Goal: Communication & Community: Answer question/provide support

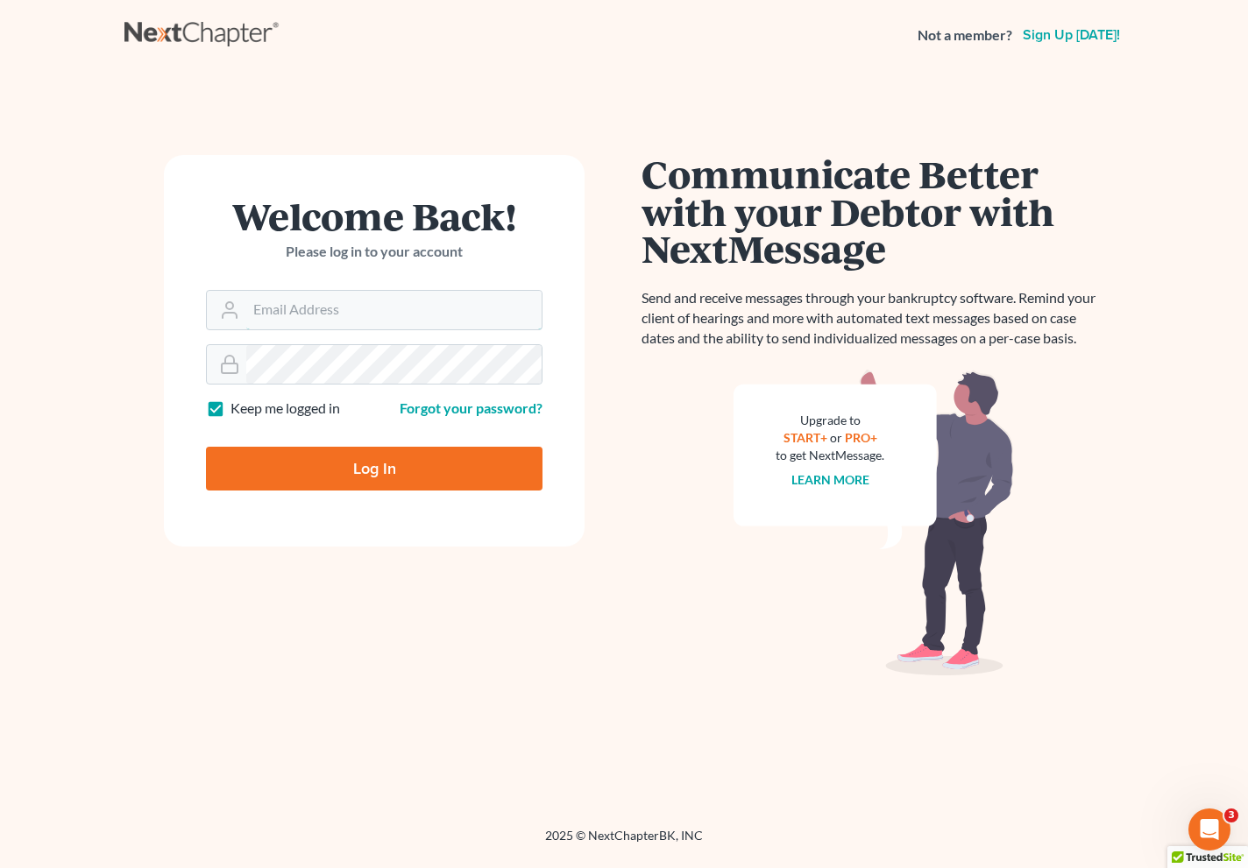
type input "jlee@saderlawfirm.com"
click at [394, 478] on input "Log In" at bounding box center [374, 469] width 336 height 44
type input "Thinking..."
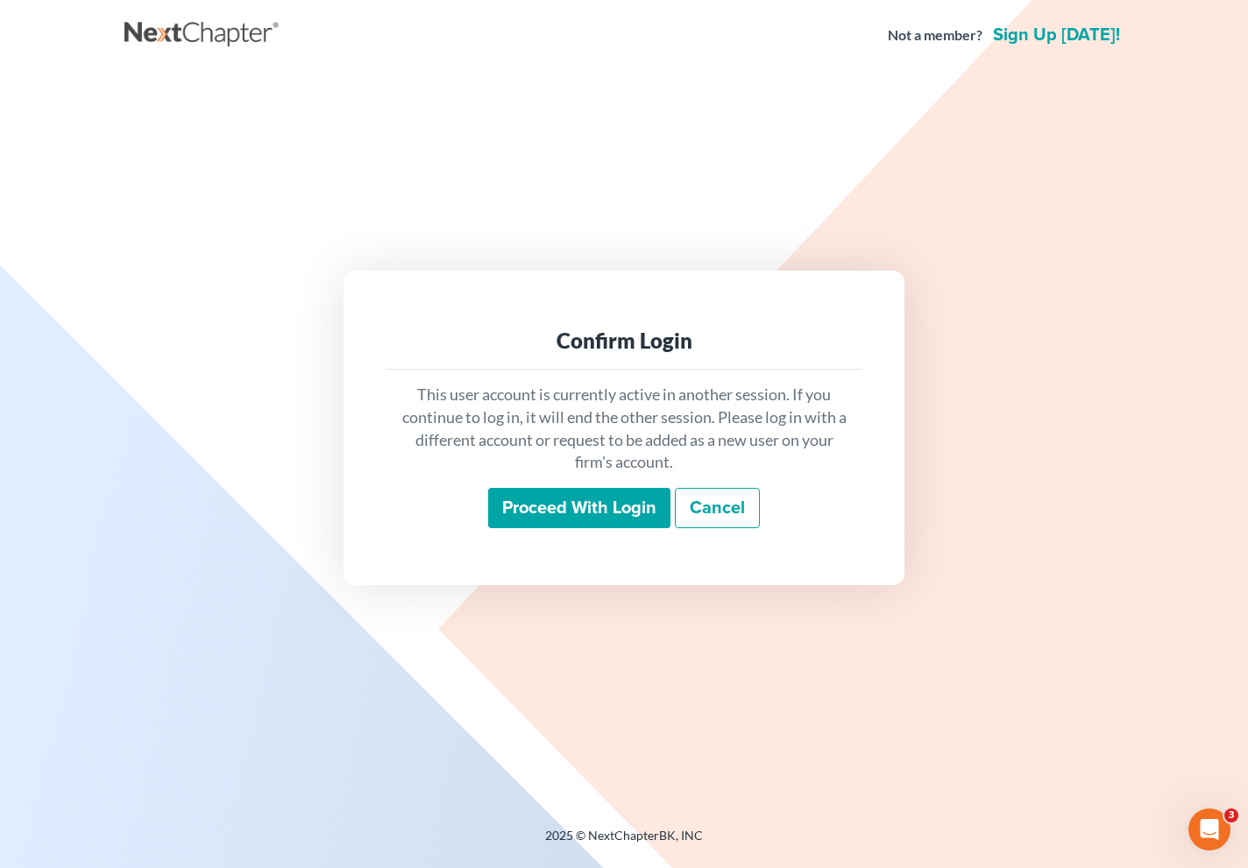
click at [579, 495] on input "Proceed with login" at bounding box center [579, 508] width 182 height 40
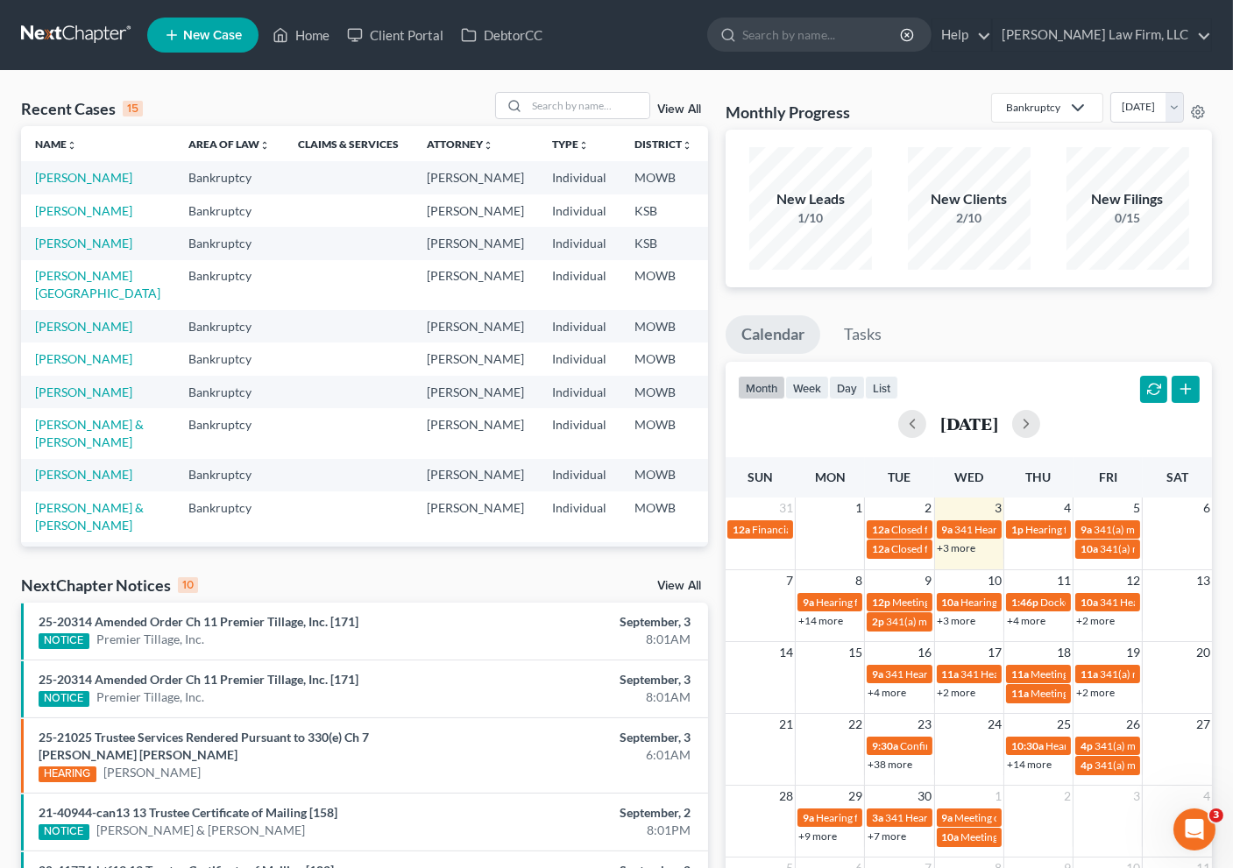
click at [339, 750] on div "25-21025 Trustee Services Rendered Pursuant to 330(e) Ch 7 Andrea Cecilia Hurco…" at bounding box center [253, 755] width 447 height 53
click at [341, 735] on link "25-21025 Trustee Services Rendered Pursuant to 330(e) Ch 7 Andrea Cecilia Hurco…" at bounding box center [204, 746] width 330 height 32
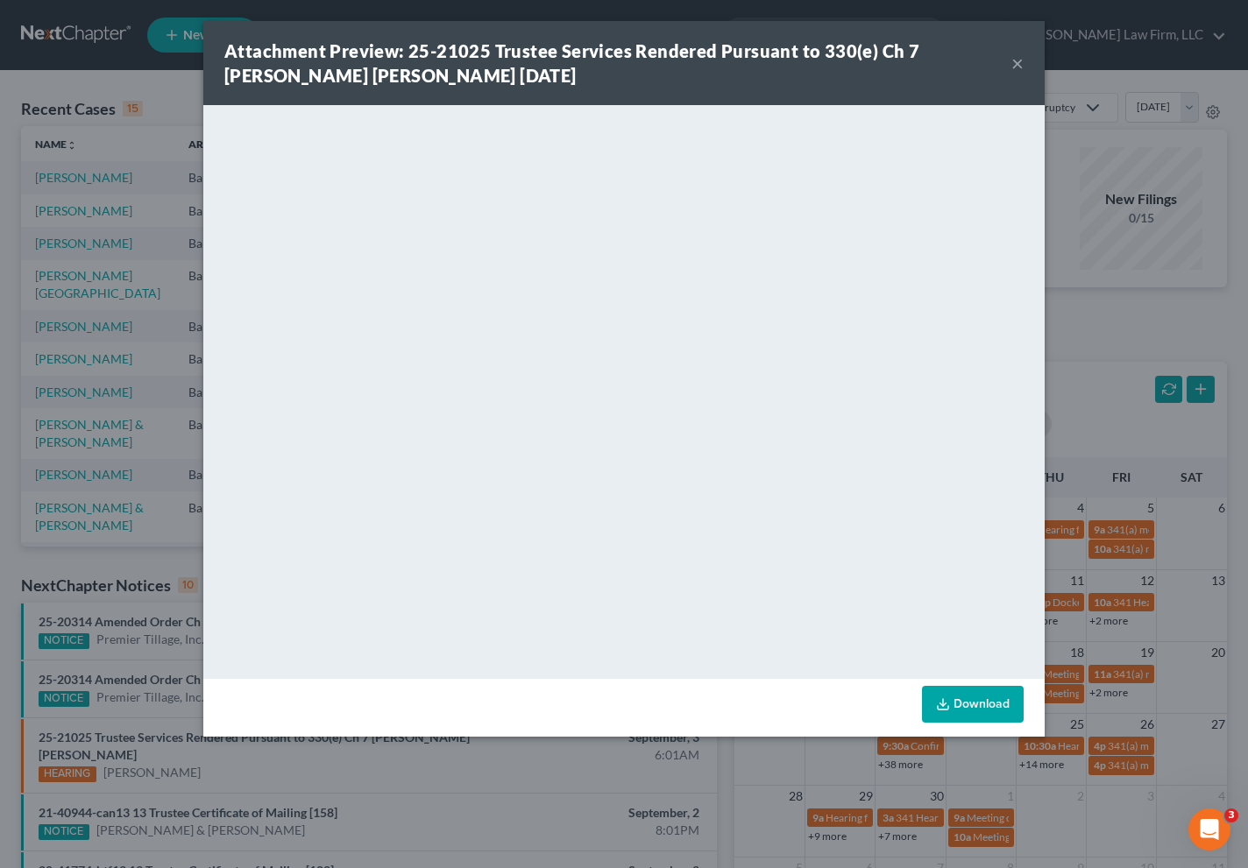
click at [505, 740] on div "Attachment Preview: 25-21025 Trustee Services Rendered Pursuant to 330(e) Ch 7 …" at bounding box center [624, 434] width 1248 height 868
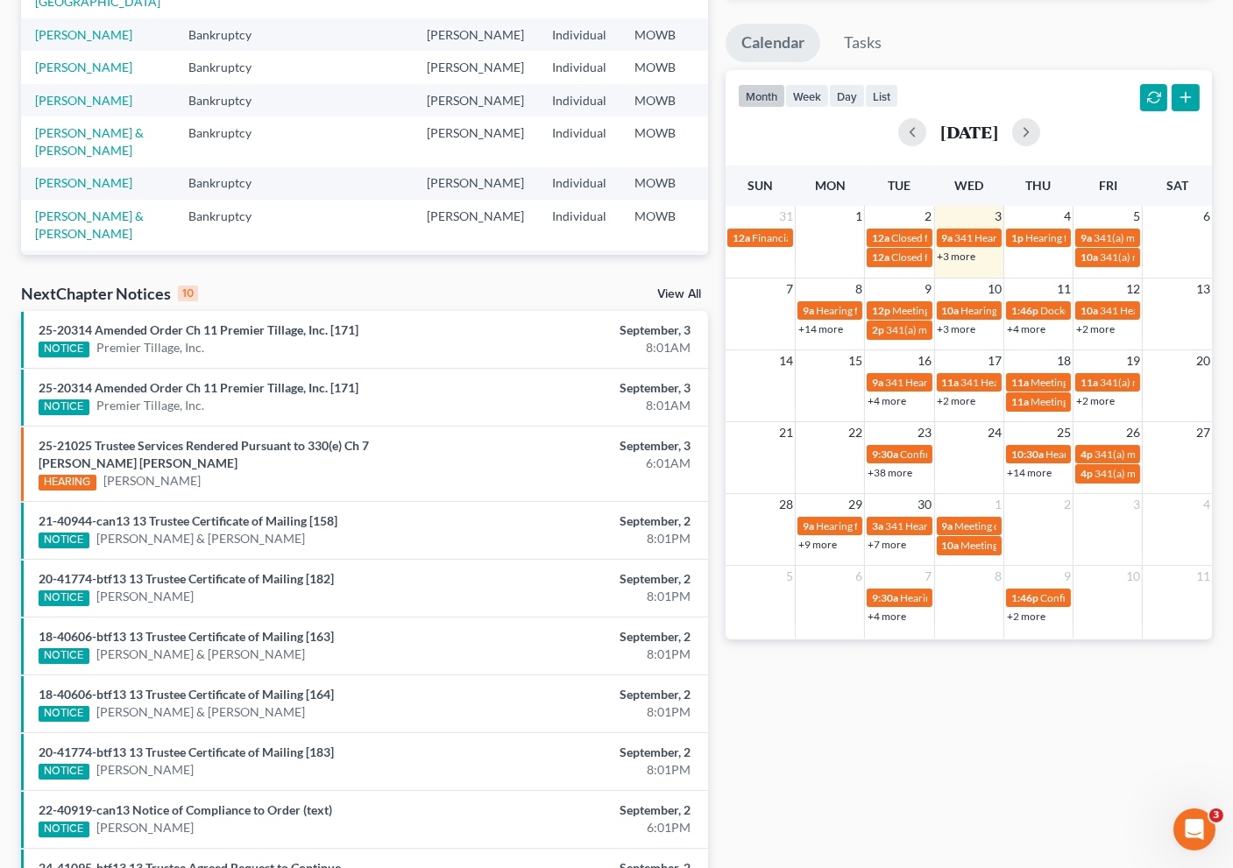
scroll to position [389, 0]
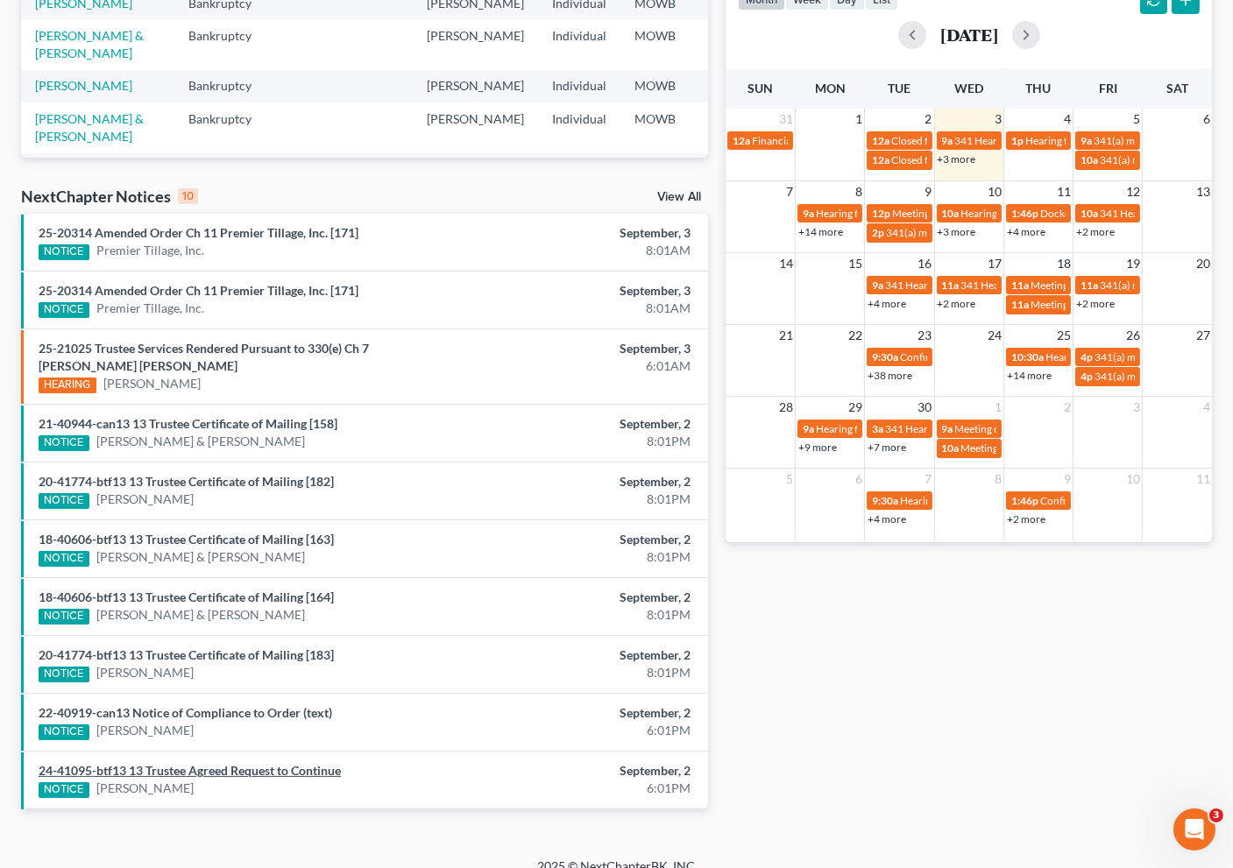
click at [308, 763] on link "24-41095-btf13 13 Trustee Agreed Request to Continue" at bounding box center [190, 770] width 302 height 15
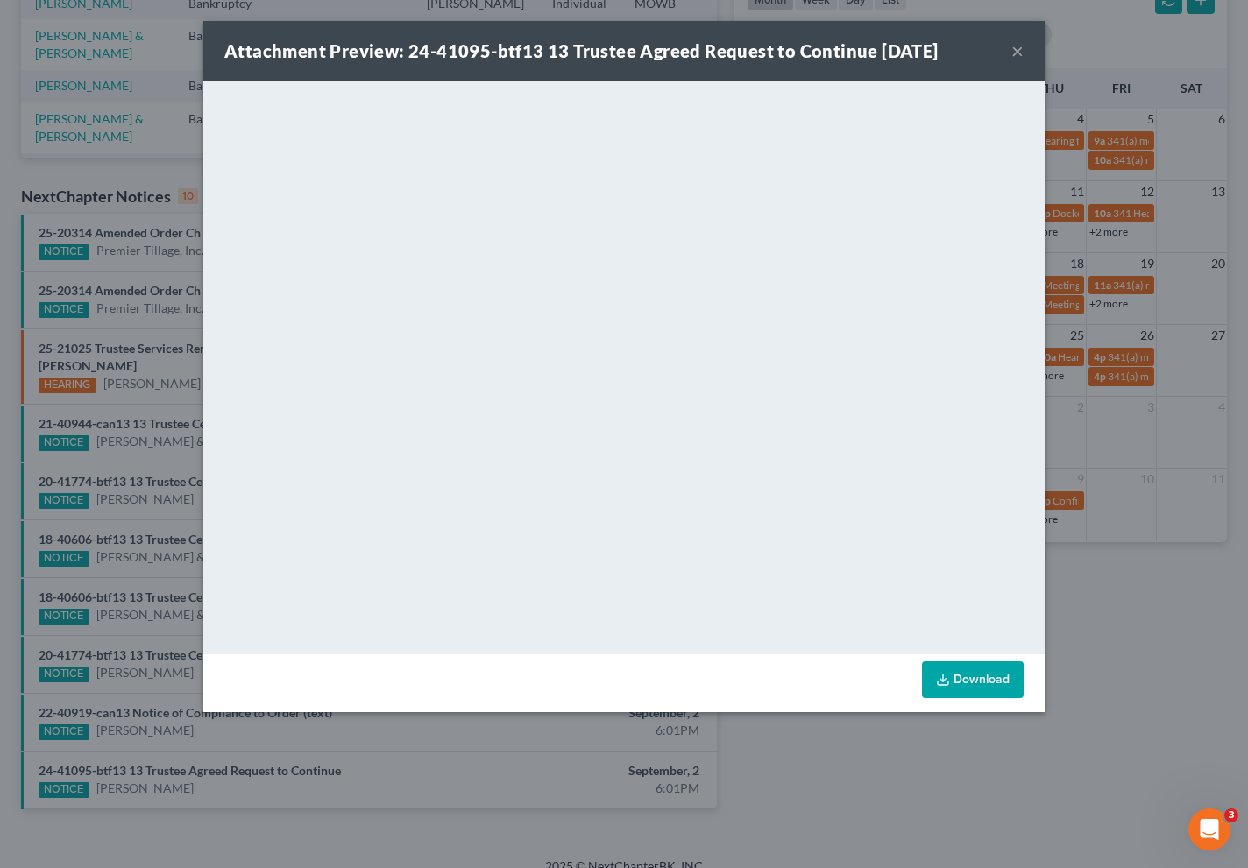
click at [1102, 618] on div "Attachment Preview: 24-41095-btf13 13 Trustee Agreed Request to Continue 09/02/…" at bounding box center [624, 434] width 1248 height 868
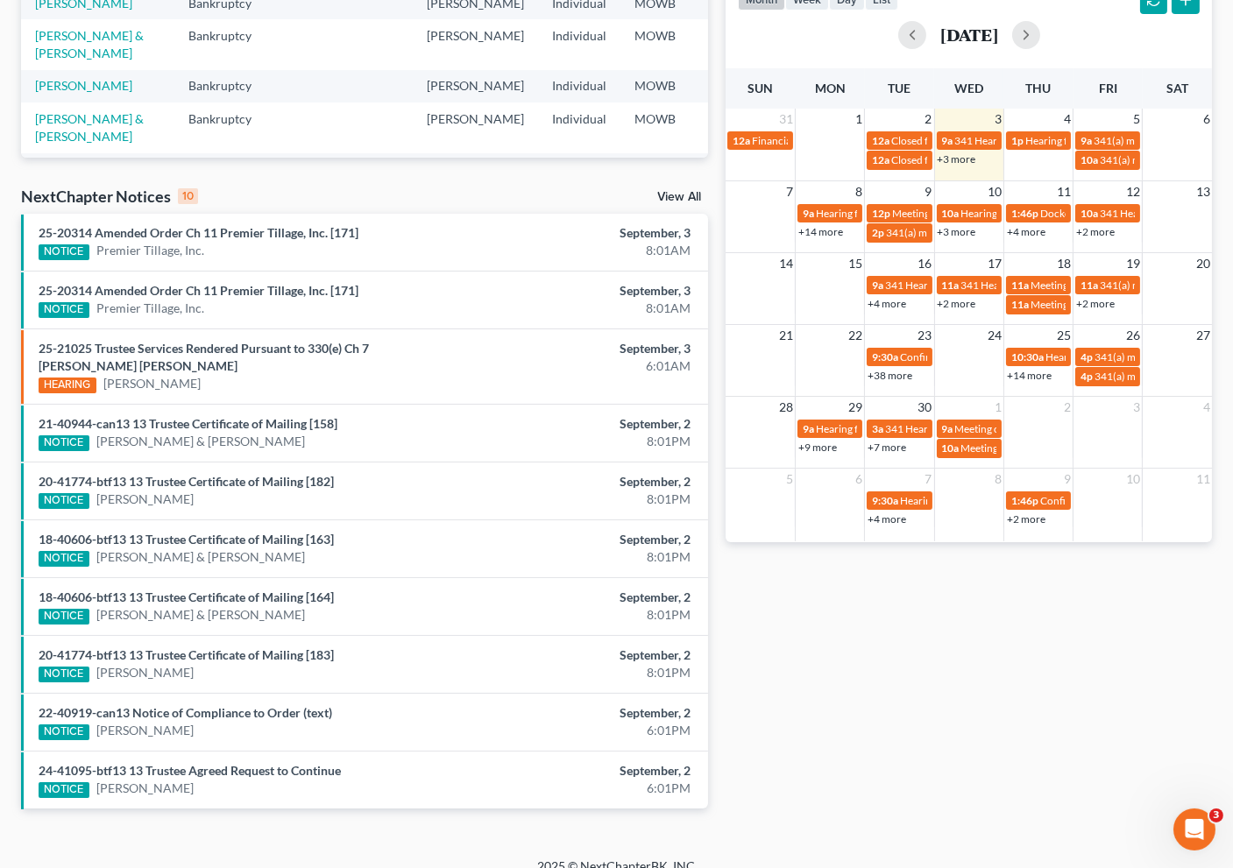
click at [679, 186] on div "NextChapter Notices 10 View All" at bounding box center [364, 200] width 687 height 28
click at [689, 194] on link "View All" at bounding box center [679, 197] width 44 height 12
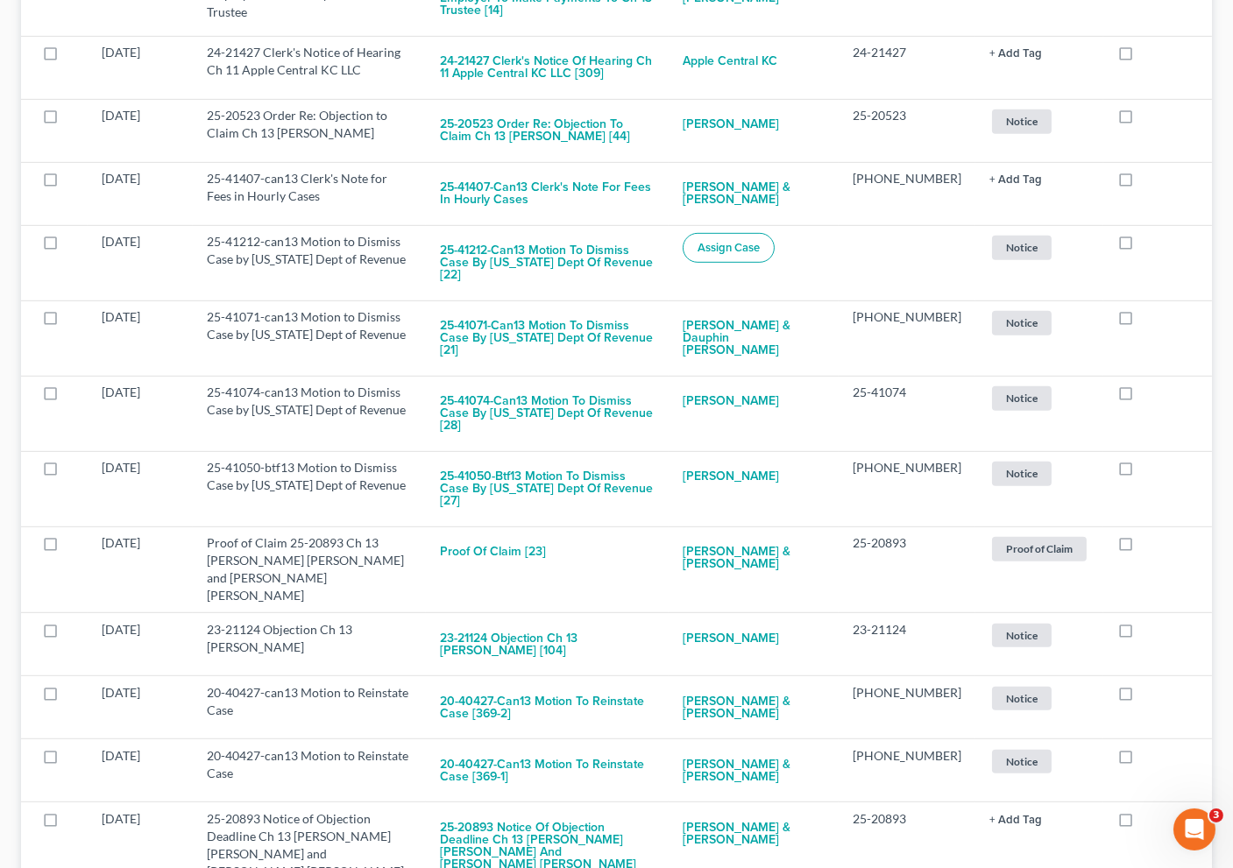
scroll to position [1557, 0]
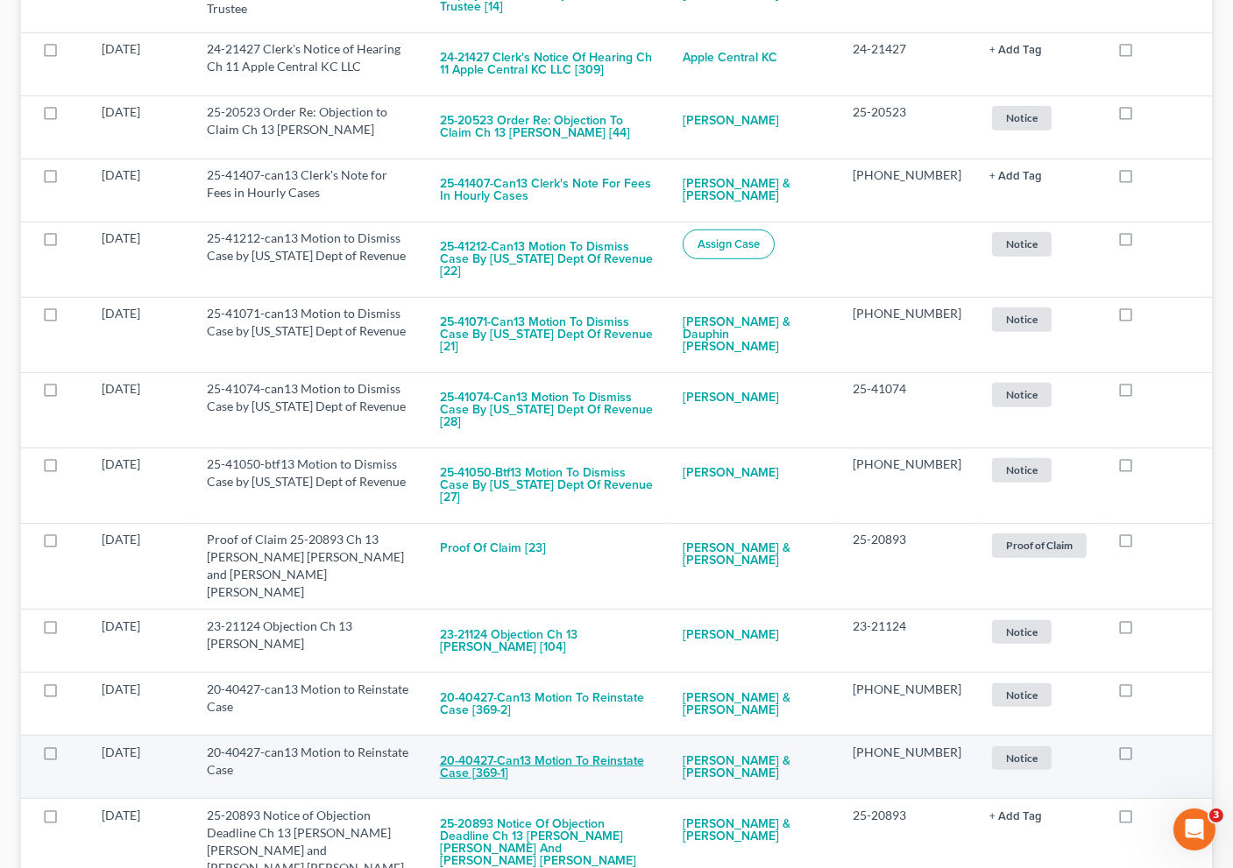
click at [610, 744] on button "20-40427-can13 Motion to Reinstate Case [369-1]" at bounding box center [547, 767] width 215 height 47
checkbox input "true"
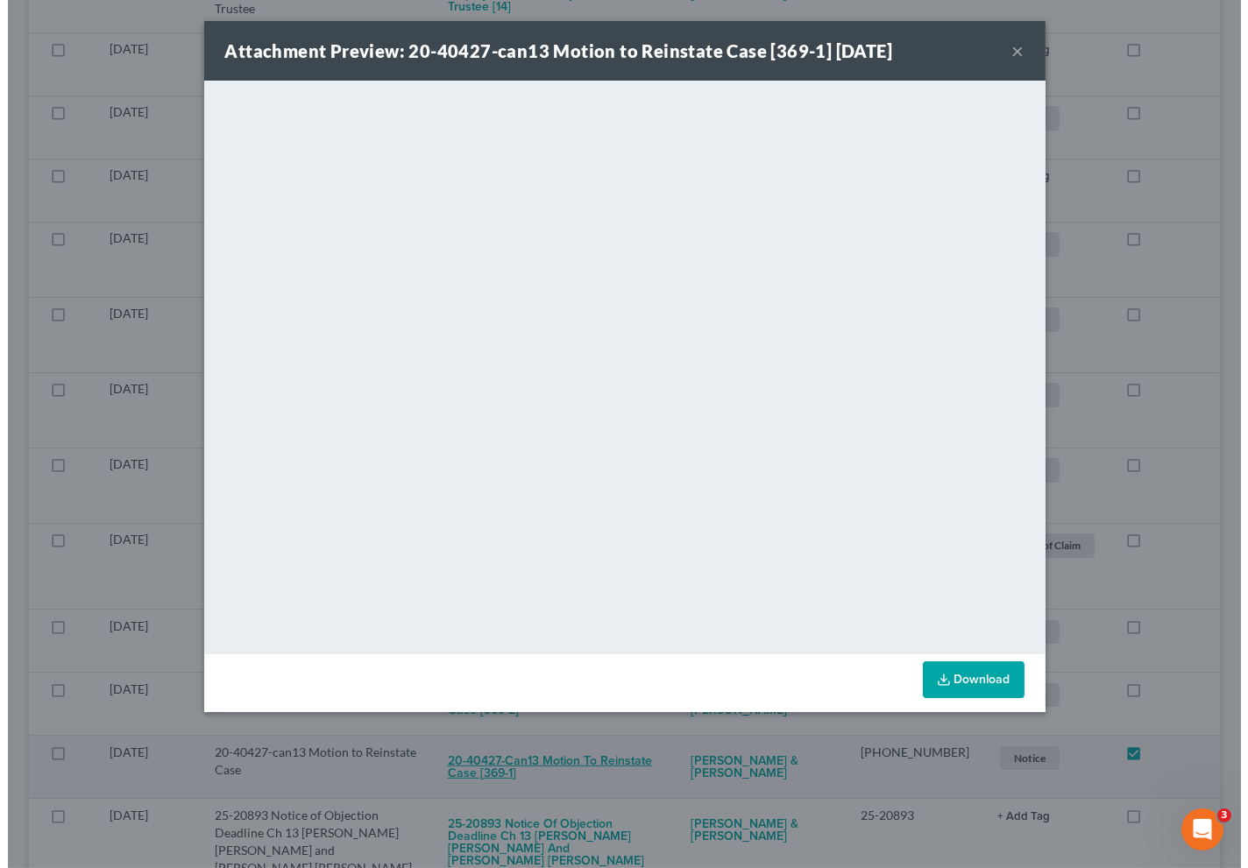
scroll to position [1545, 0]
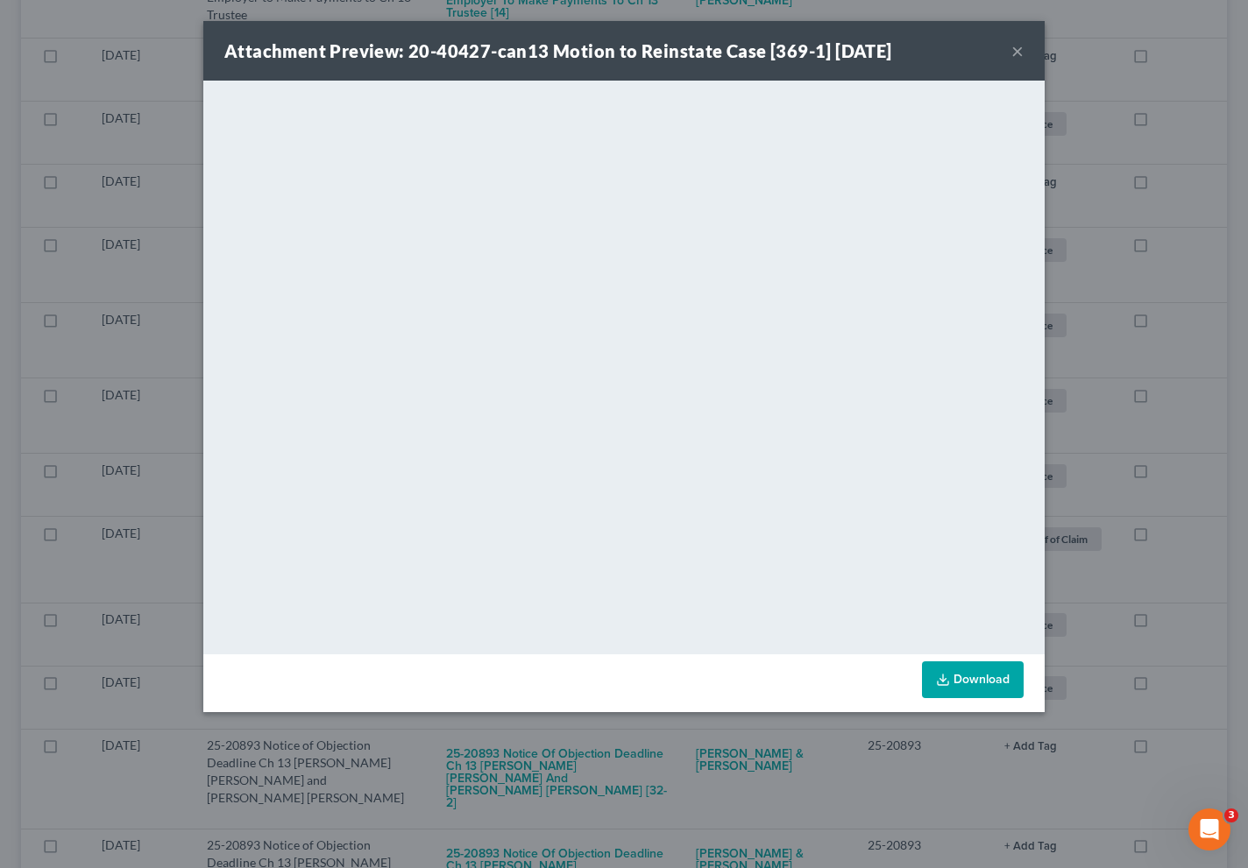
click at [1100, 330] on div "Attachment Preview: 20-40427-can13 Motion to Reinstate Case [369-1] 09/02/2025 …" at bounding box center [624, 434] width 1248 height 868
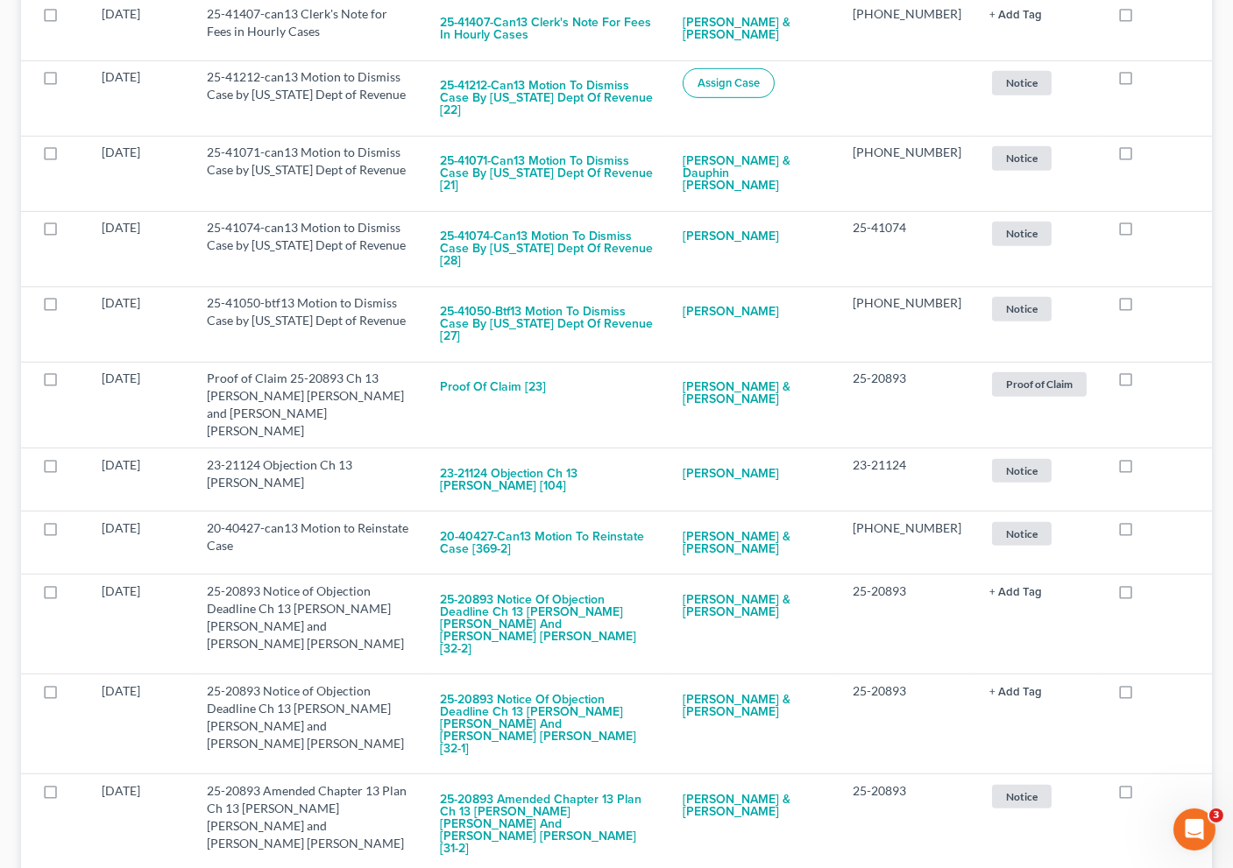
scroll to position [1752, 0]
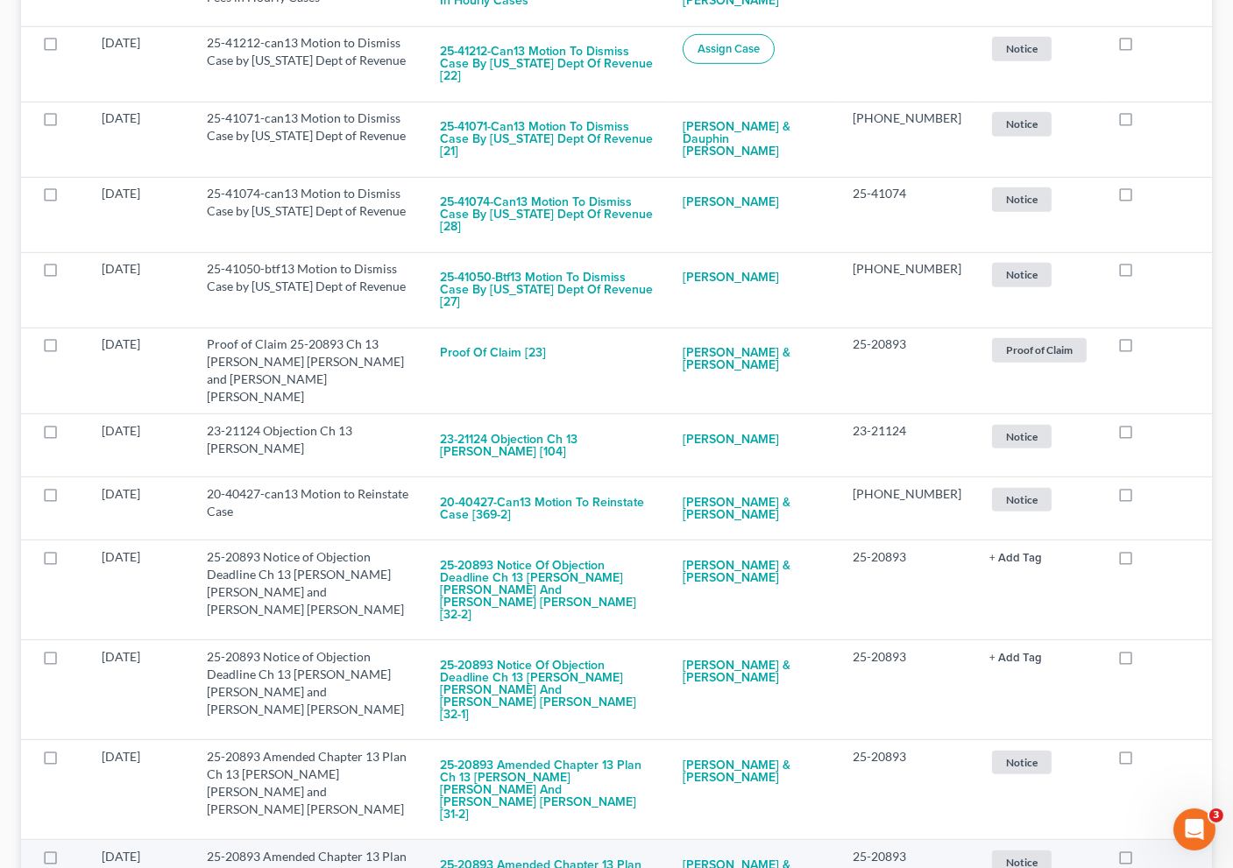
checkbox input "true"
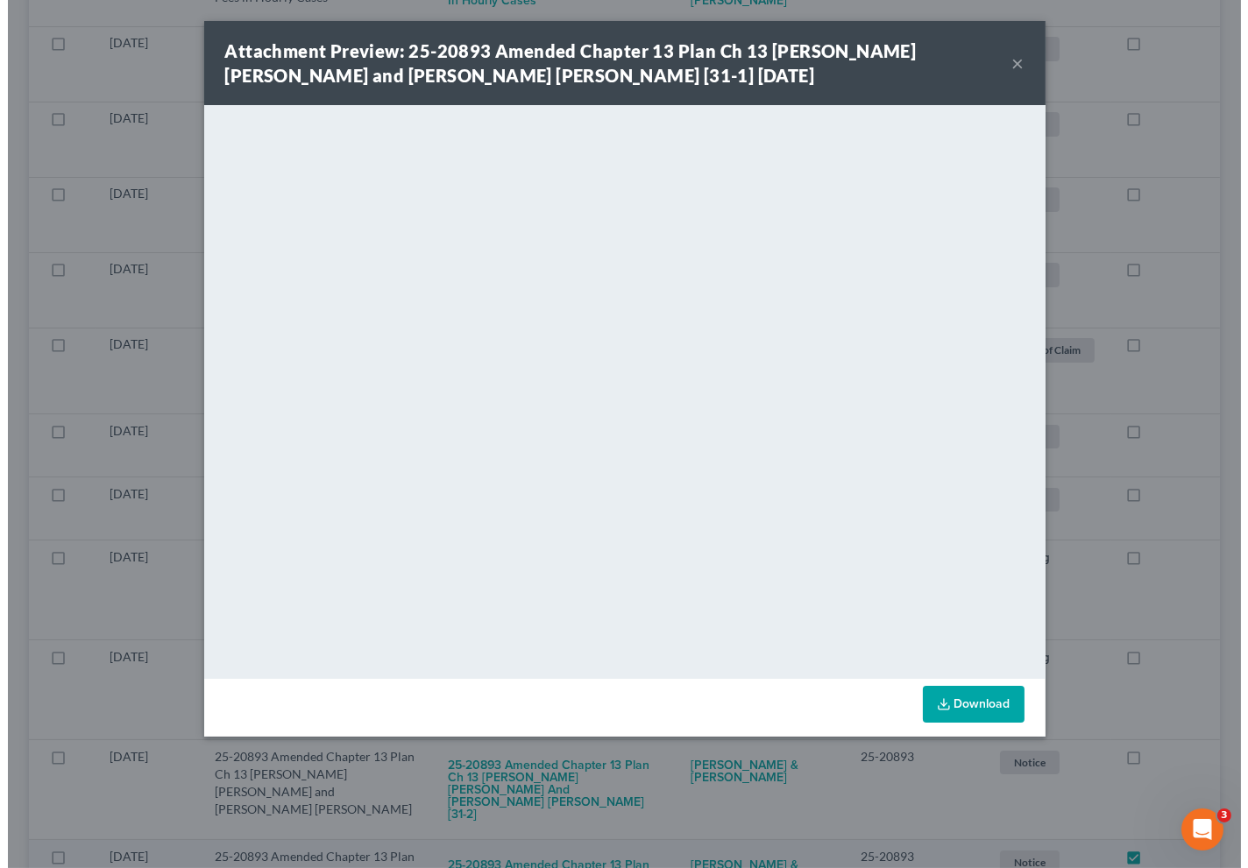
scroll to position [1739, 0]
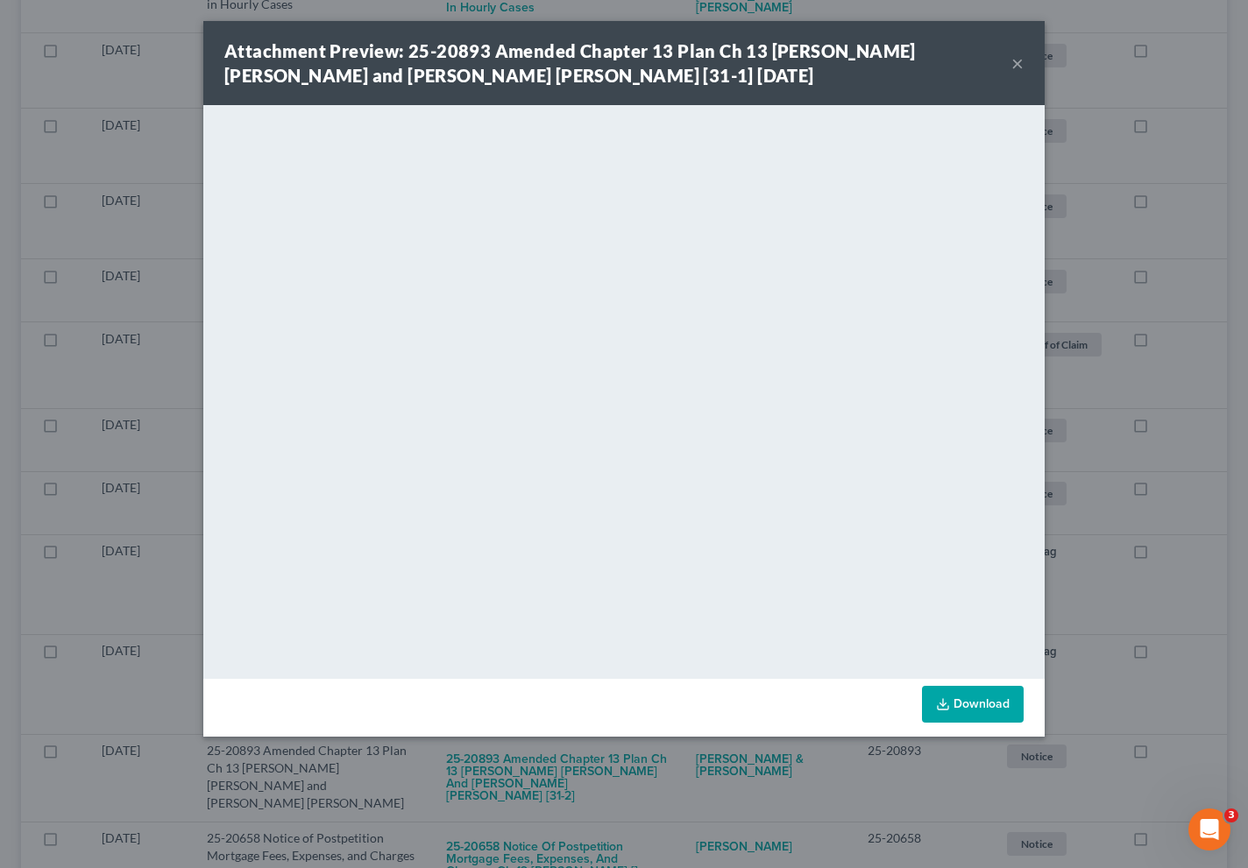
click at [1079, 439] on div "Attachment Preview: 25-20893 Amended Chapter 13 Plan Ch 13 Dylan Ray Robinette …" at bounding box center [624, 434] width 1248 height 868
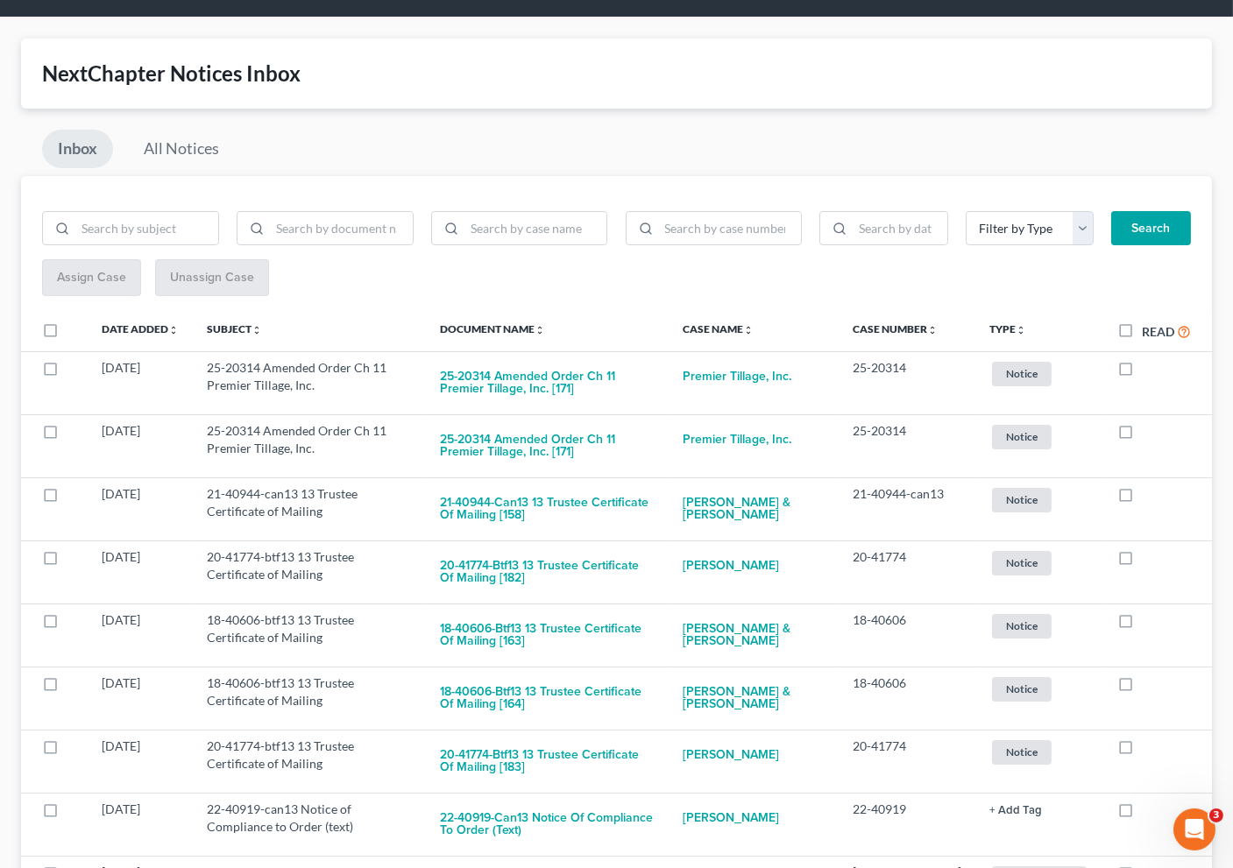
scroll to position [0, 0]
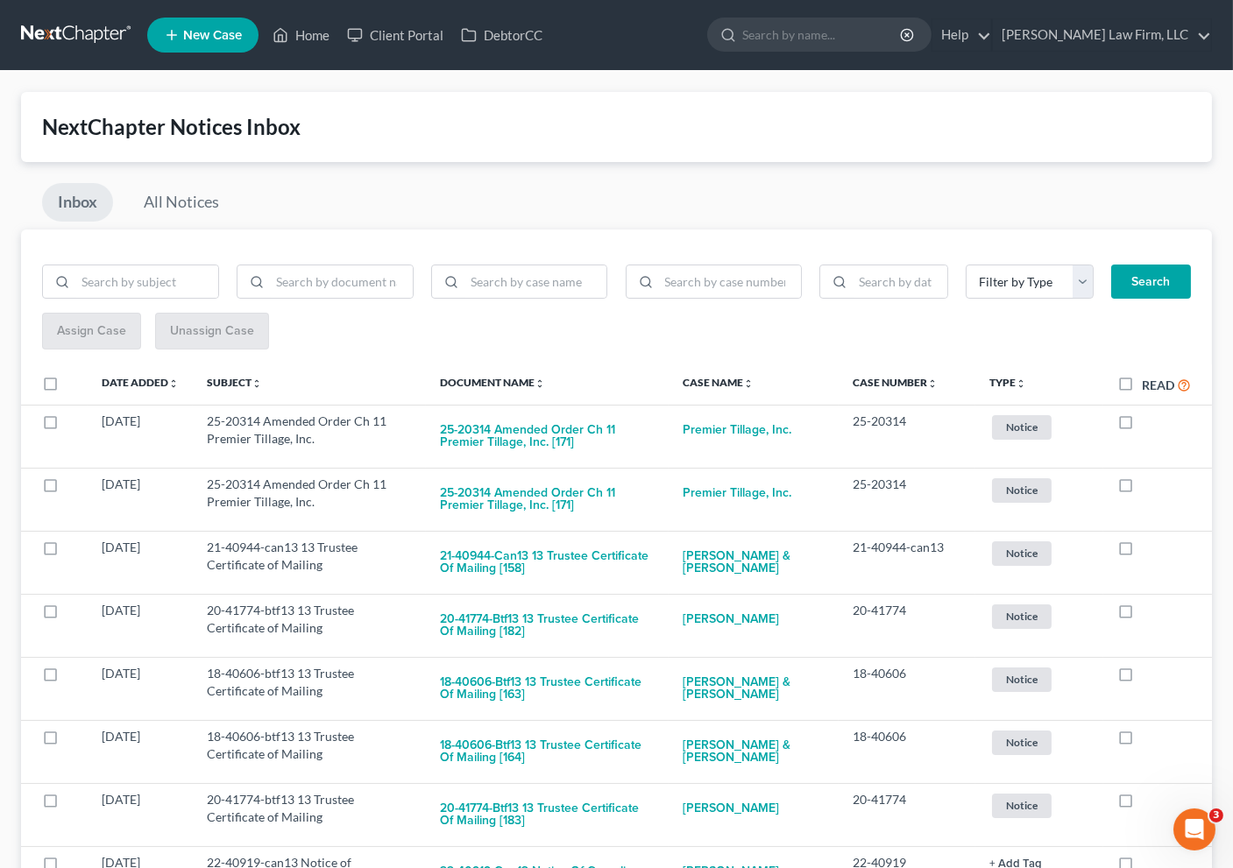
click at [120, 98] on div "NextChapter Notices Inbox" at bounding box center [616, 127] width 1191 height 70
click at [478, 200] on div "Inbox All Notices" at bounding box center [616, 206] width 1191 height 46
click at [841, 32] on input "search" at bounding box center [822, 34] width 160 height 32
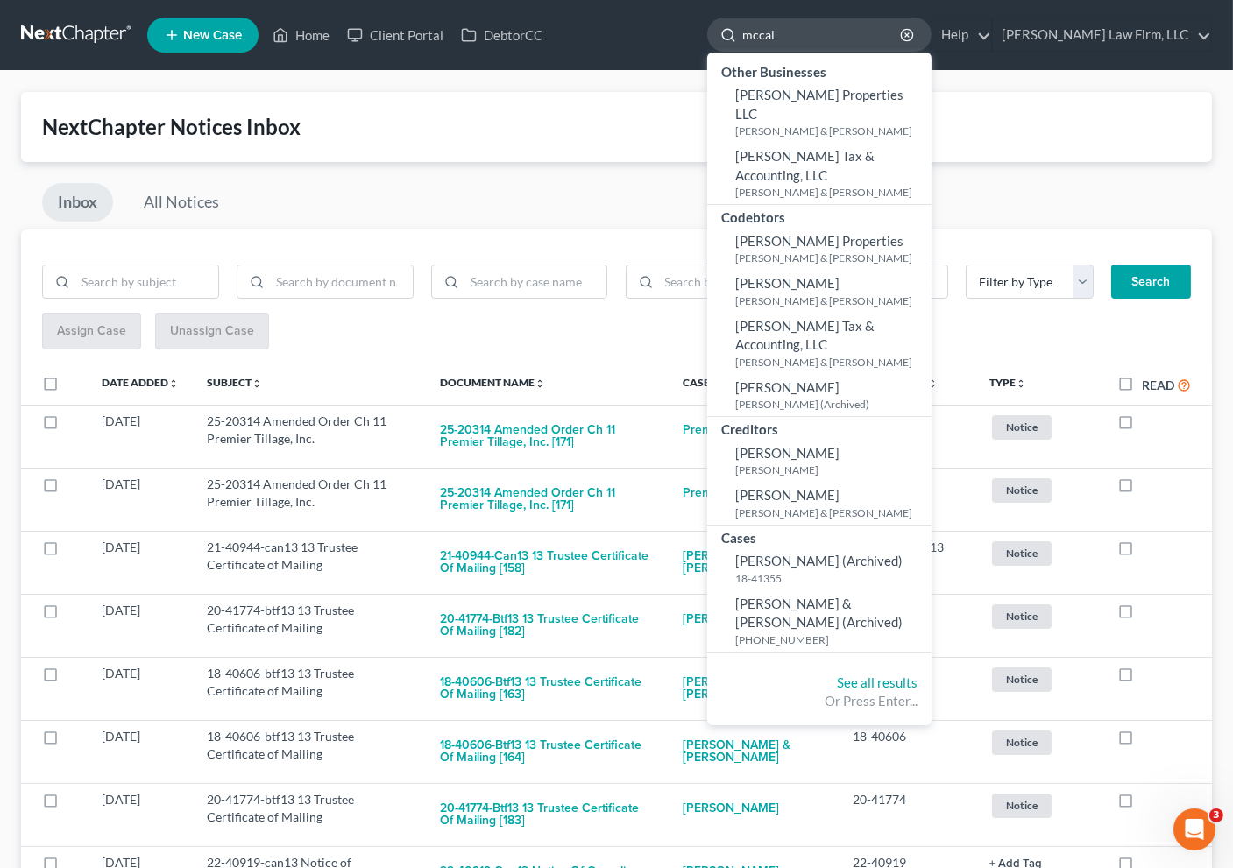
click at [876, 36] on input "mccal" at bounding box center [822, 34] width 160 height 32
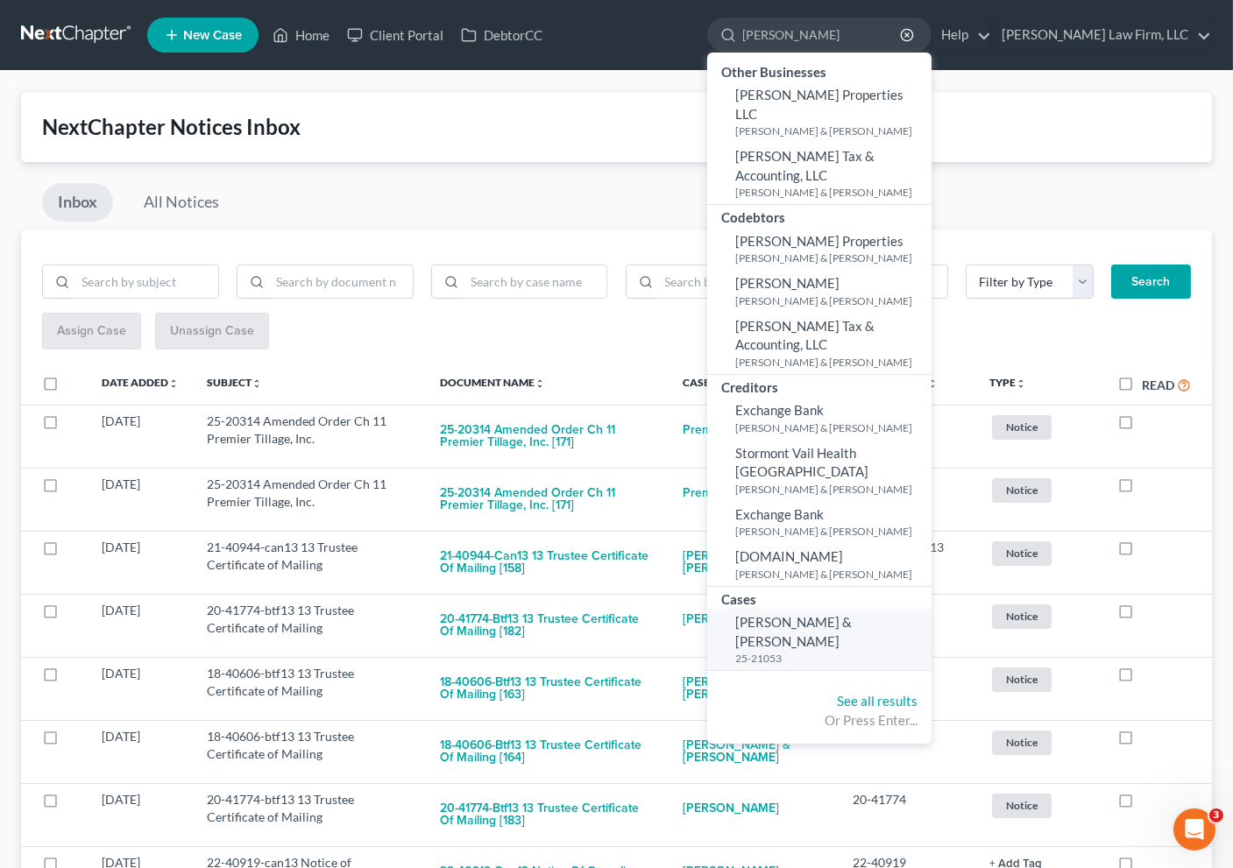
type input "mccallson"
click at [835, 614] on span "[PERSON_NAME] & [PERSON_NAME]" at bounding box center [793, 631] width 117 height 34
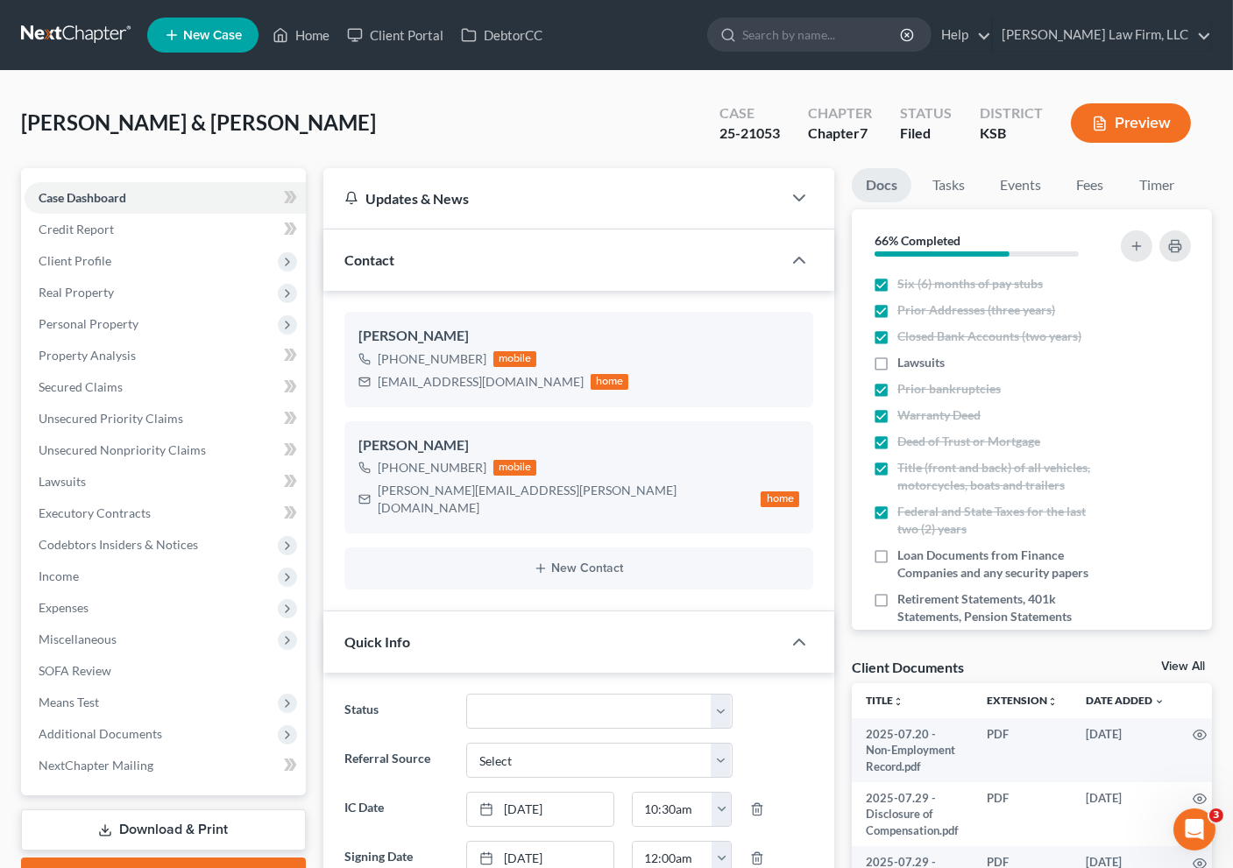
click at [110, 36] on link at bounding box center [77, 35] width 112 height 32
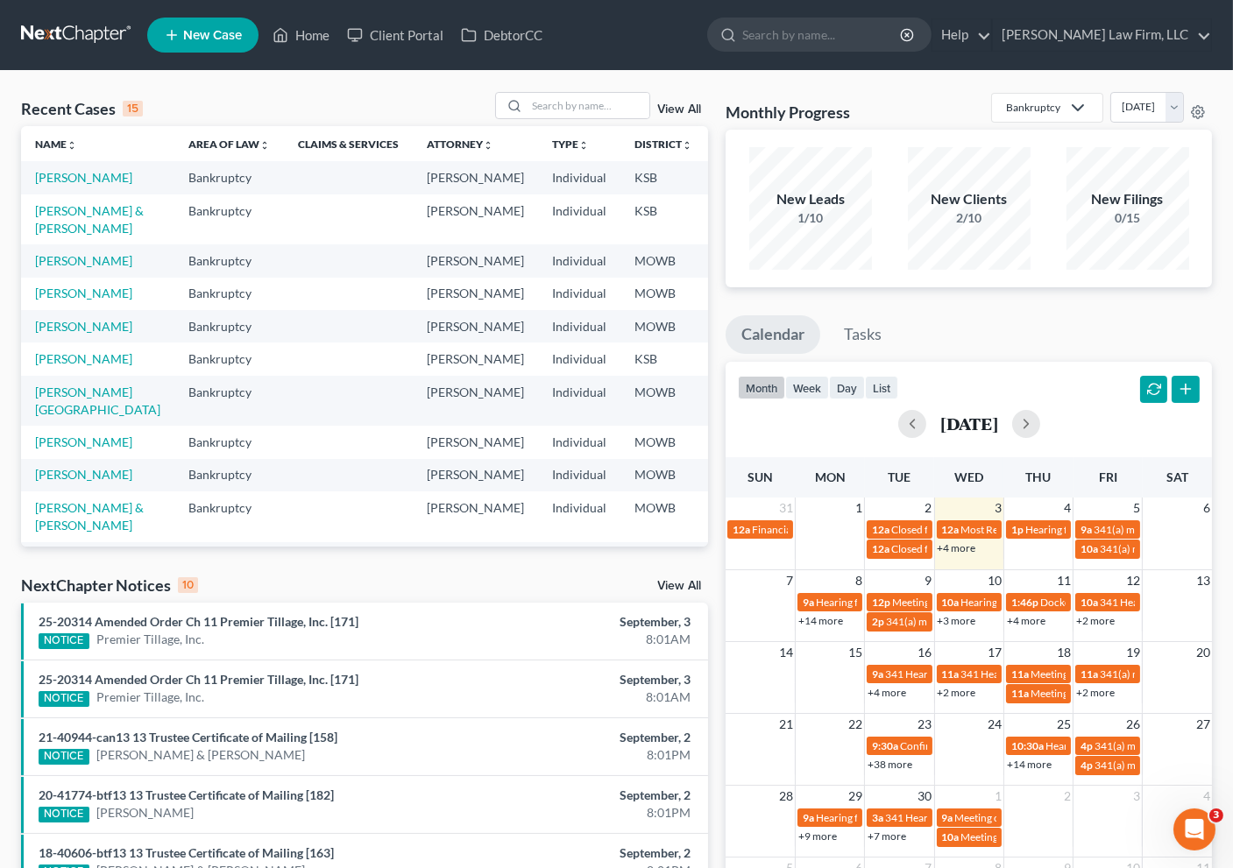
click at [383, 97] on div "Recent Cases 15 View All" at bounding box center [364, 109] width 687 height 34
click at [467, 568] on div "Recent Cases 15 View All Name unfold_more expand_more expand_less Area of Law u…" at bounding box center [364, 659] width 704 height 1134
click at [589, 98] on input "search" at bounding box center [588, 105] width 123 height 25
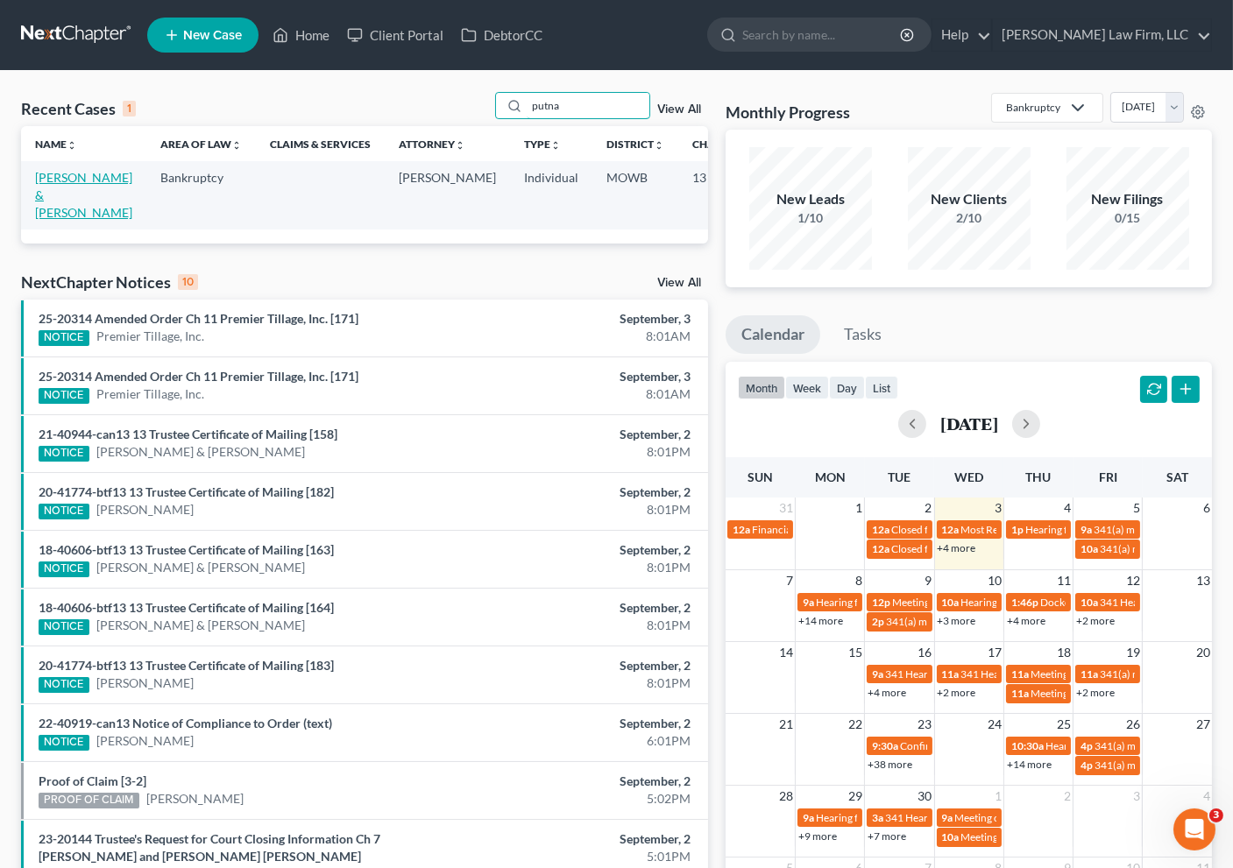
type input "putna"
click at [39, 191] on link "[PERSON_NAME] & [PERSON_NAME]" at bounding box center [83, 195] width 97 height 50
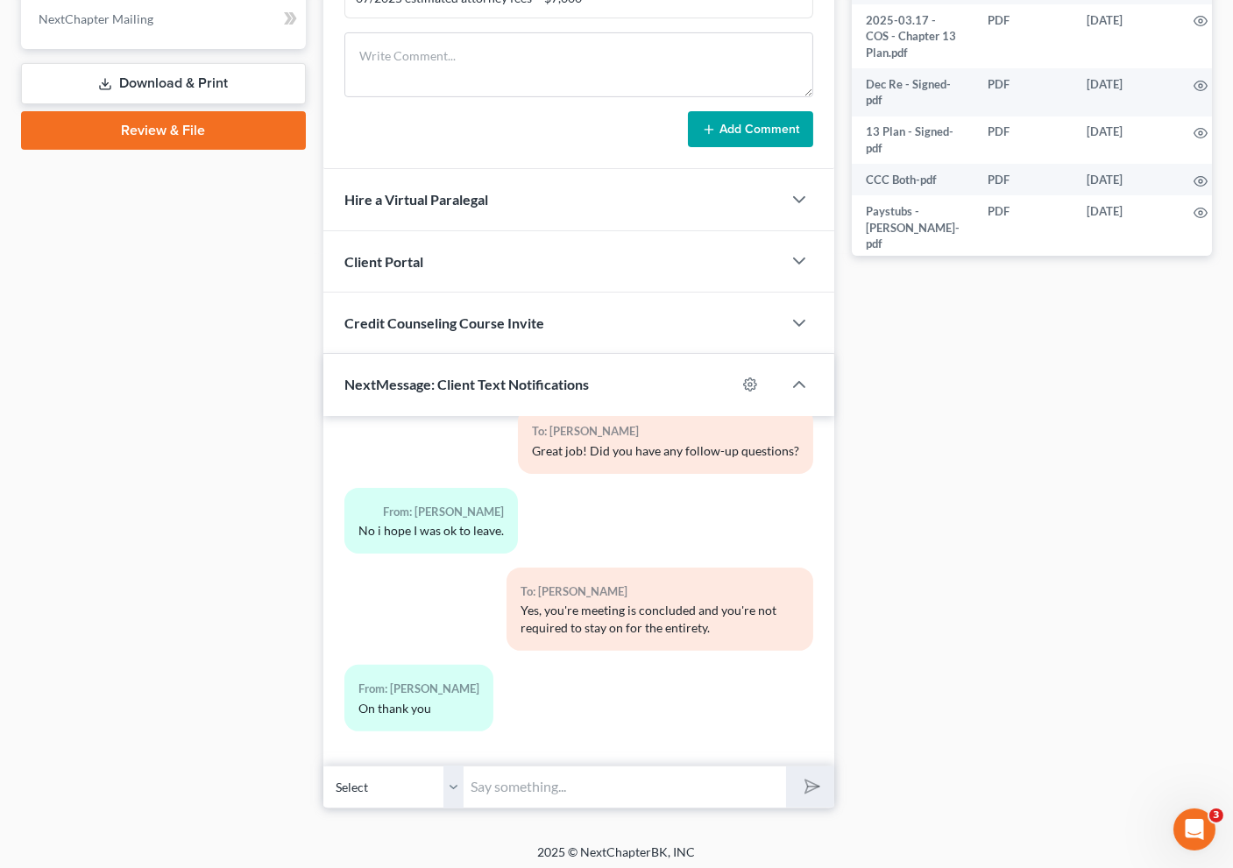
scroll to position [782, 0]
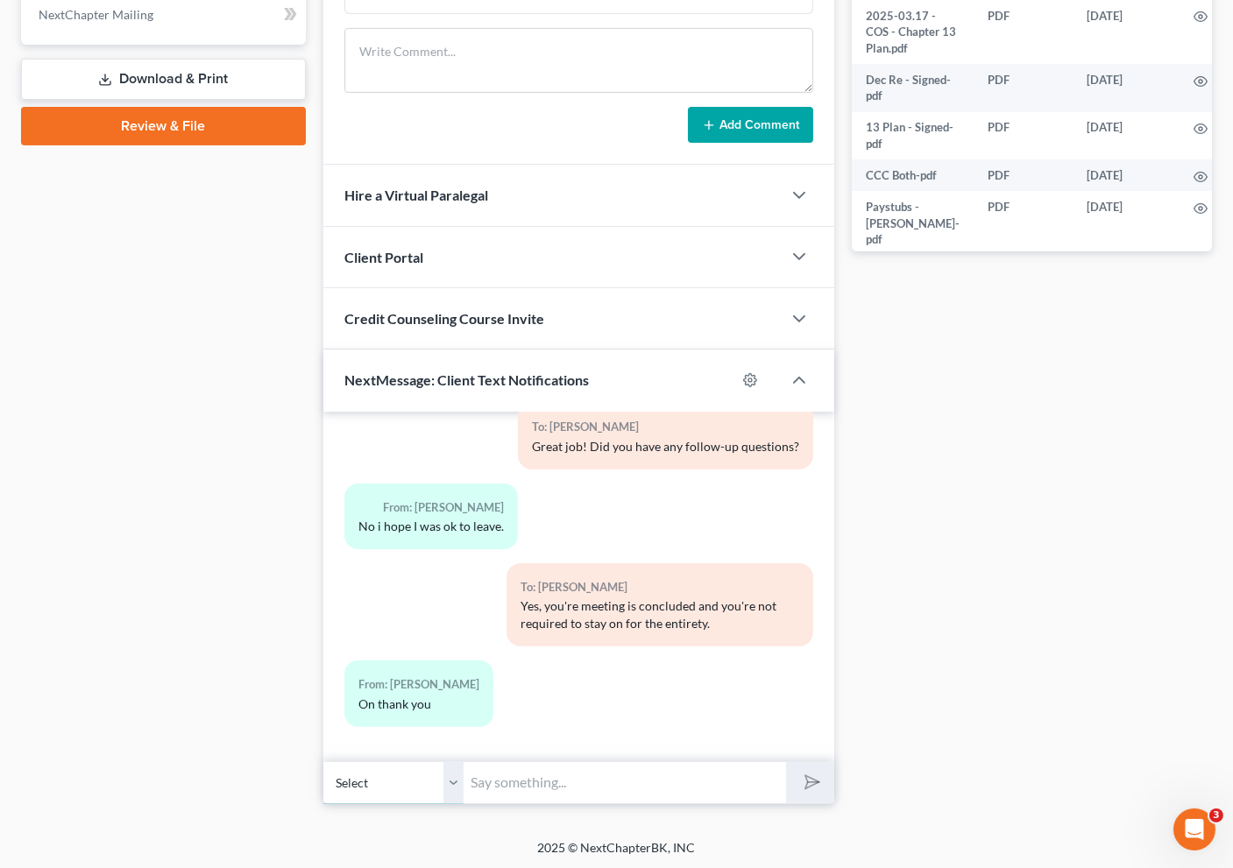
click at [455, 789] on select "Select +1 (660) 233-0803 - Bobby Putnam +1 (660) 233-3824 - Danielle Putnam" at bounding box center [393, 782] width 140 height 43
click at [323, 761] on select "Select +1 (660) 233-0803 - Bobby Putnam +1 (660) 233-3824 - Danielle Putnam" at bounding box center [393, 782] width 140 height 43
click at [591, 784] on input "text" at bounding box center [625, 782] width 322 height 43
type input "Hi, Bobby. This is Joan at Sader Law Firm. Please check with HR/payroll departm…"
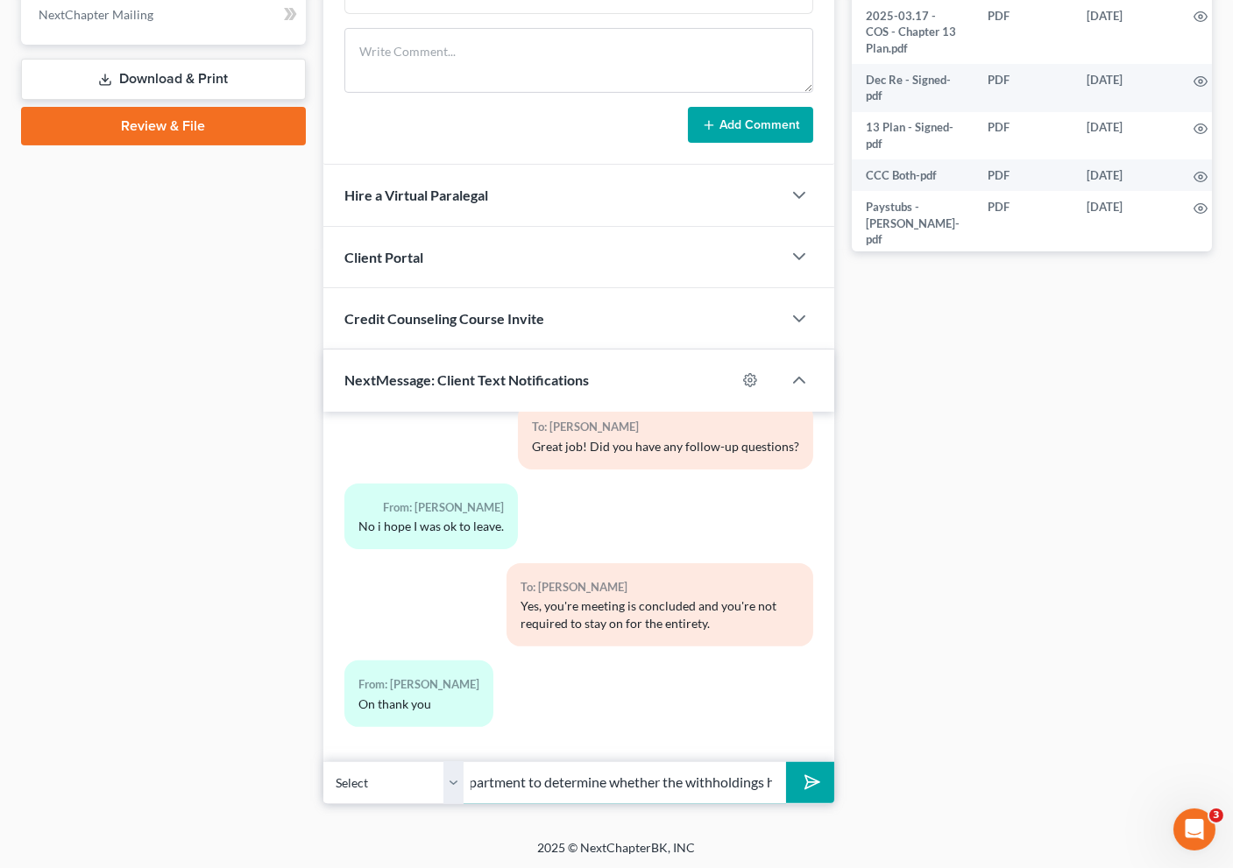
click at [786, 762] on button "submit" at bounding box center [810, 782] width 48 height 41
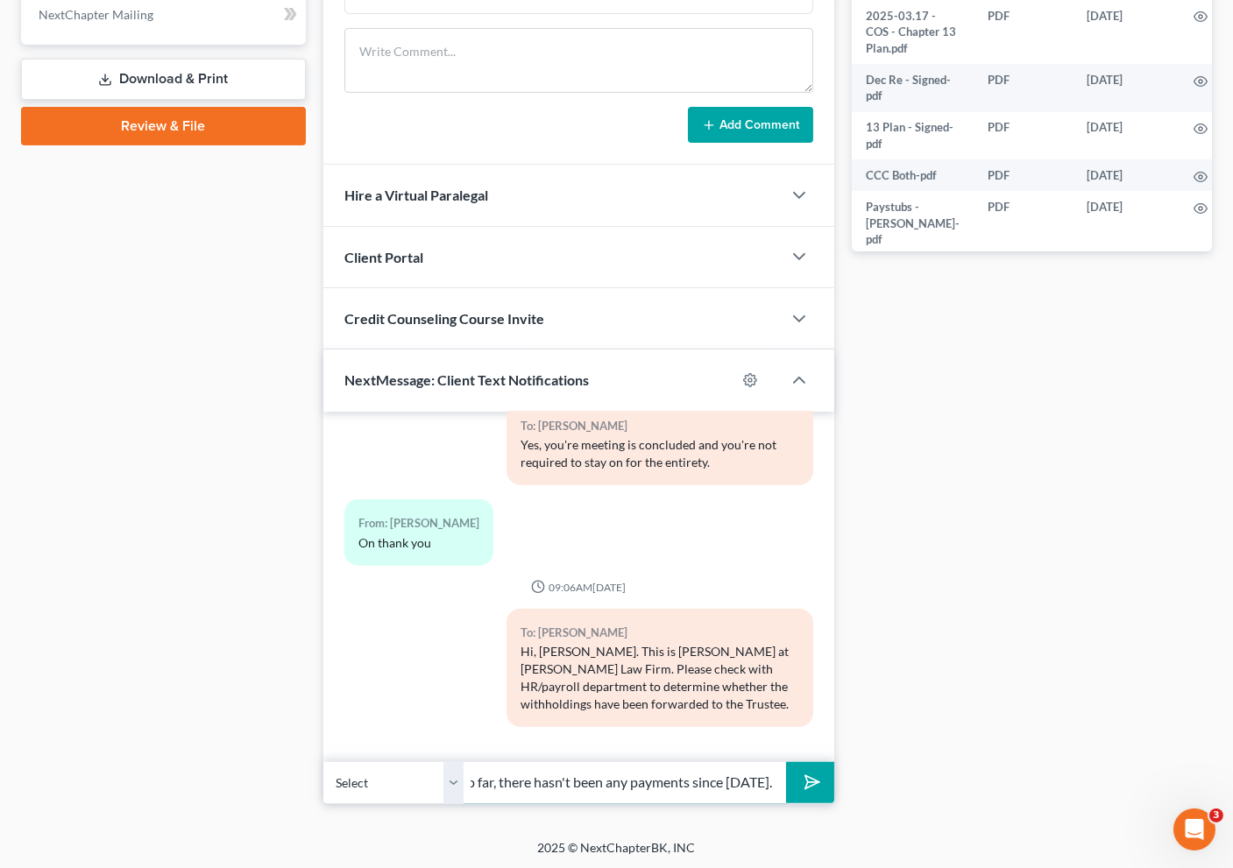
scroll to position [0, 36]
type input "So far, there hasn't been any payments since April 2025."
click at [786, 762] on button "submit" at bounding box center [810, 782] width 48 height 41
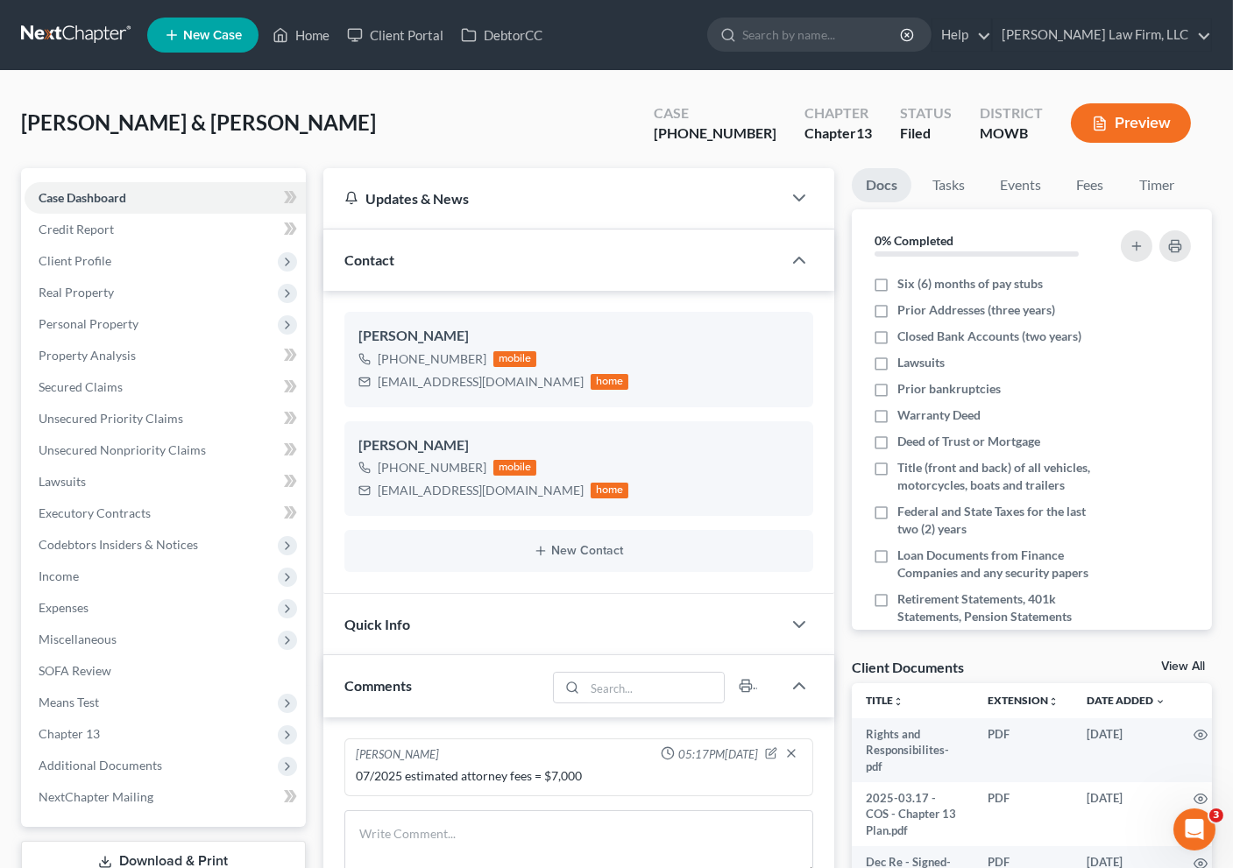
scroll to position [0, 0]
click at [94, 32] on link at bounding box center [77, 35] width 112 height 32
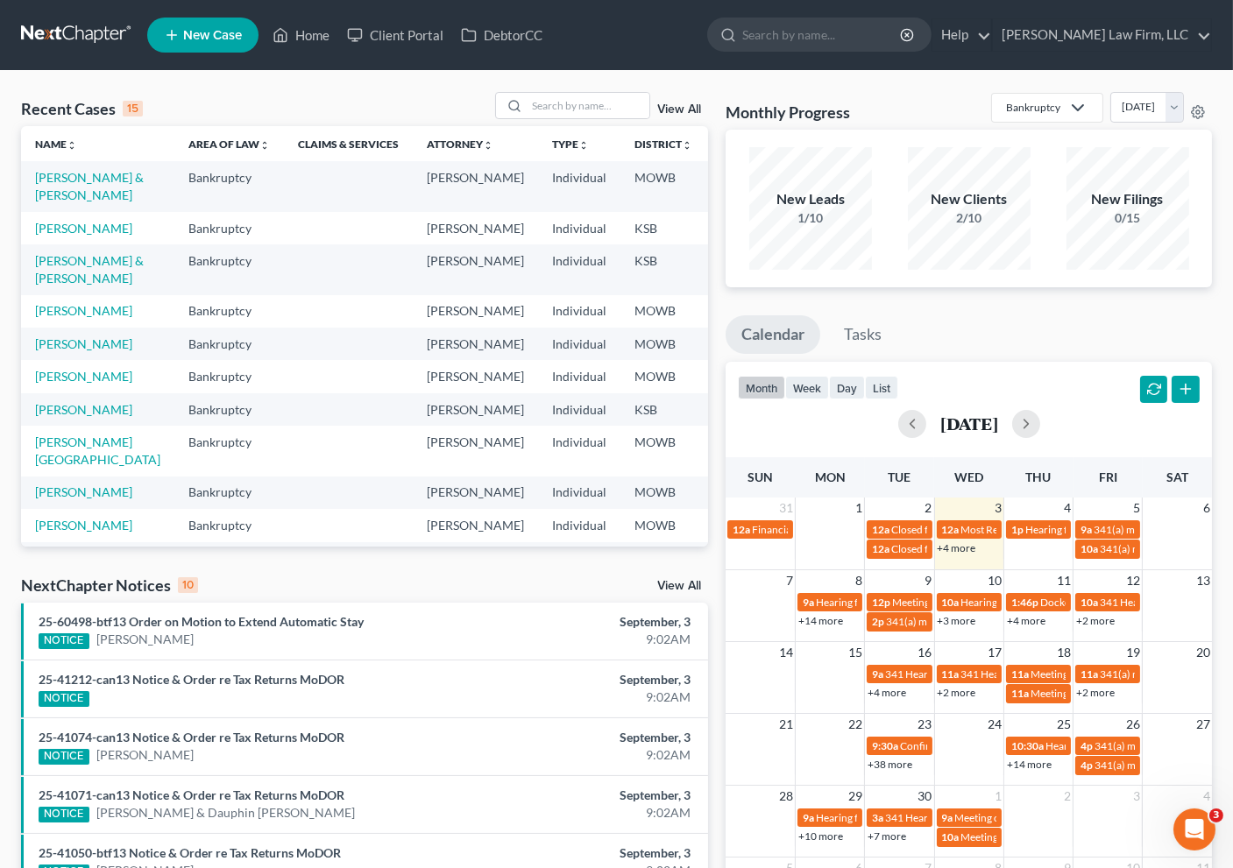
click at [526, 585] on div "NextChapter Notices 10 View All" at bounding box center [364, 589] width 687 height 28
click at [621, 102] on input "search" at bounding box center [588, 105] width 123 height 25
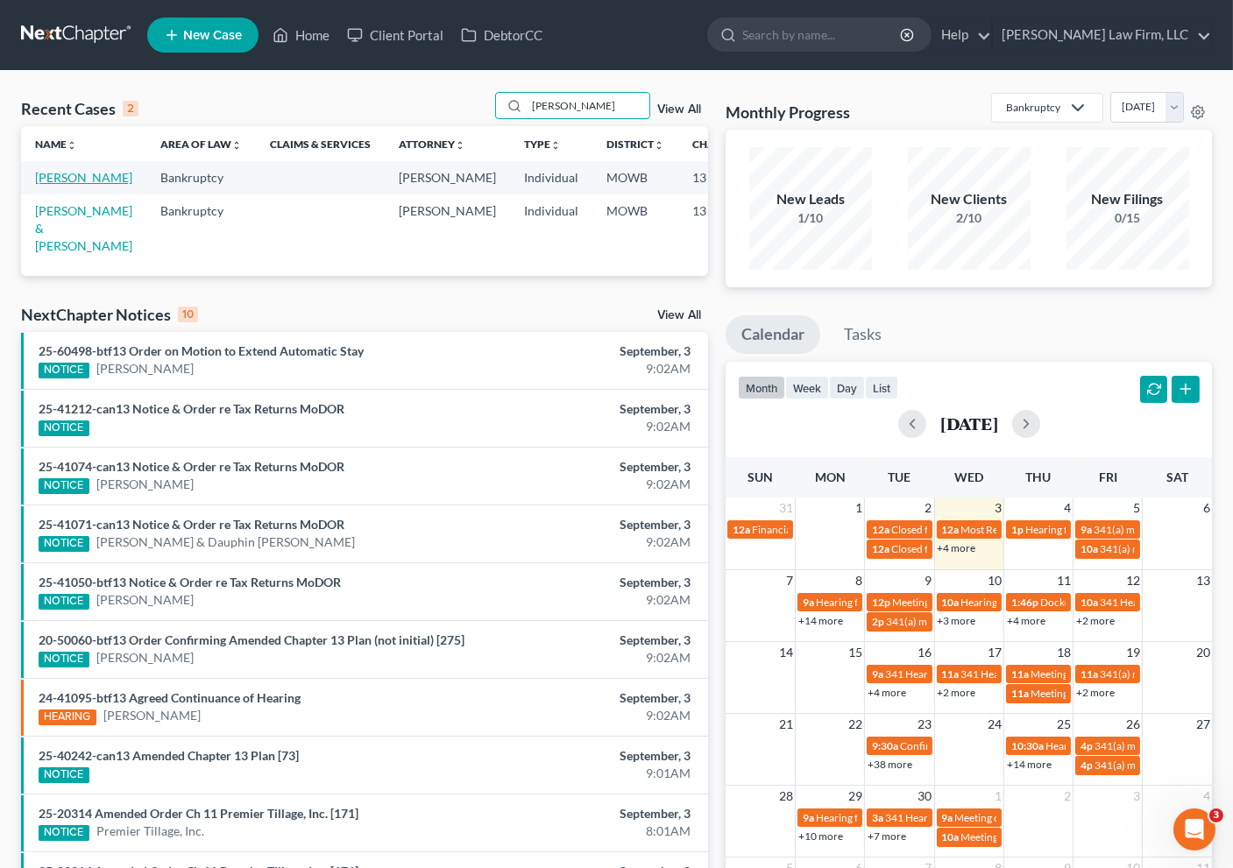
type input "[PERSON_NAME]"
click at [67, 185] on link "[PERSON_NAME]" at bounding box center [83, 177] width 97 height 15
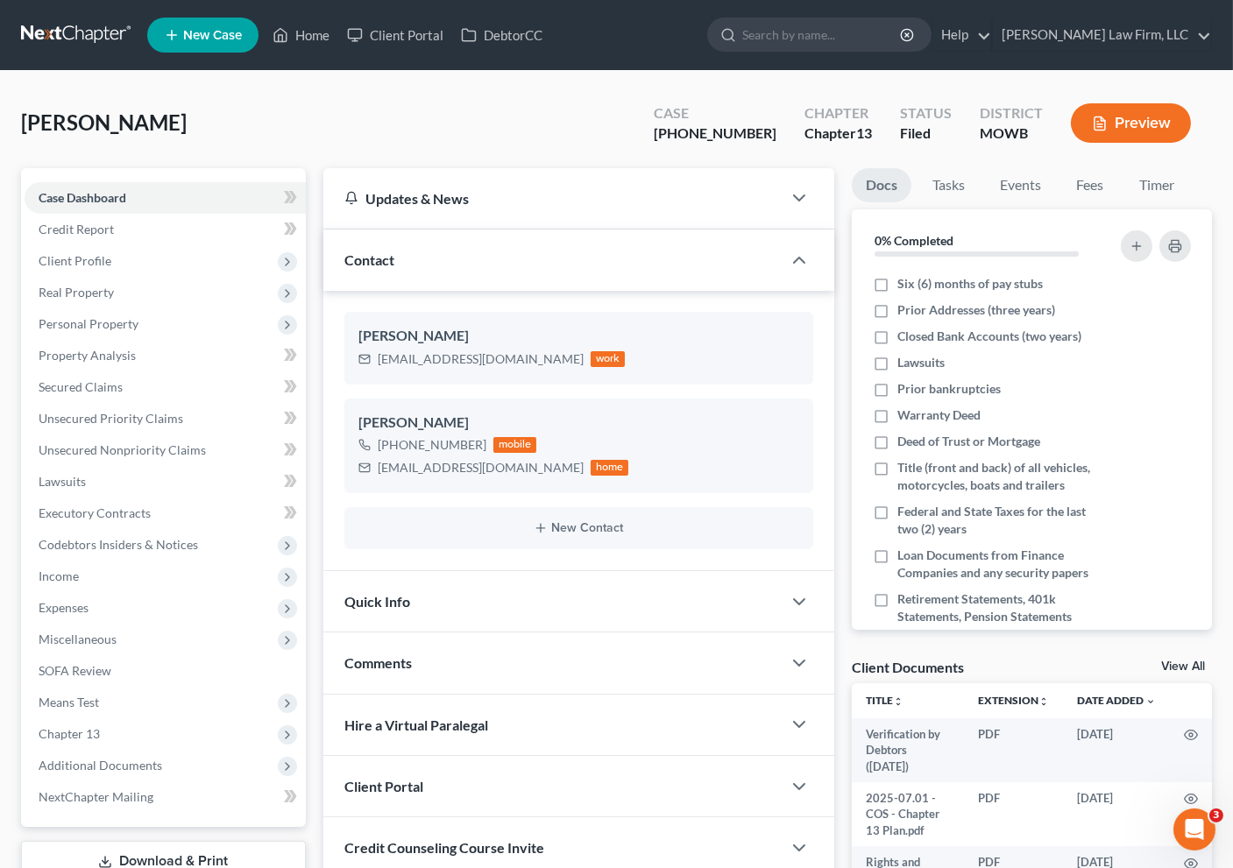
scroll to position [4911, 0]
click at [886, 32] on input "search" at bounding box center [822, 34] width 160 height 32
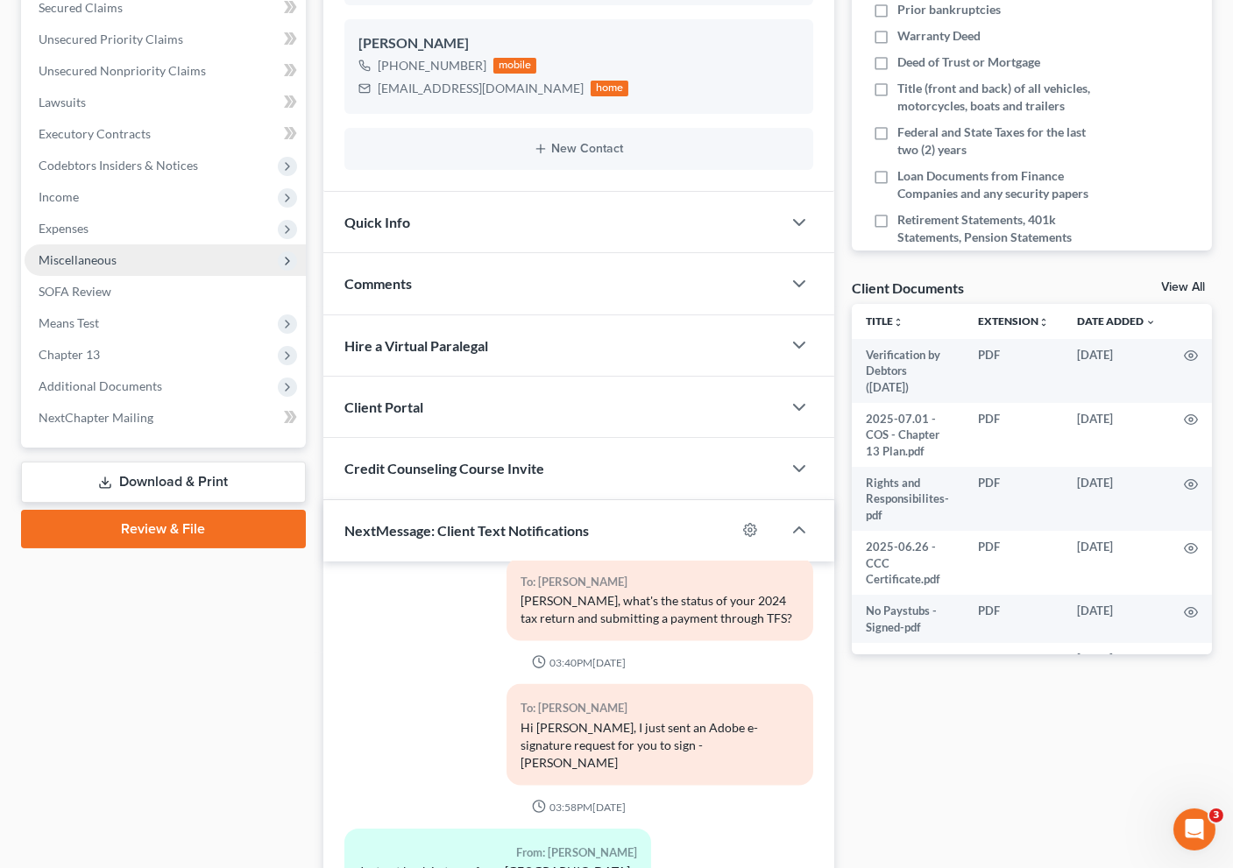
scroll to position [530, 0]
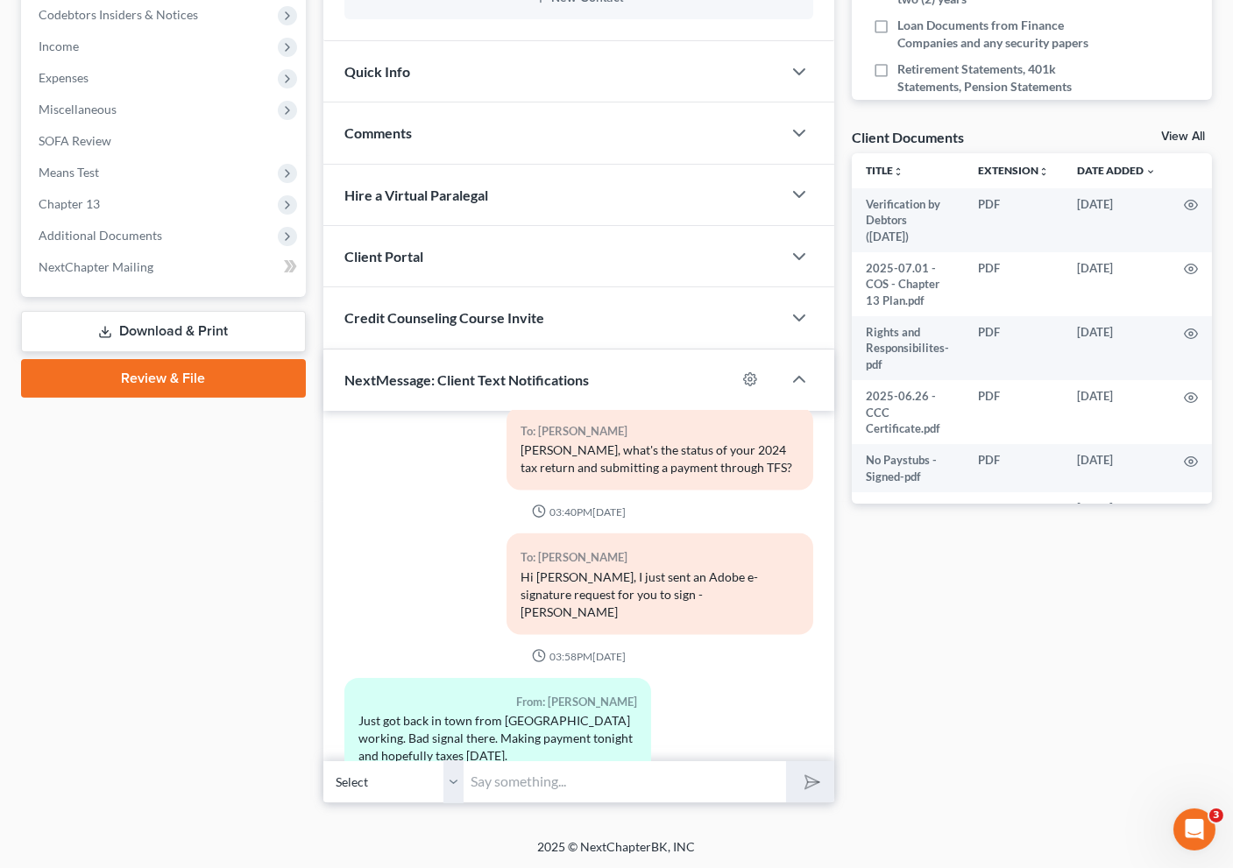
click at [589, 782] on input "text" at bounding box center [625, 782] width 322 height 43
click at [221, 677] on div "Case Dashboard Payments Invoices Payments Payments Credit Report Client Profile" at bounding box center [163, 220] width 302 height 1165
click at [507, 766] on input "text" at bounding box center [625, 782] width 322 height 43
type input "Hi, [PERSON_NAME]. Did you have any update on the 2024 tax returns?"
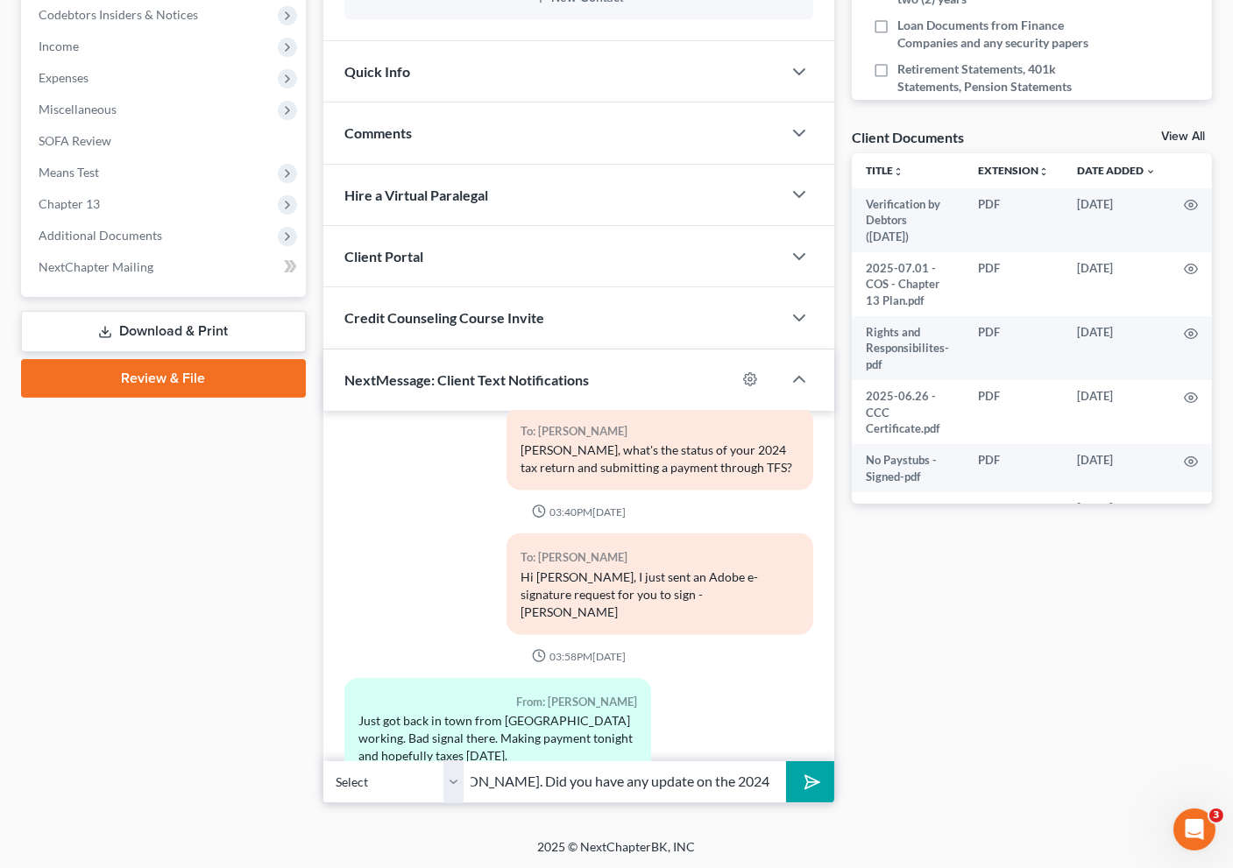
click at [786, 761] on button "submit" at bounding box center [810, 781] width 48 height 41
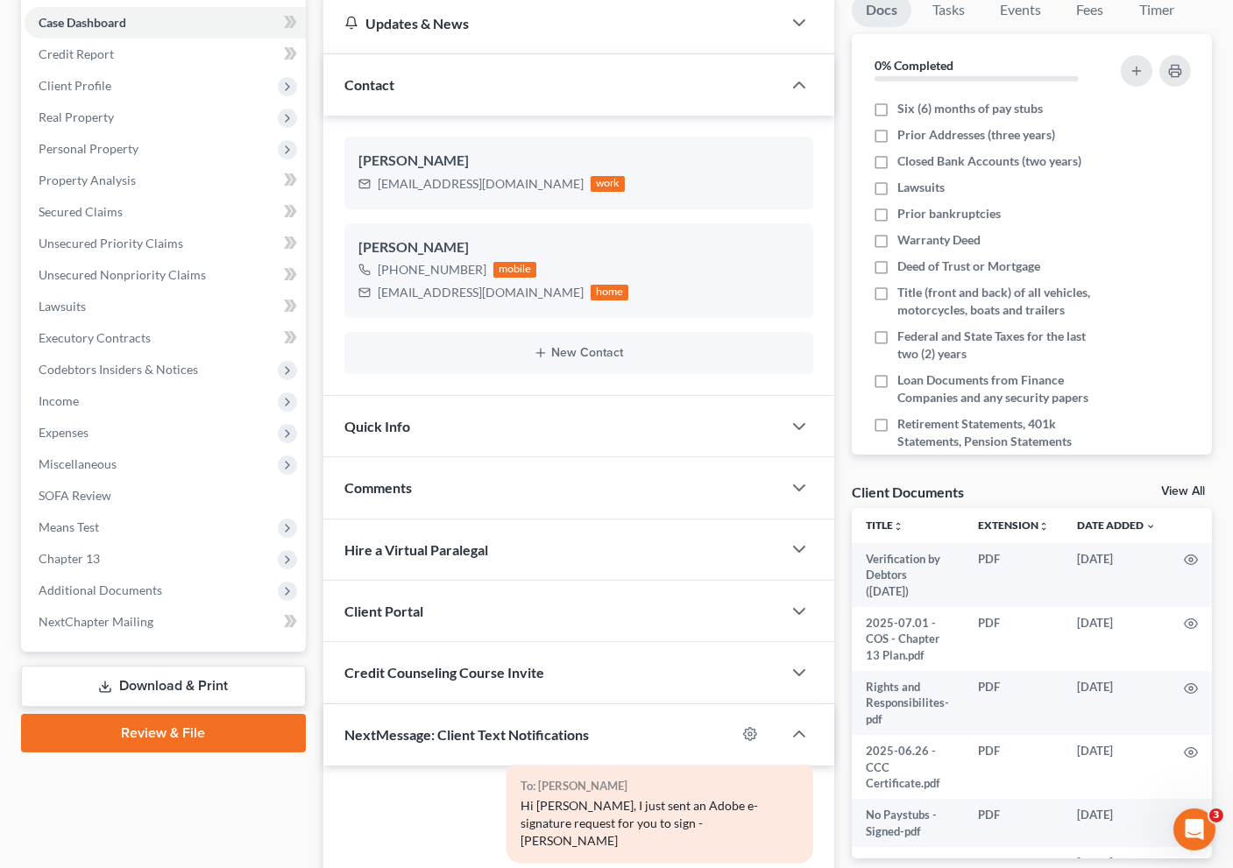
scroll to position [0, 0]
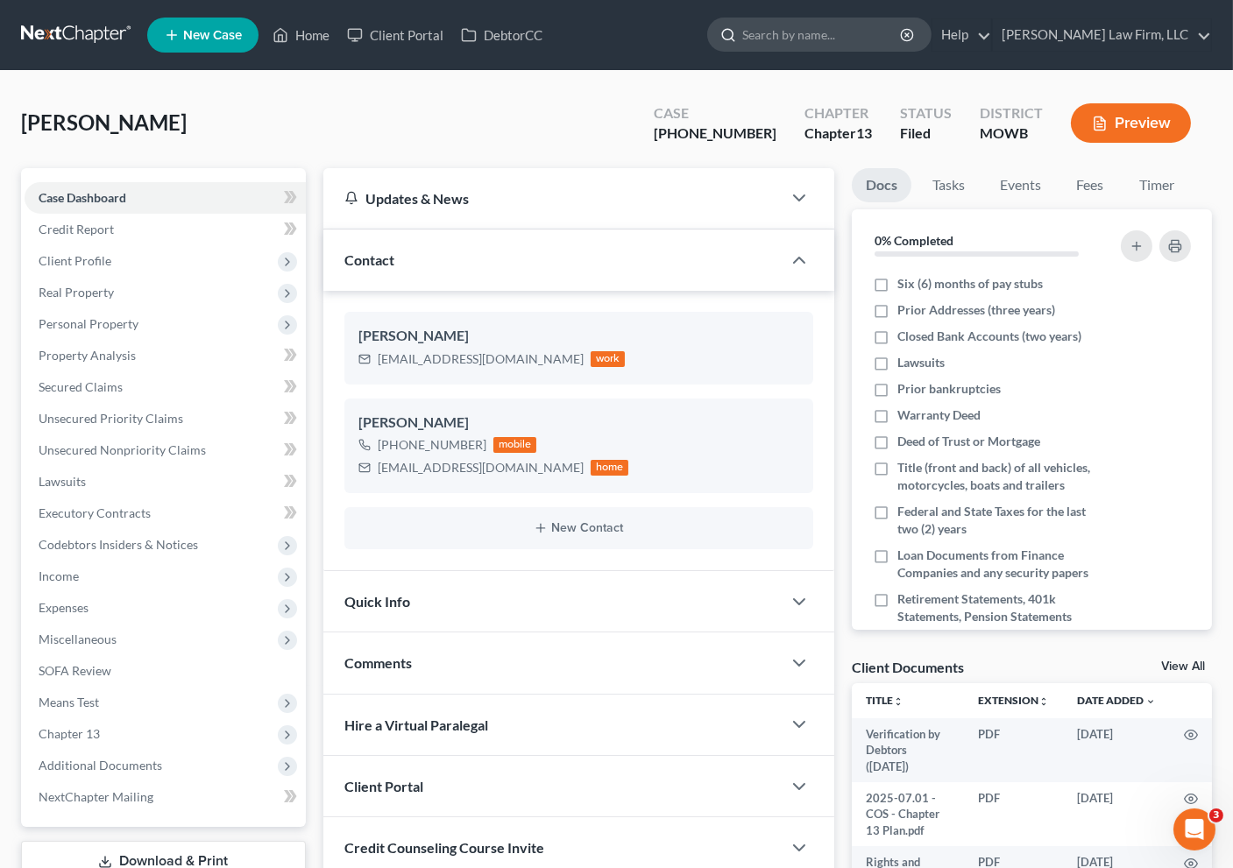
drag, startPoint x: 900, startPoint y: 74, endPoint x: 897, endPoint y: 26, distance: 47.4
click at [900, 73] on div "[PERSON_NAME] Upgraded Case [PHONE_NUMBER] Chapter Chapter 13 Status Filed Dist…" at bounding box center [616, 720] width 1233 height 1298
click at [897, 26] on input "search" at bounding box center [822, 34] width 160 height 32
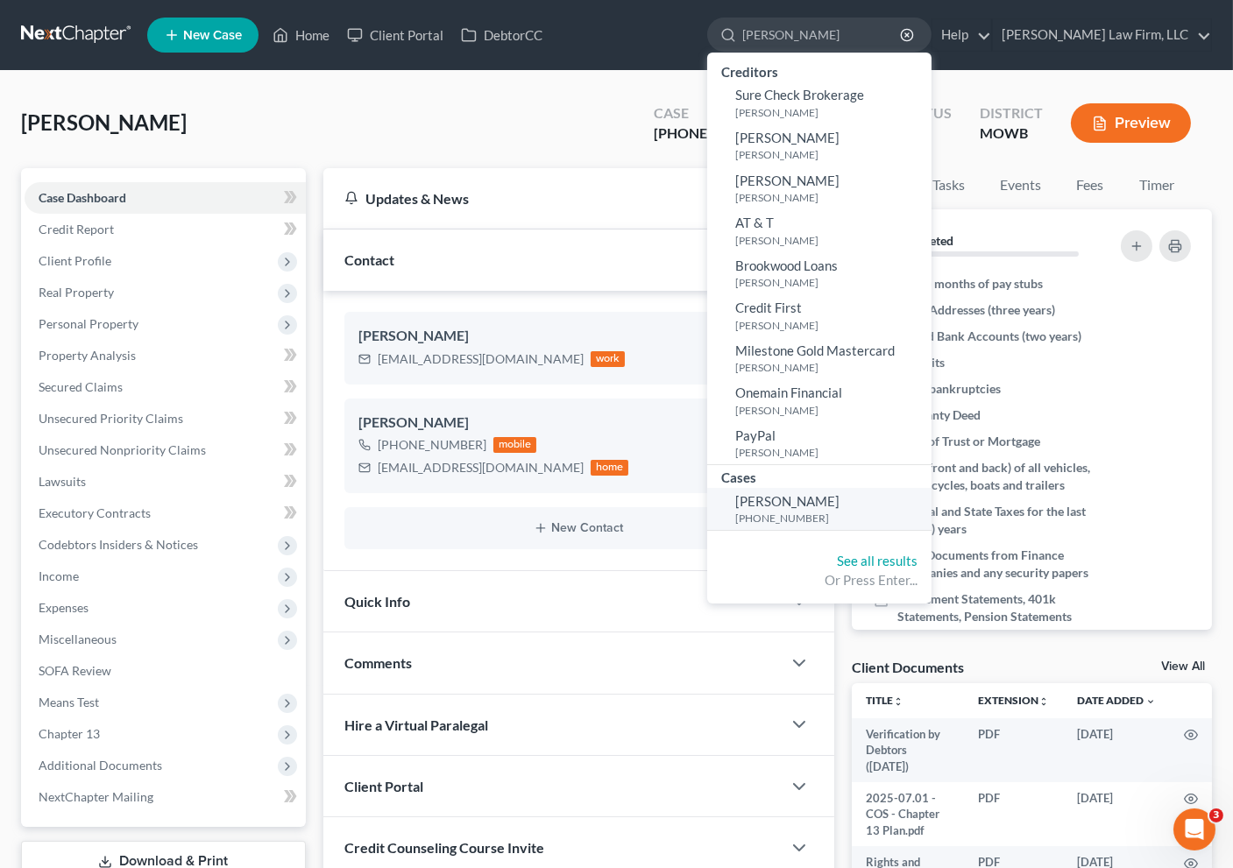
type input "[PERSON_NAME]"
click at [839, 507] on span "[PERSON_NAME]" at bounding box center [787, 501] width 104 height 16
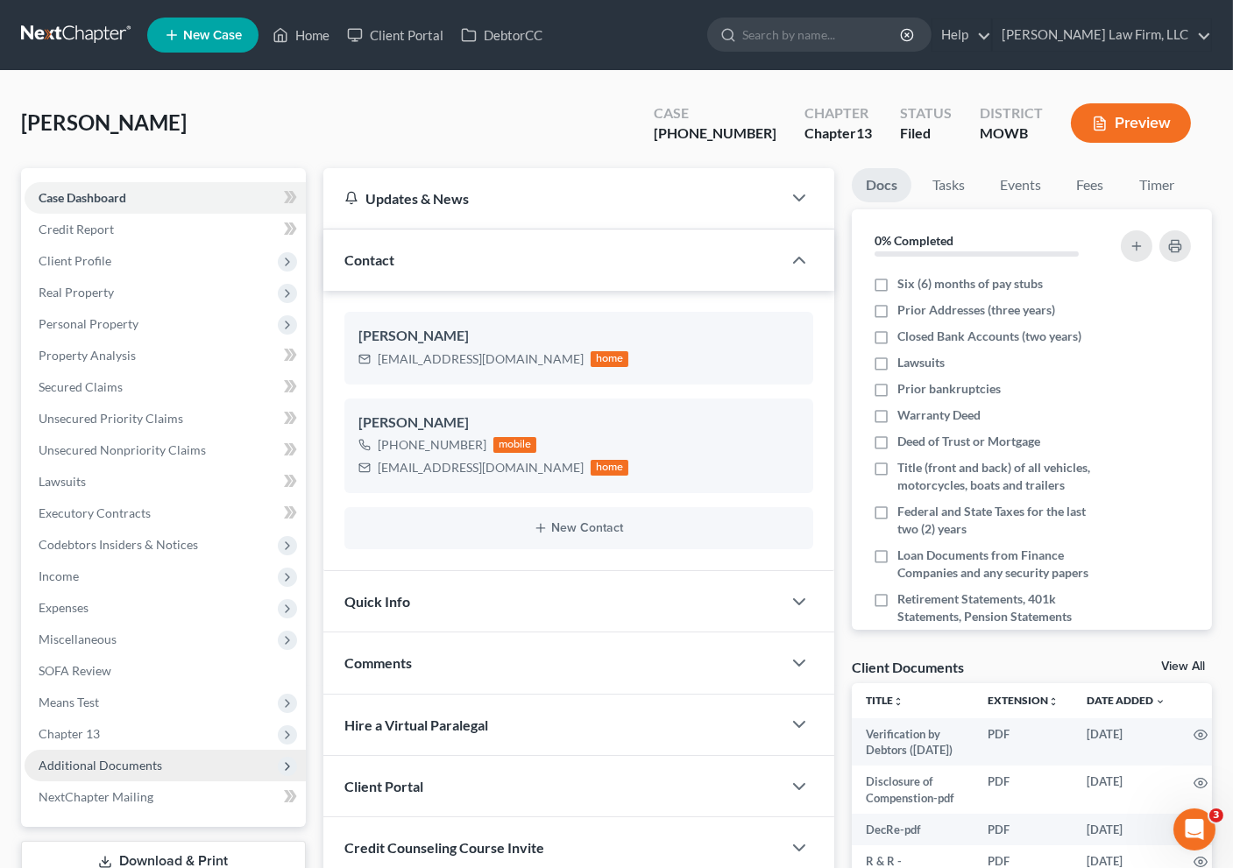
click at [77, 755] on span "Additional Documents" at bounding box center [165, 766] width 281 height 32
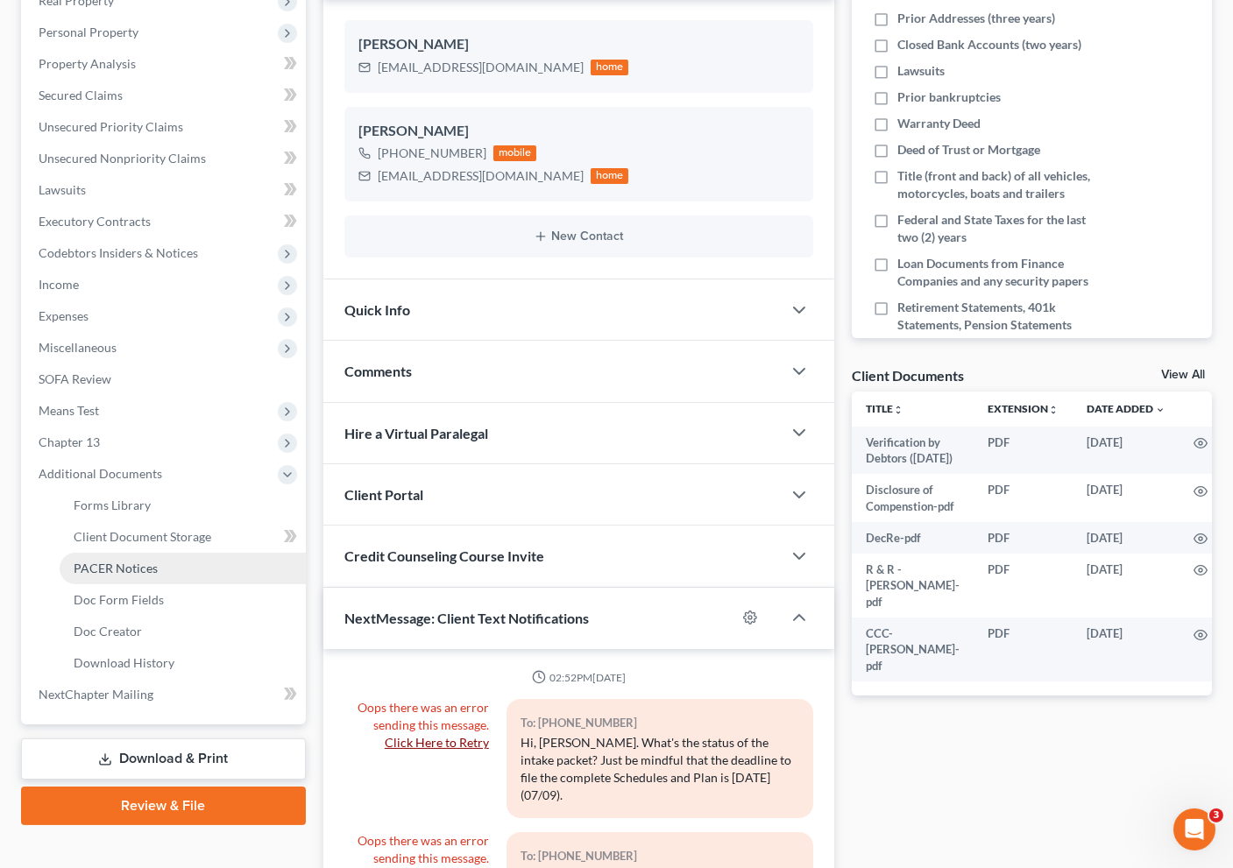
scroll to position [876, 0]
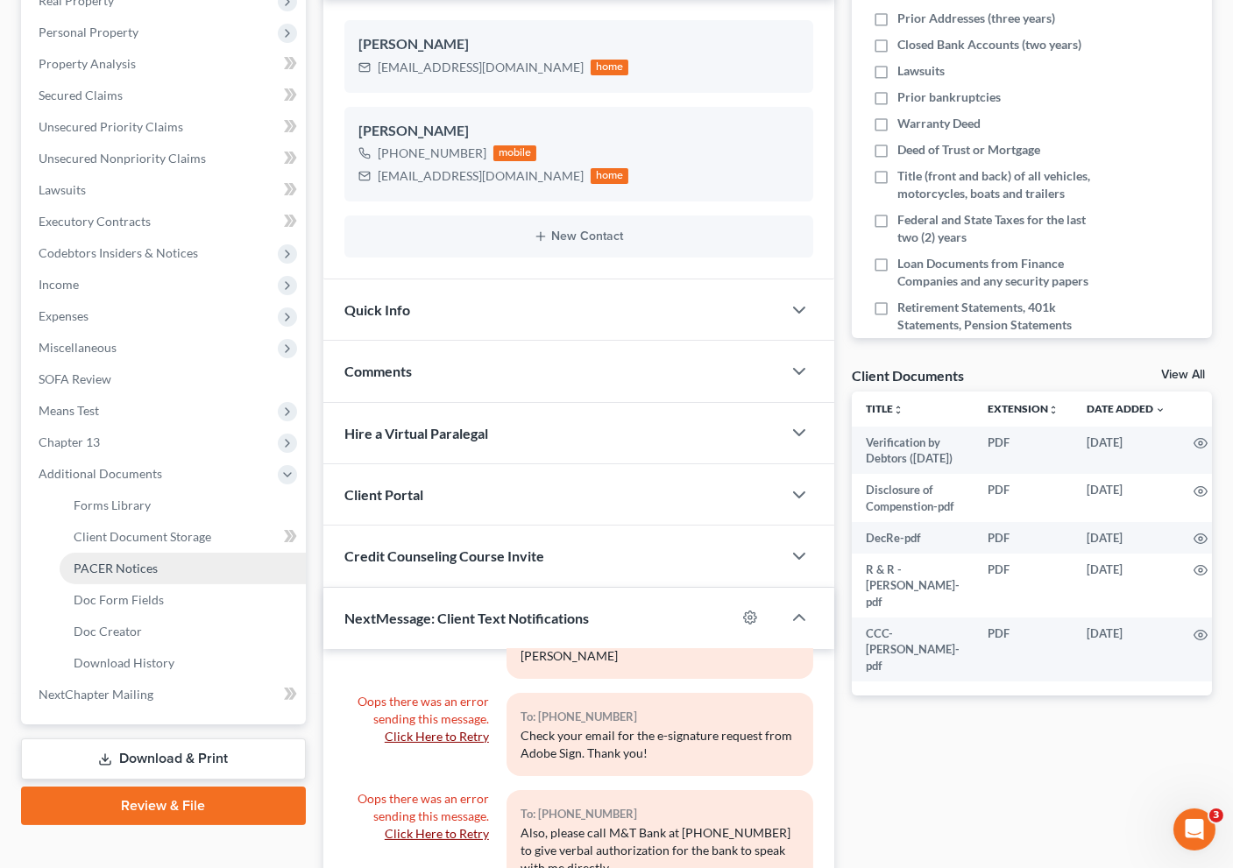
click at [143, 572] on span "PACER Notices" at bounding box center [116, 568] width 84 height 15
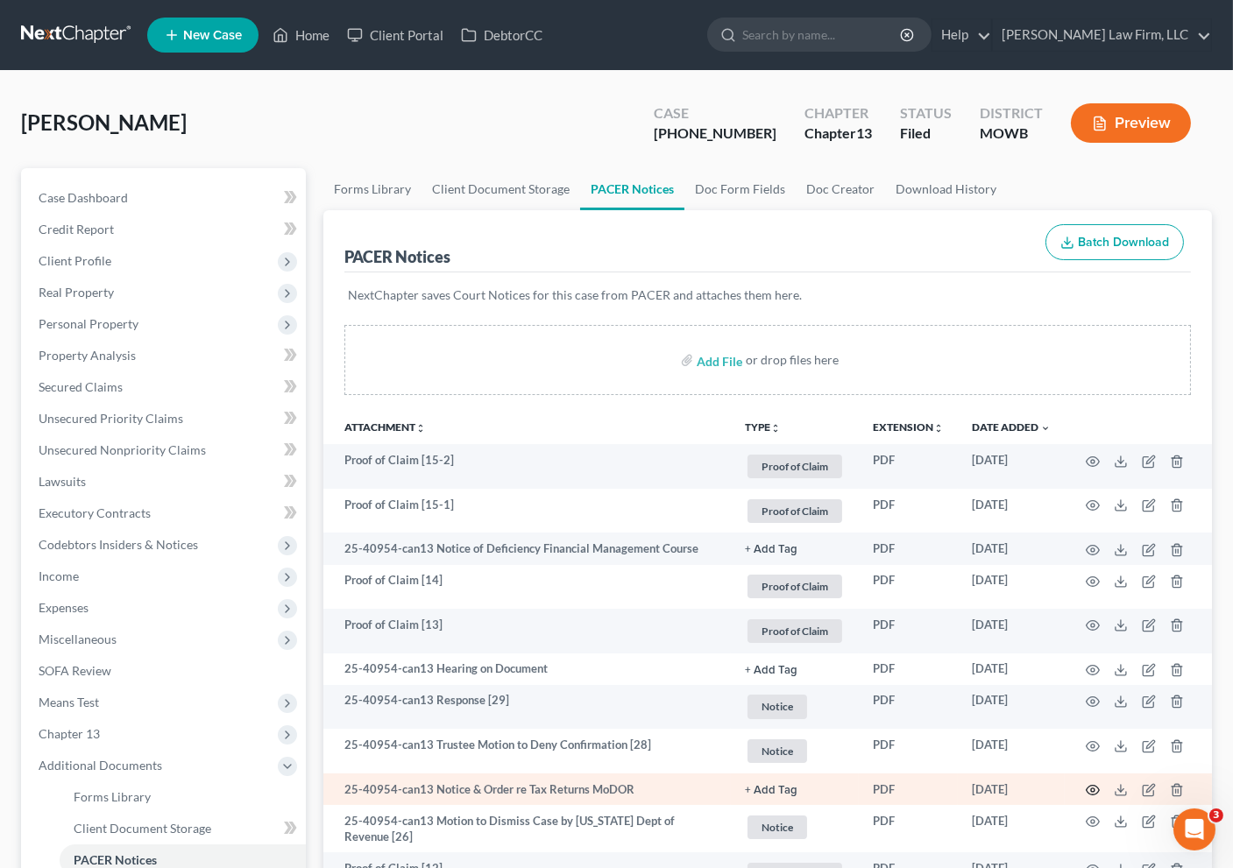
click at [1095, 790] on icon "button" at bounding box center [1093, 790] width 14 height 14
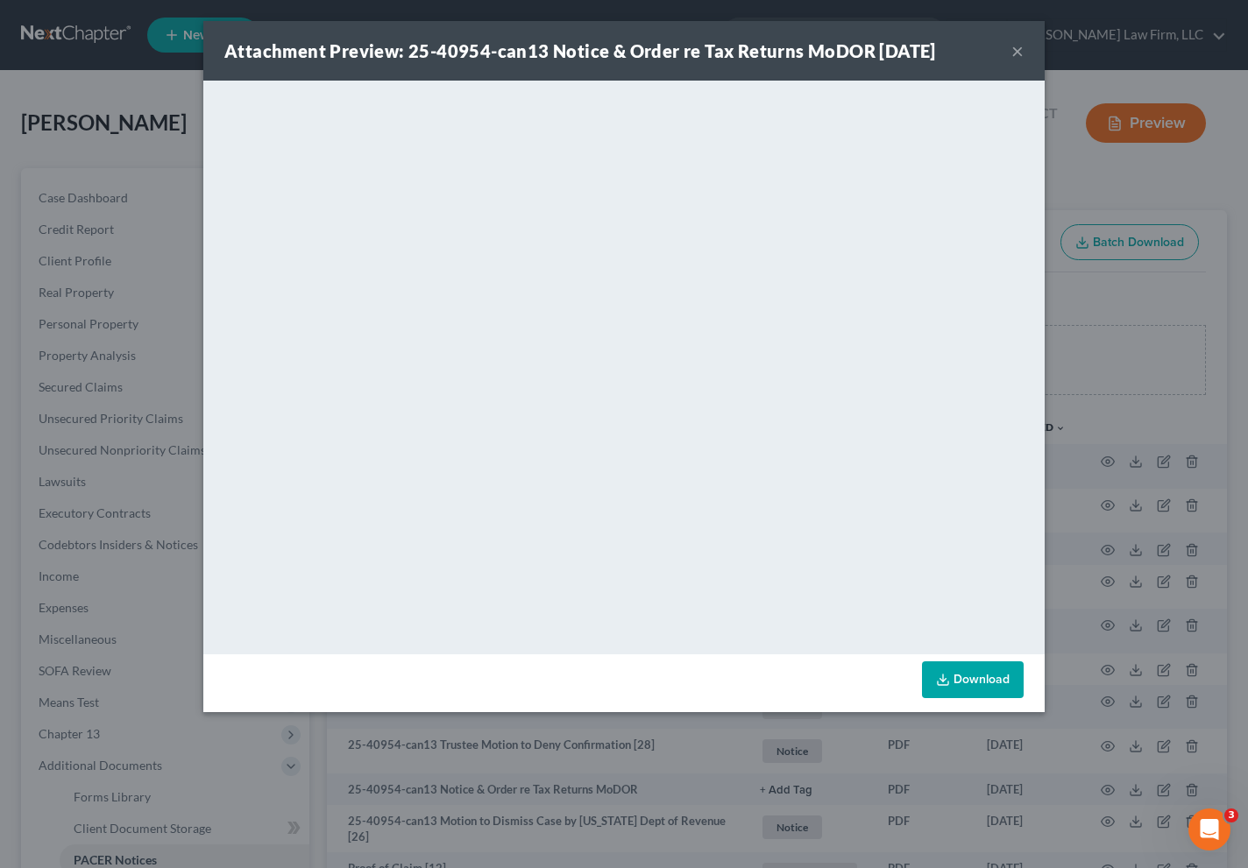
click at [126, 272] on div "Attachment Preview: 25-40954-can13 Notice & Order re Tax Returns MoDOR [DATE] ×…" at bounding box center [624, 434] width 1248 height 868
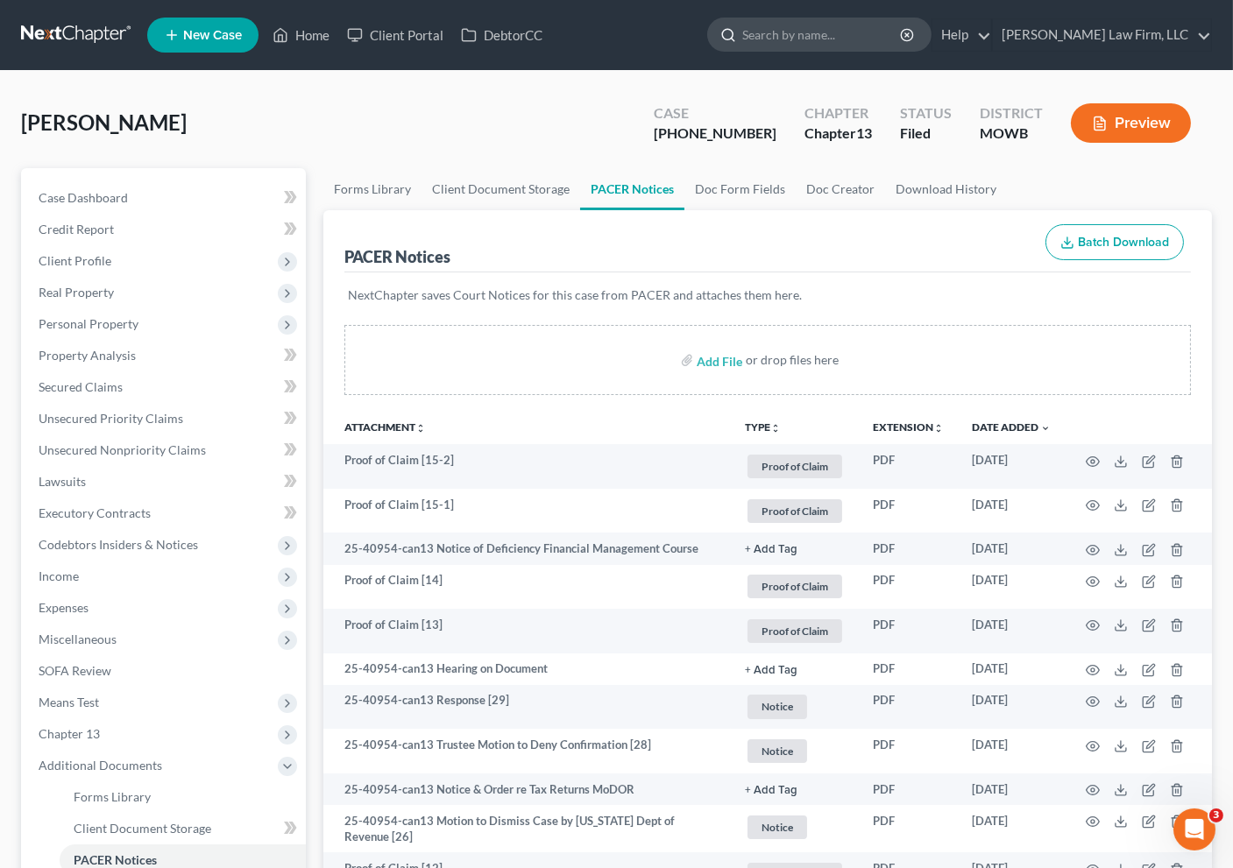
click at [903, 39] on input "search" at bounding box center [822, 34] width 160 height 32
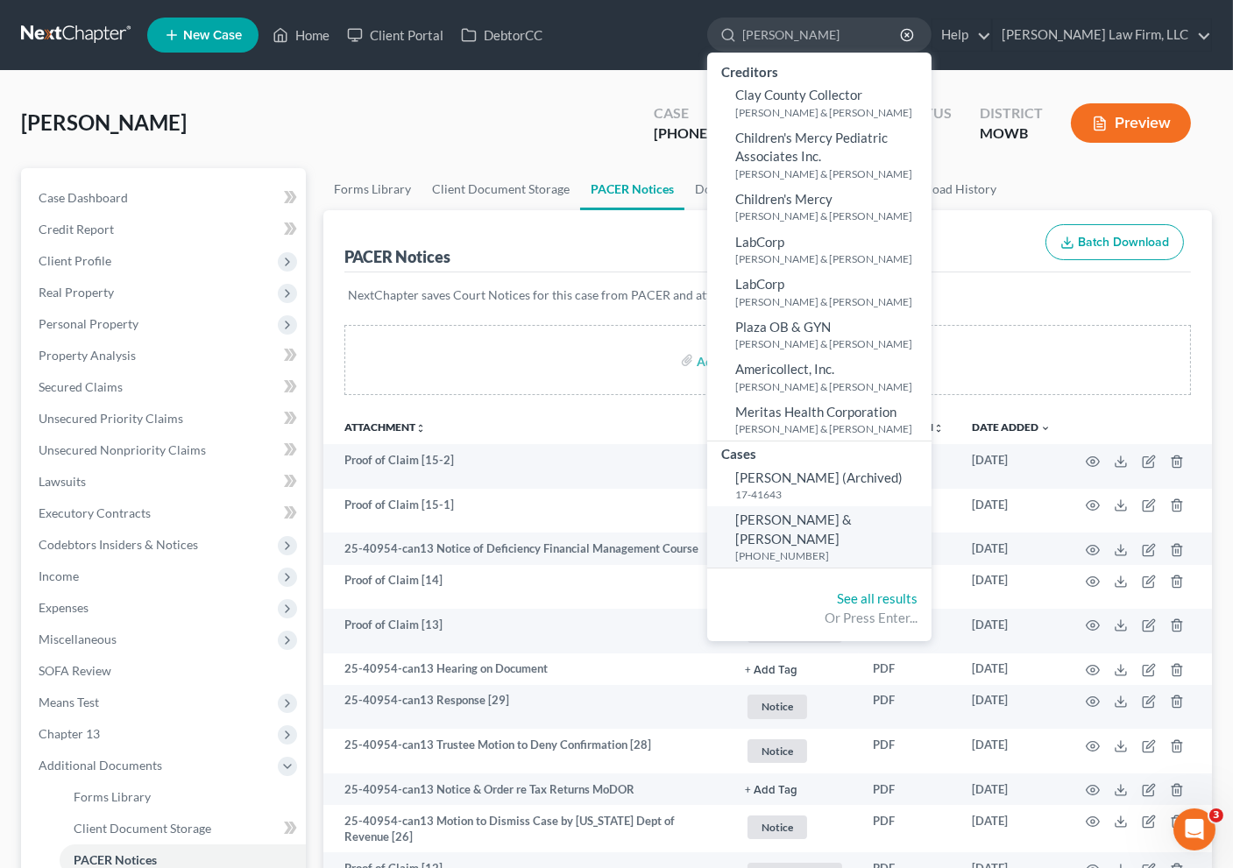
type input "[PERSON_NAME]"
click at [886, 549] on small "[PHONE_NUMBER]" at bounding box center [831, 556] width 192 height 15
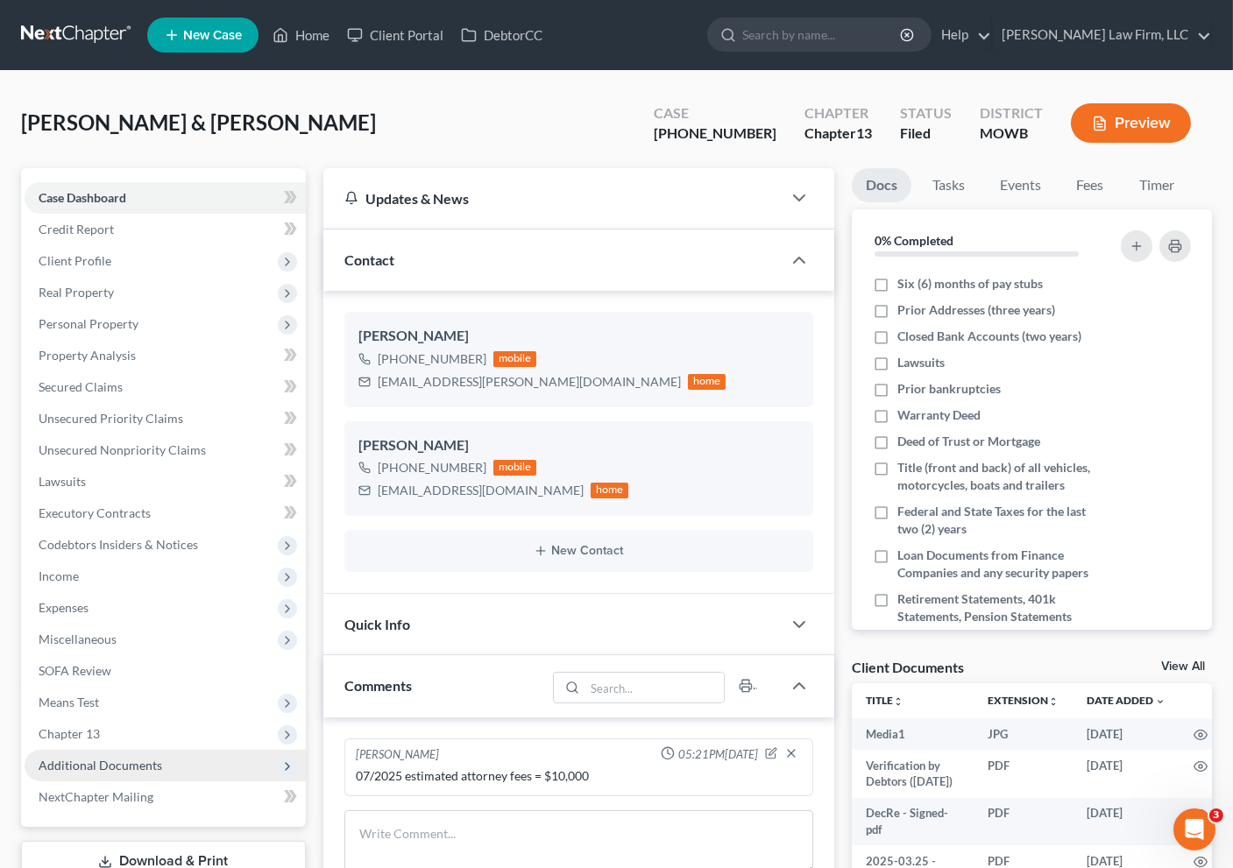
click at [137, 760] on span "Additional Documents" at bounding box center [101, 765] width 124 height 15
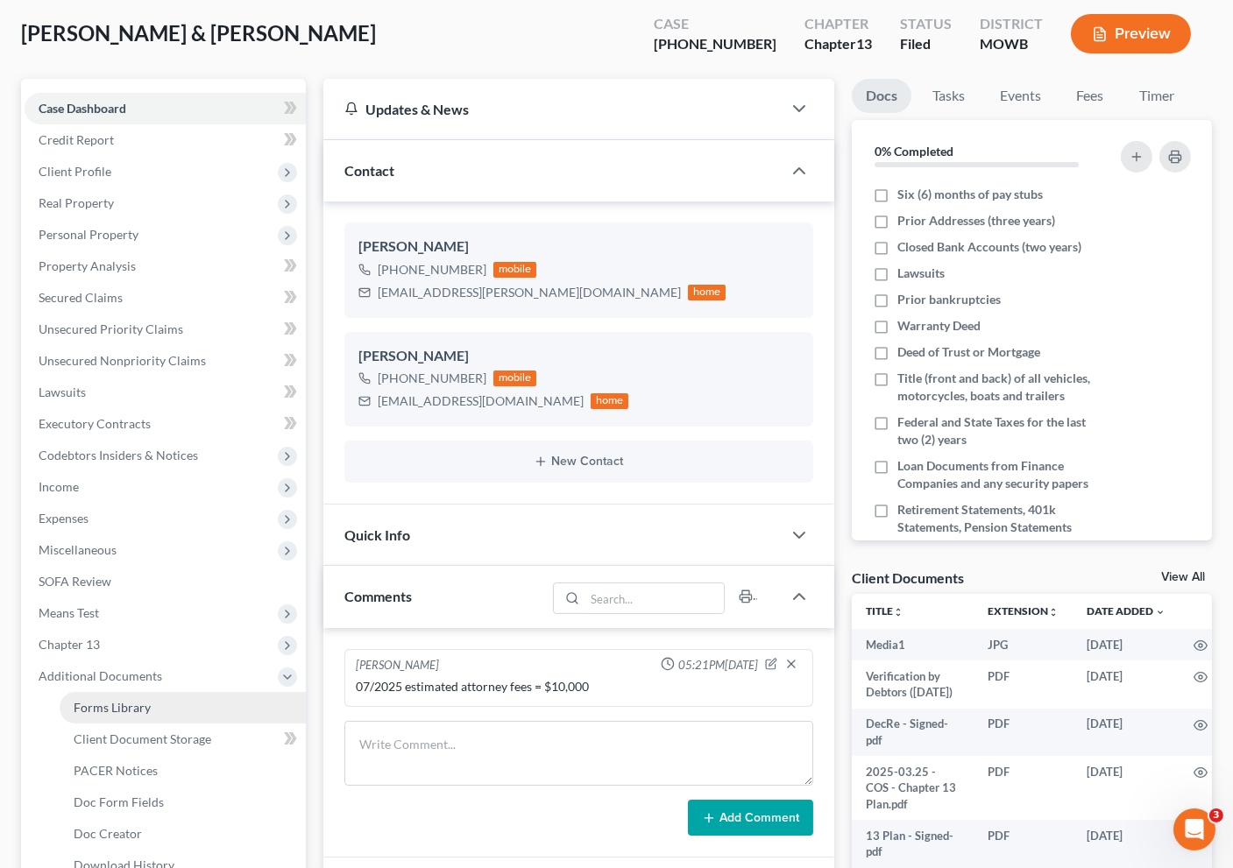
scroll to position [195, 0]
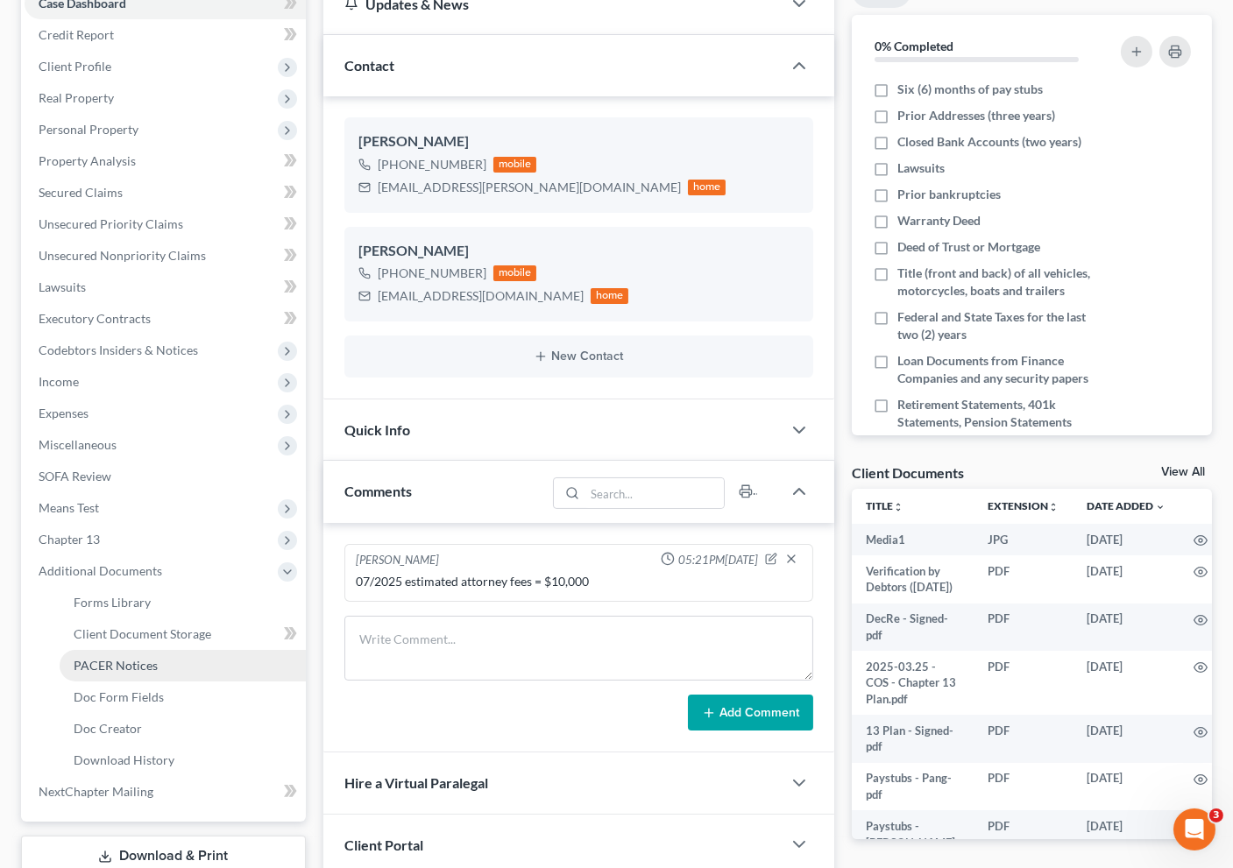
click at [134, 664] on span "PACER Notices" at bounding box center [116, 665] width 84 height 15
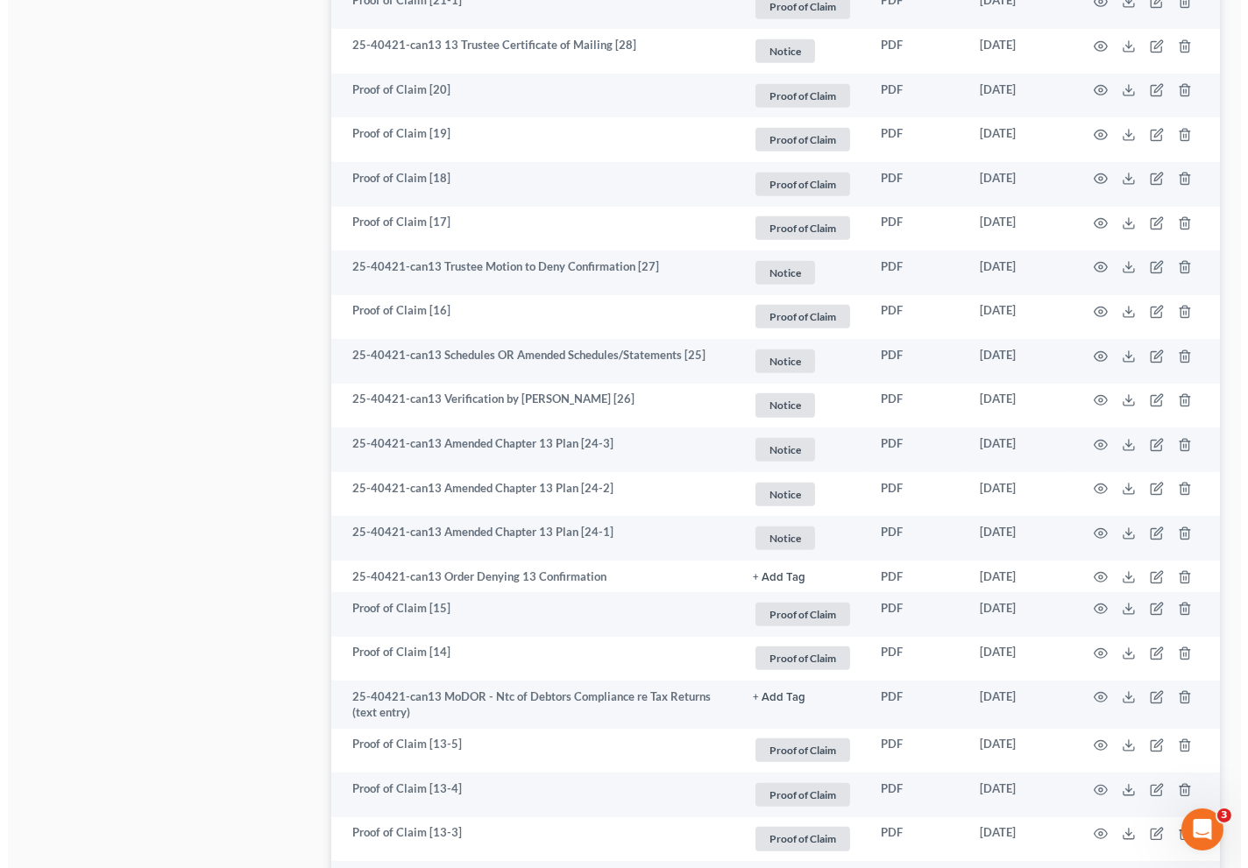
scroll to position [1557, 0]
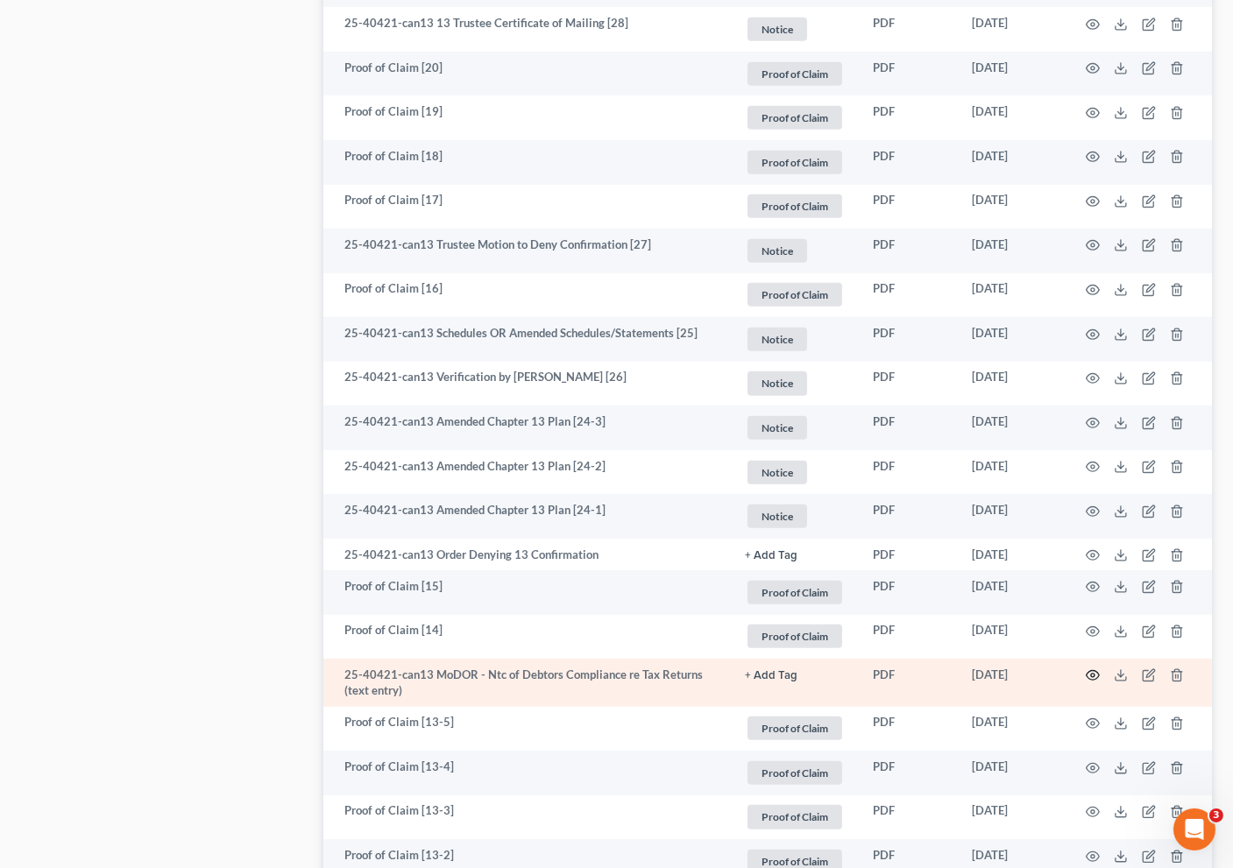
click at [1096, 671] on icon "button" at bounding box center [1093, 676] width 14 height 14
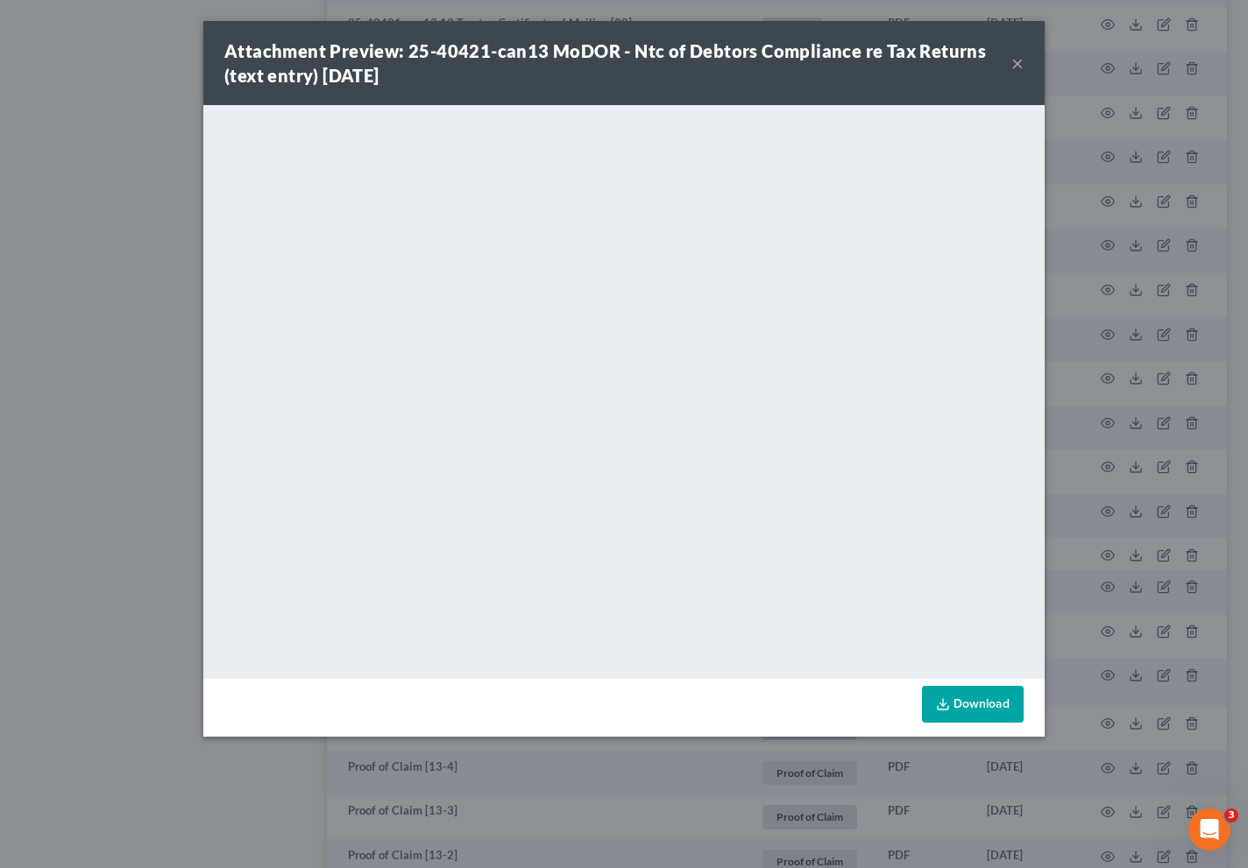
click at [53, 394] on div "Attachment Preview: 25-40421-can13 MoDOR - Ntc of Debtors Compliance re Tax Ret…" at bounding box center [624, 434] width 1248 height 868
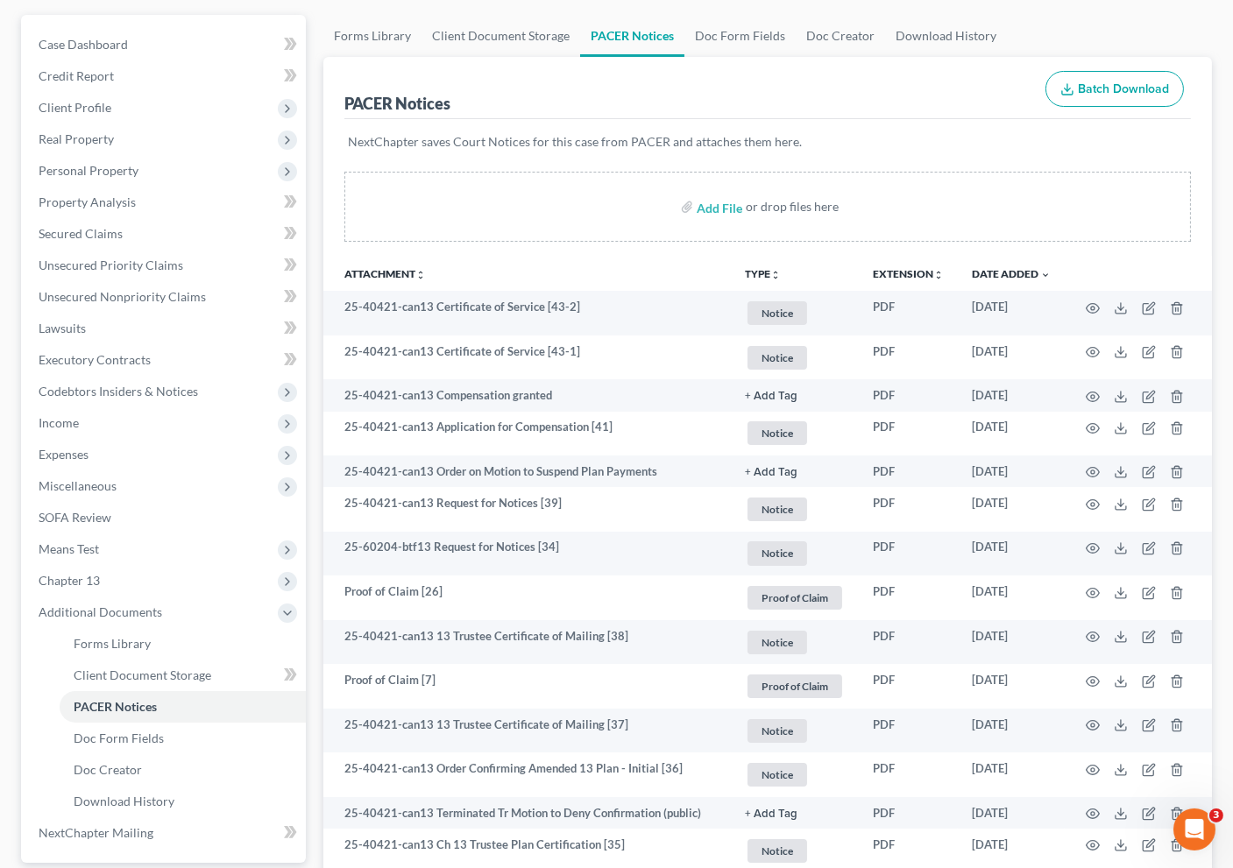
scroll to position [0, 0]
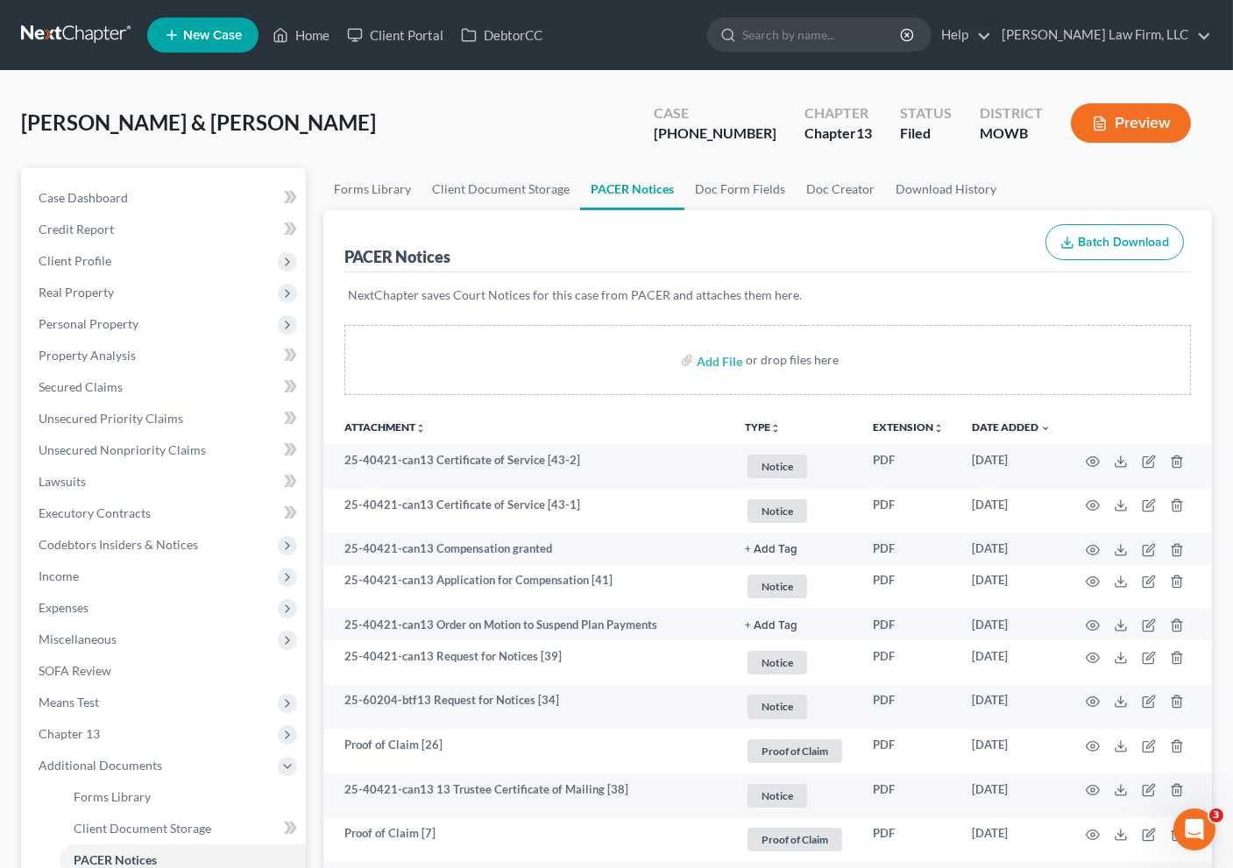
click at [77, 32] on link at bounding box center [77, 35] width 112 height 32
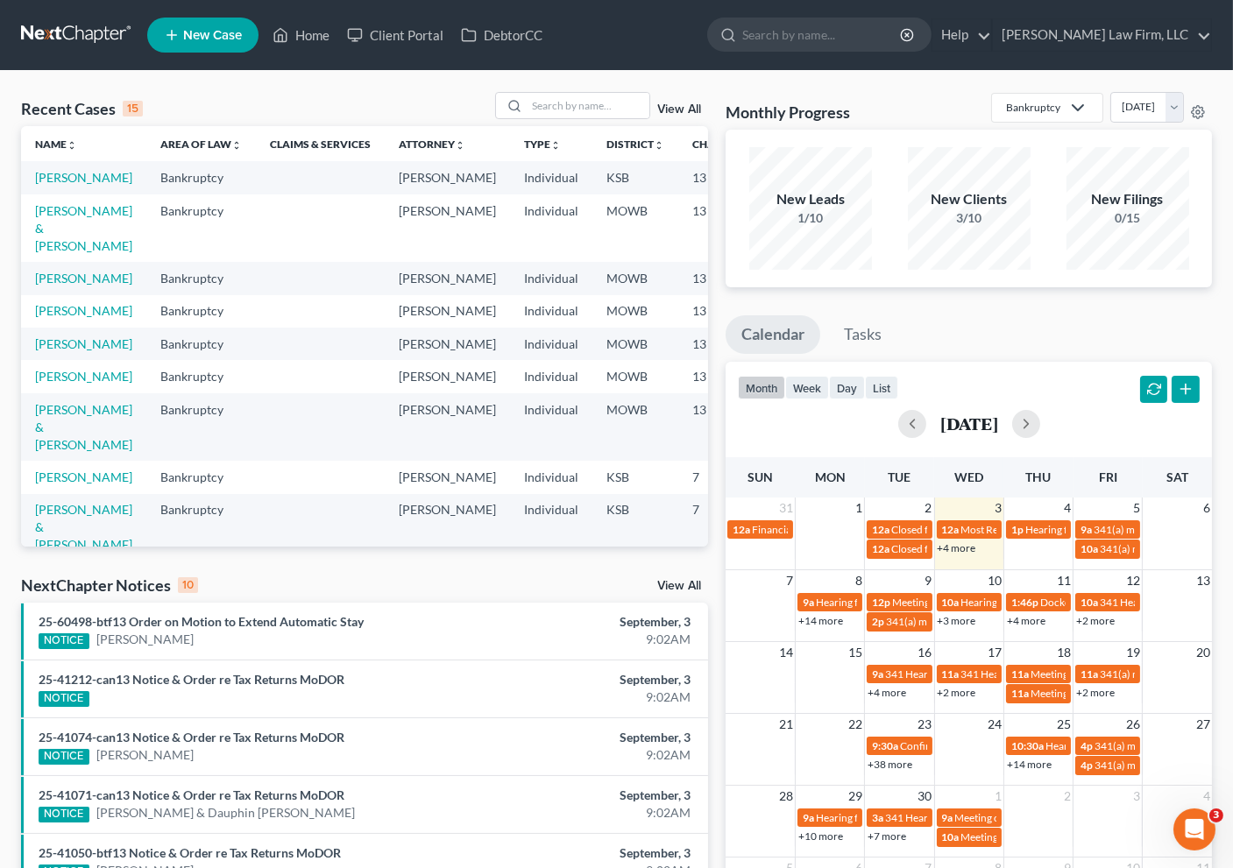
click at [506, 591] on div "NextChapter Notices 10 View All" at bounding box center [364, 589] width 687 height 28
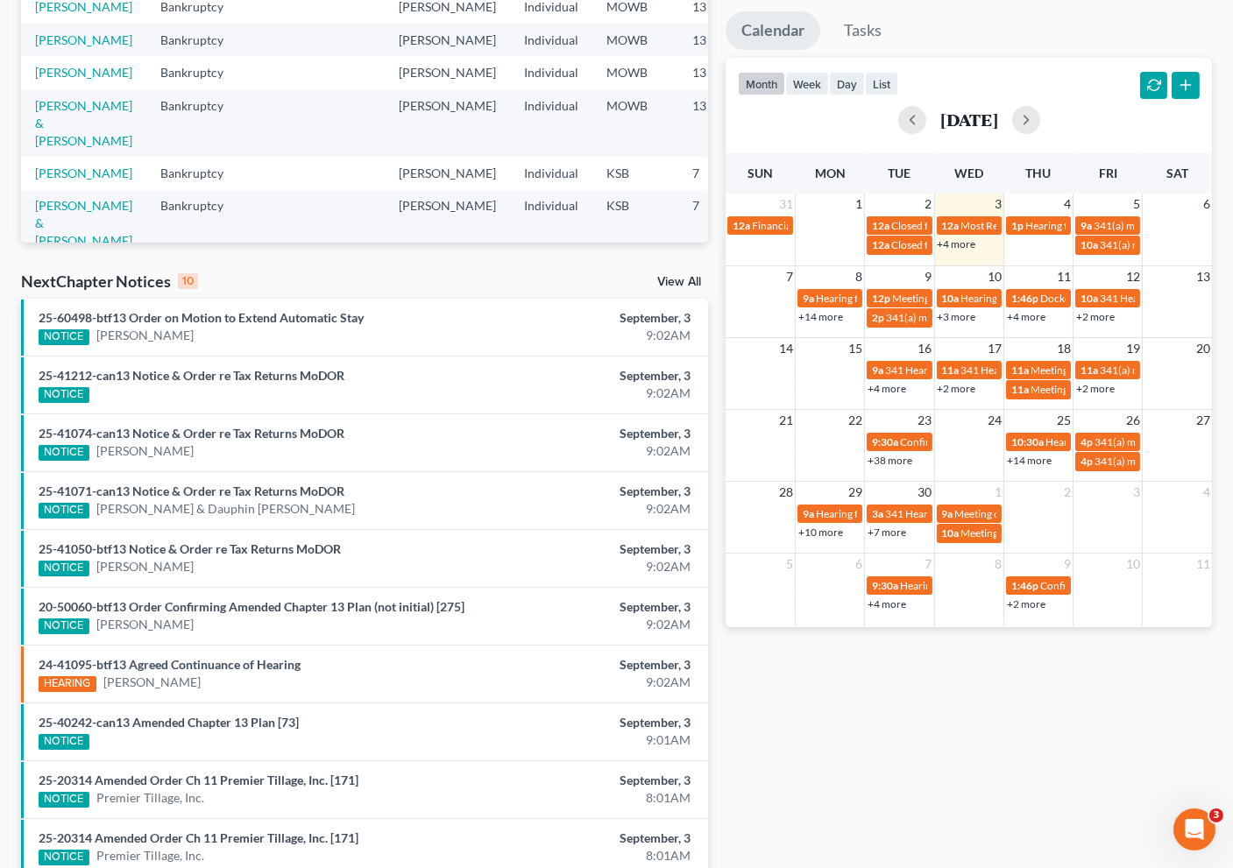
scroll to position [388, 0]
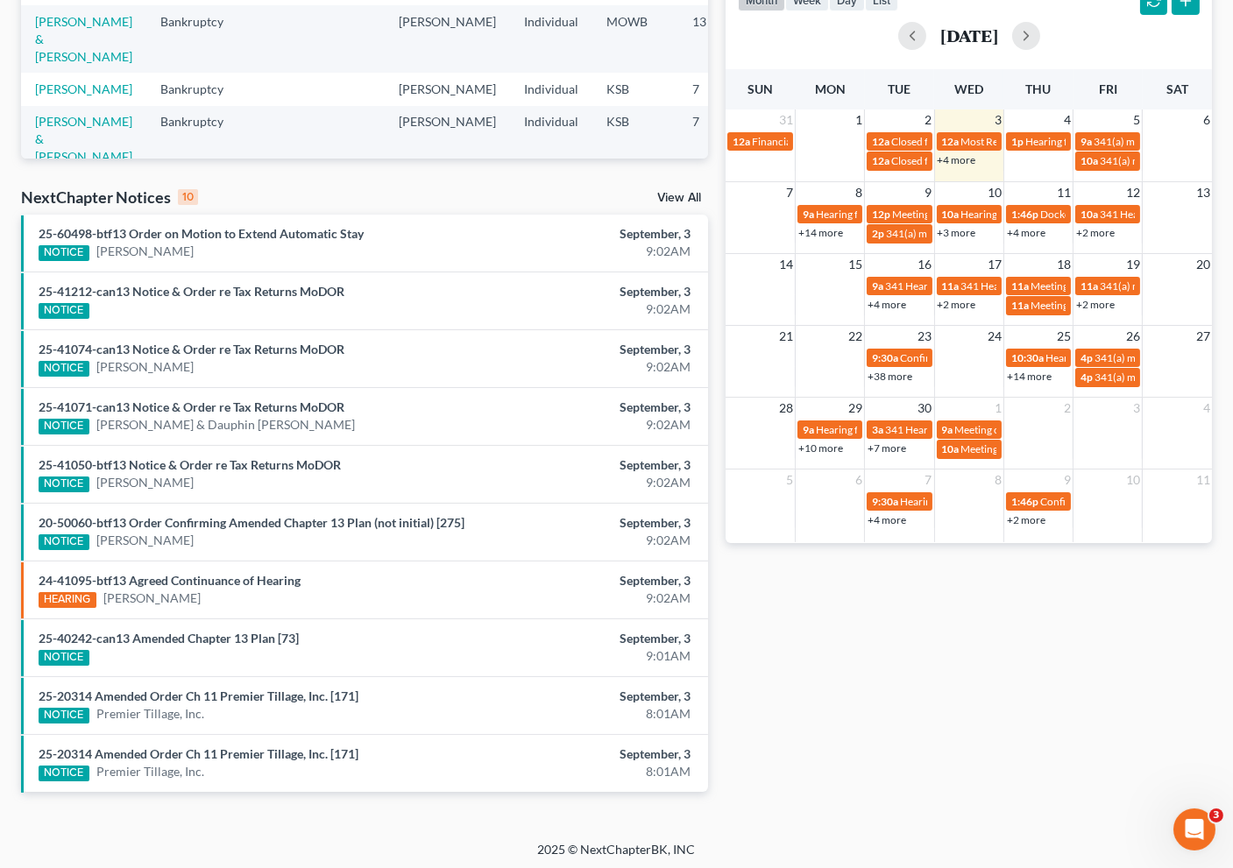
click at [149, 825] on div "Recent Cases 15 View All Name unfold_more expand_more expand_less Area of Law u…" at bounding box center [616, 262] width 1233 height 1158
click at [884, 779] on div "Monthly Progress Bankruptcy Bankruptcy Other September 2025 August 2025 July 20…" at bounding box center [969, 262] width 504 height 1116
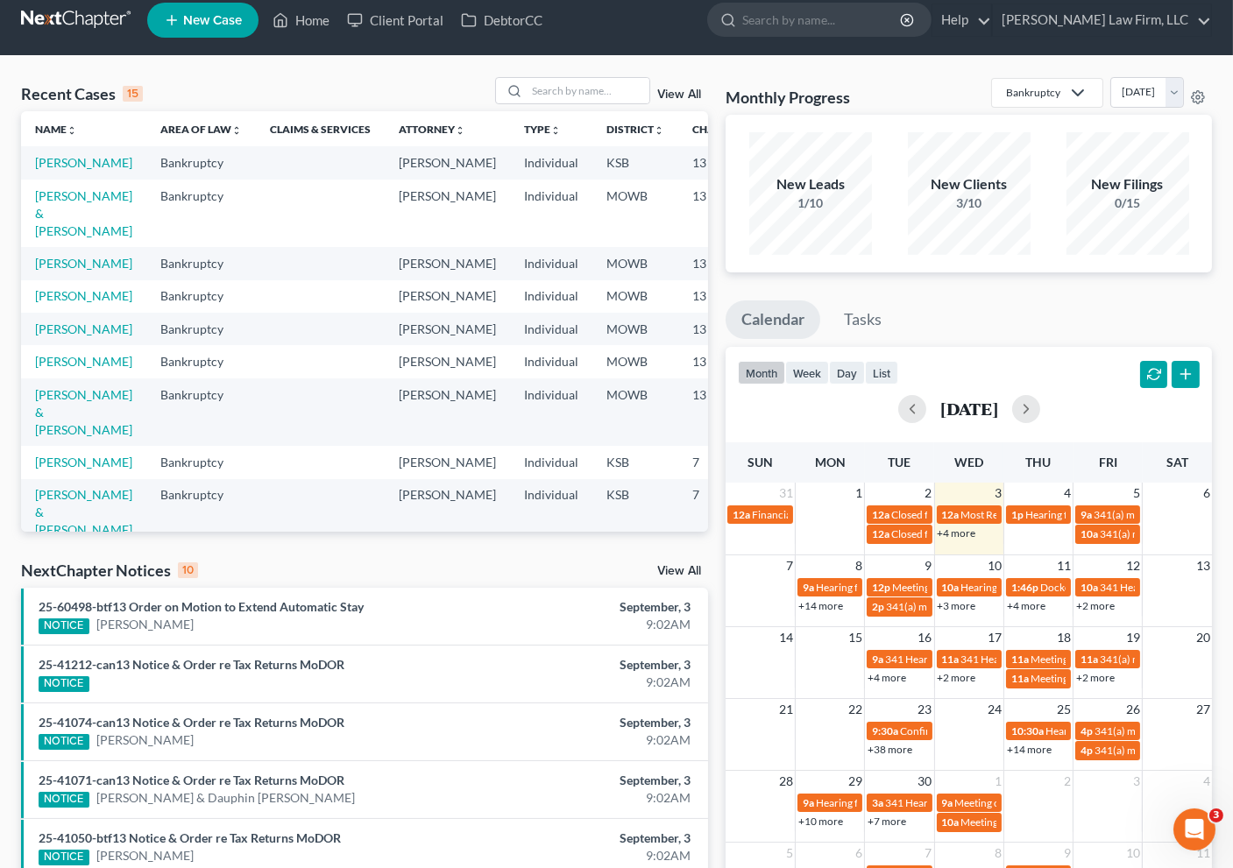
scroll to position [0, 0]
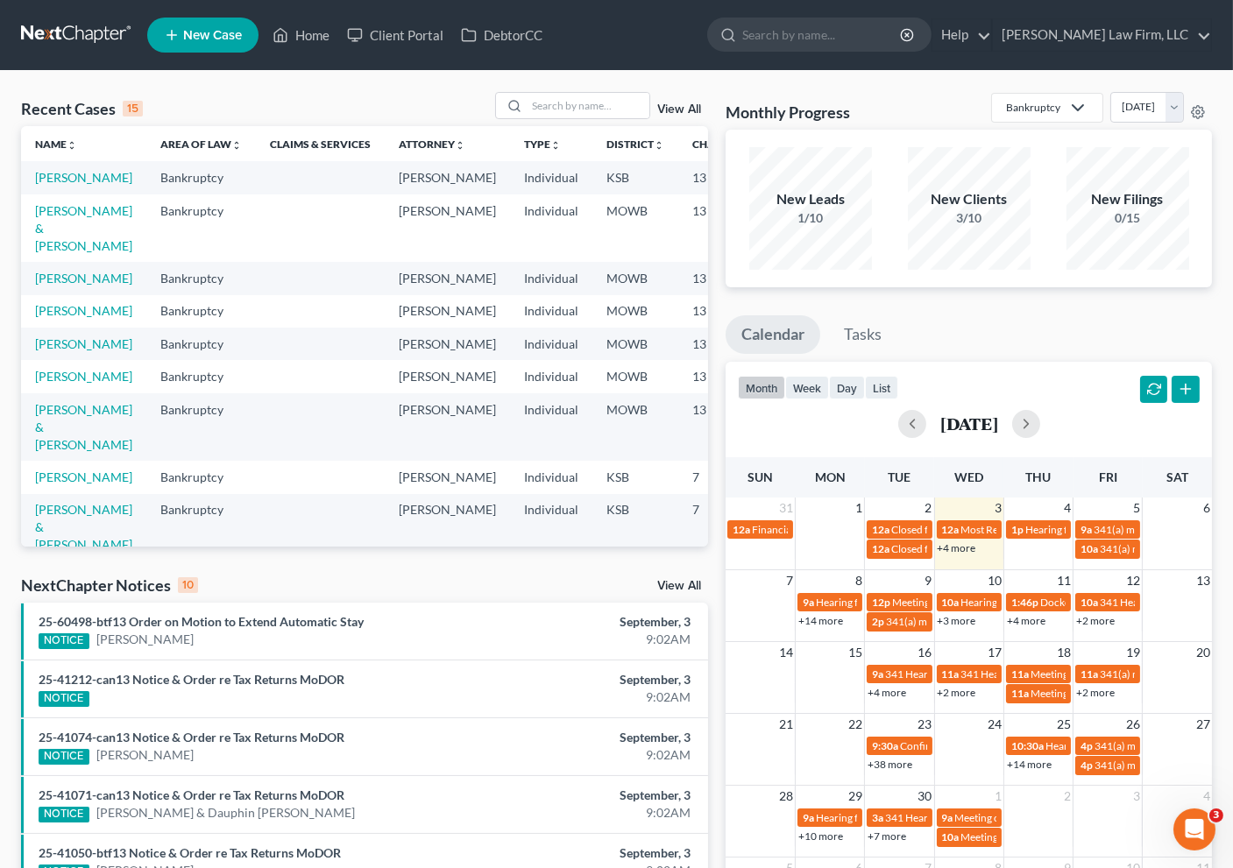
click at [592, 88] on div "Recent Cases 15 View All Name unfold_more expand_more expand_less Area of Law u…" at bounding box center [616, 650] width 1233 height 1158
click at [597, 106] on input "search" at bounding box center [588, 105] width 123 height 25
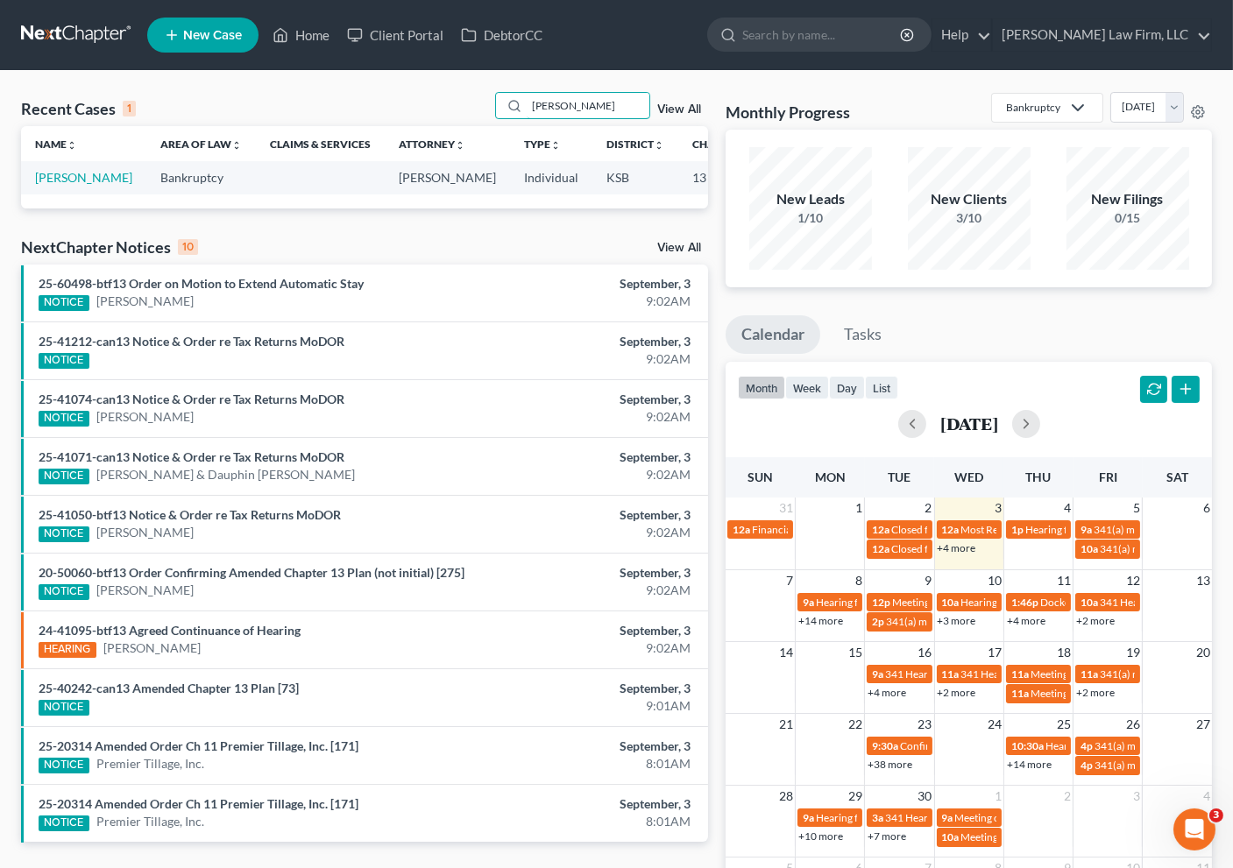
type input "maher"
drag, startPoint x: 92, startPoint y: 198, endPoint x: 65, endPoint y: 187, distance: 29.5
click at [92, 194] on td "Maher, Matthew" at bounding box center [83, 177] width 125 height 32
click at [64, 186] on td "Maher, Matthew" at bounding box center [83, 177] width 125 height 32
click at [64, 185] on link "Maher, Matthew" at bounding box center [83, 177] width 97 height 15
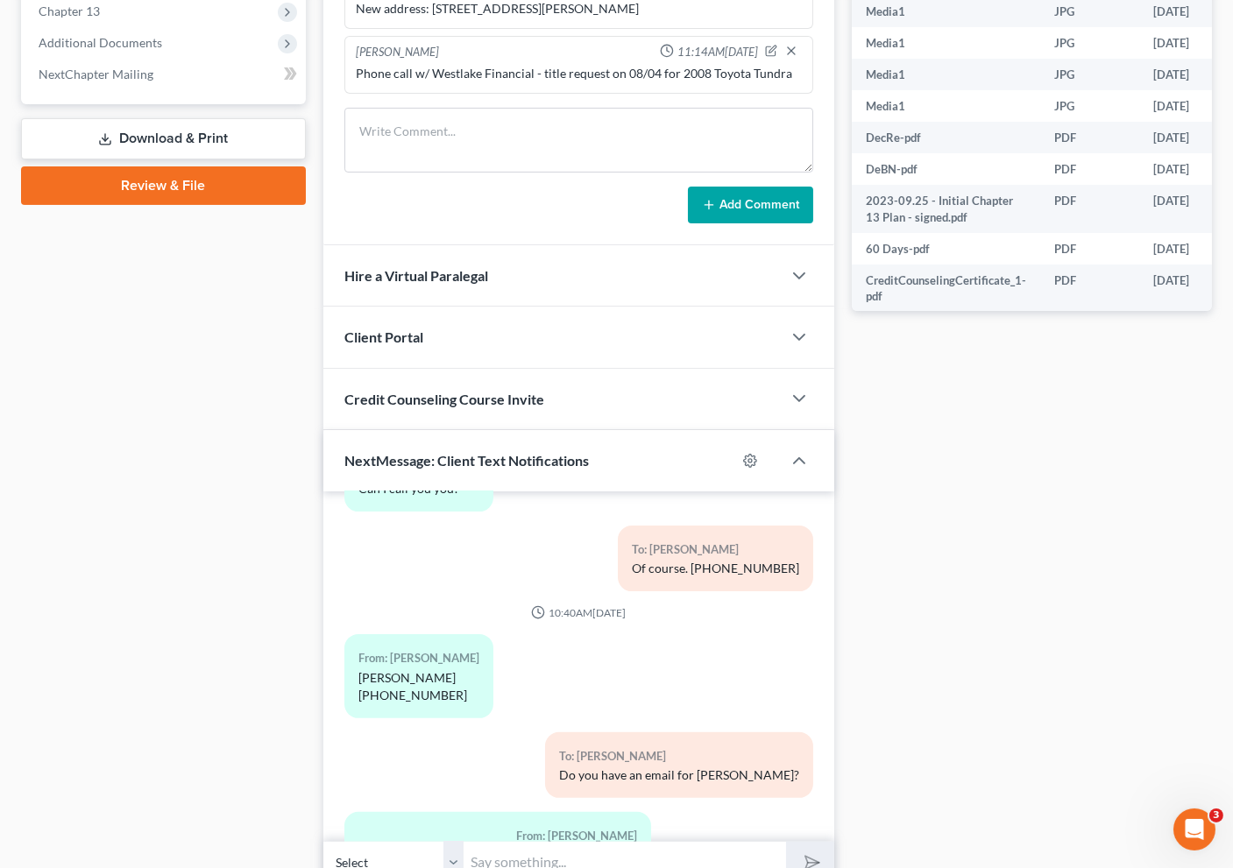
scroll to position [820, 0]
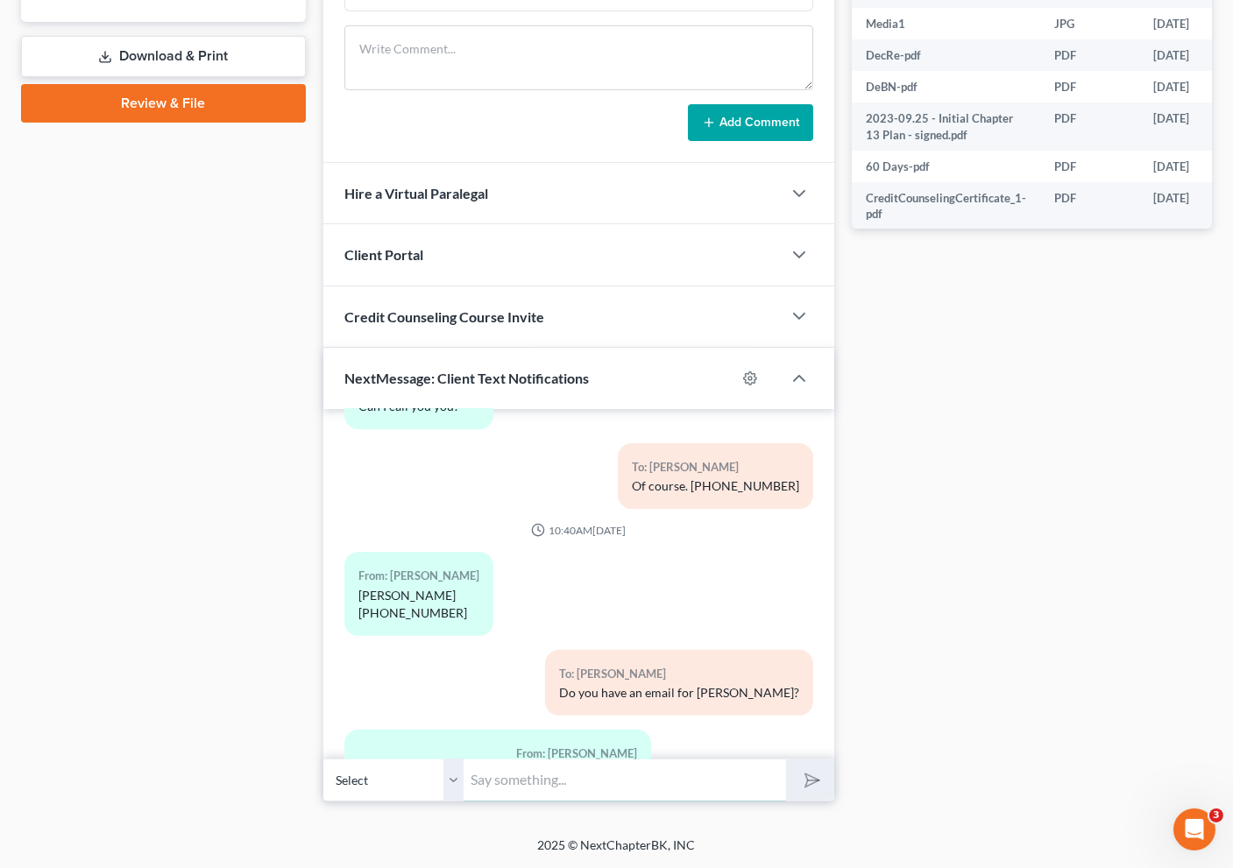
click at [464, 765] on input "text" at bounding box center [625, 780] width 322 height 43
paste input "W.H. GRIFFIN, TRUSTEE PO BOX 412573 KANSAS CITY MO 64141-2573"
click at [573, 776] on input "W.H. GRIFFIN, TRUSTEE PO BOX 412573 KANSAS CITY MO 64141-2573" at bounding box center [625, 780] width 322 height 43
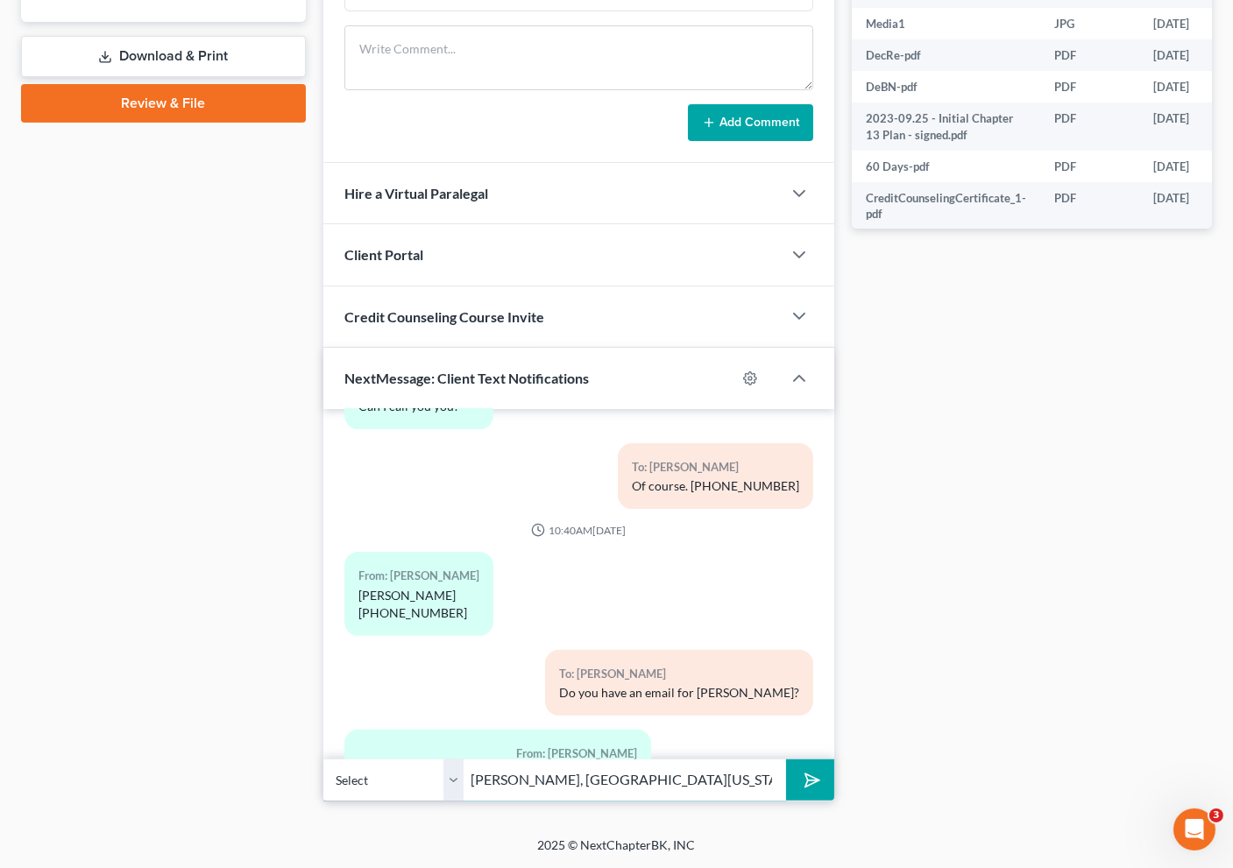
drag, startPoint x: 592, startPoint y: 782, endPoint x: 417, endPoint y: 768, distance: 175.7
click at [417, 768] on div "Select +1 (913) 375-4595 - Matthew Maher W.H. GRIFFIN, TRUSTEE PO BOX 412573, K…" at bounding box center [578, 780] width 511 height 41
click at [548, 780] on input "W.H. GRIFFIN, TRUSTEE PO BOX 412573, KANSAS CITY MO 64141-2573" at bounding box center [625, 780] width 322 height 43
click at [616, 782] on input "W.H. GRIFFIN, TRUSTEE PO BOX 412573, KANSAS CITY MO 64141-2573" at bounding box center [625, 780] width 322 height 43
type input "W.H. GRIFFIN, TRUSTEE, PO BOX 412573, KANSAS CITY MO 64141-2573"
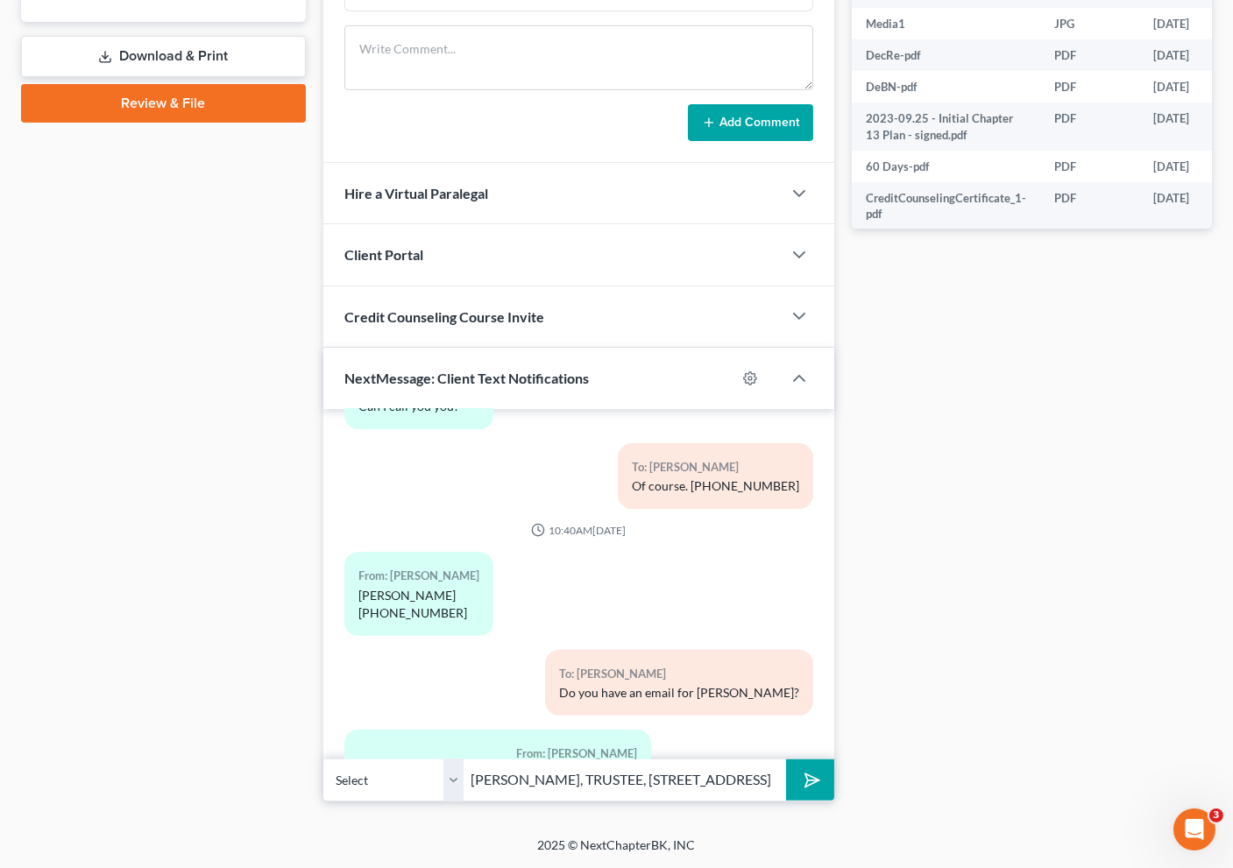
click at [803, 767] on button "submit" at bounding box center [810, 780] width 48 height 41
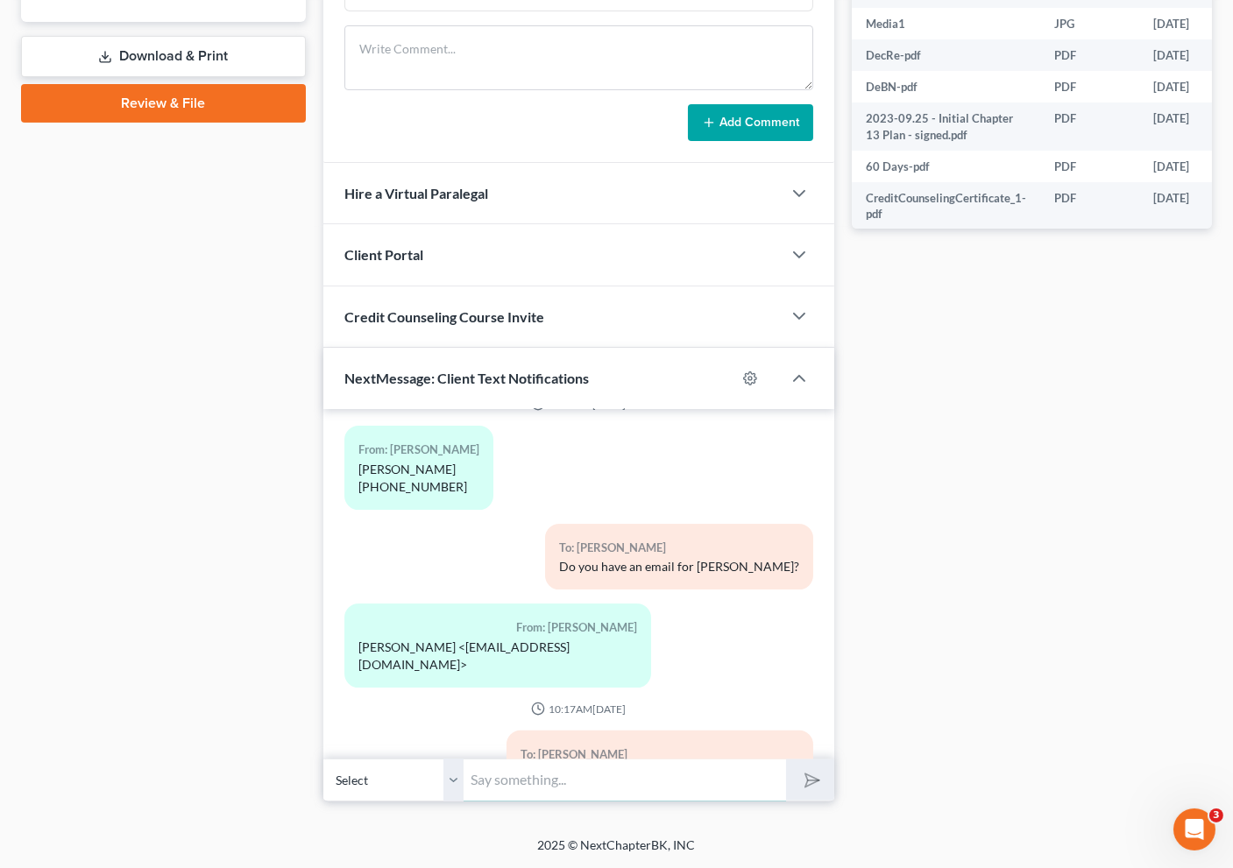
click at [592, 767] on input "text" at bounding box center [625, 780] width 322 height 43
paste input "Case No: 23-21124-13"
type input "Case No: 23-21124-13"
click at [786, 760] on button "submit" at bounding box center [810, 780] width 48 height 41
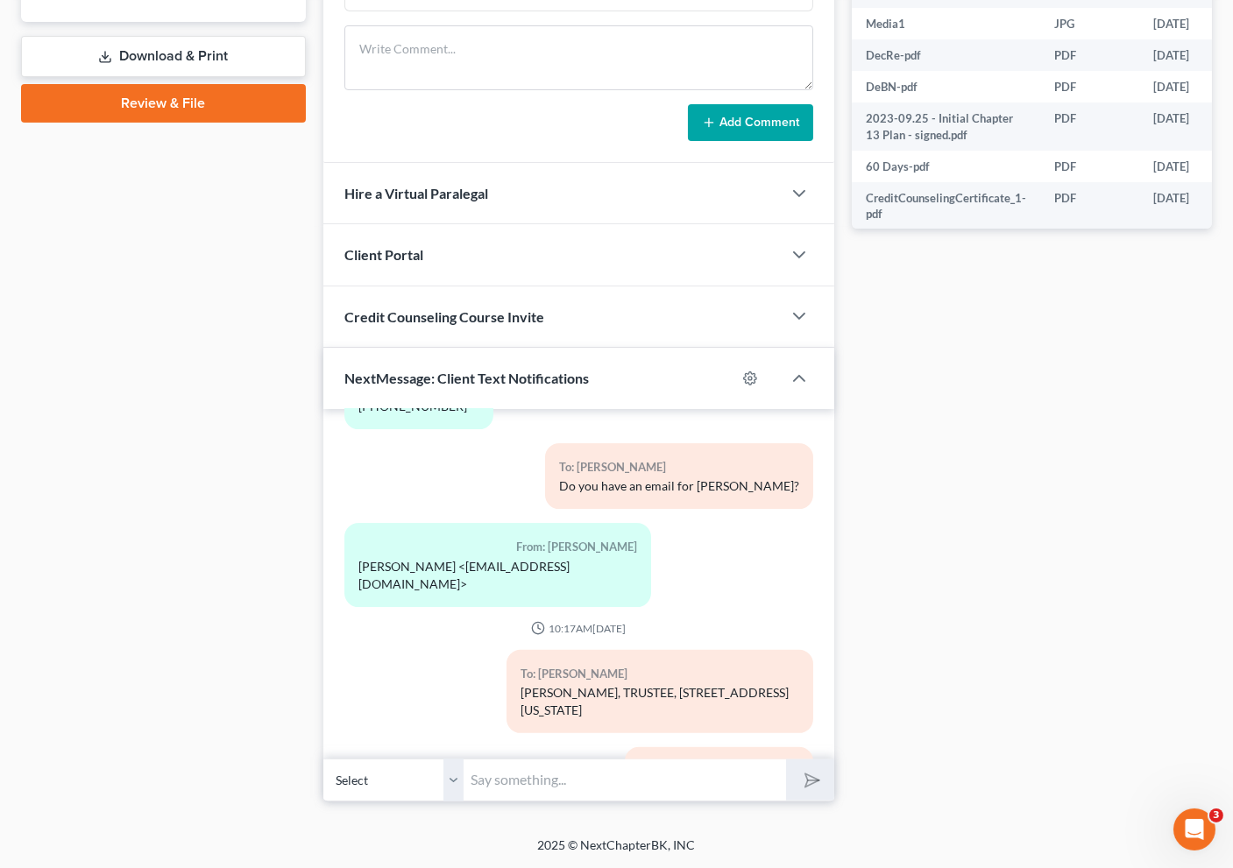
click at [225, 373] on div "Case Dashboard Payments Invoices Payments Payments Credit Report Client Profile" at bounding box center [163, 83] width 302 height 1440
